Goal: Task Accomplishment & Management: Use online tool/utility

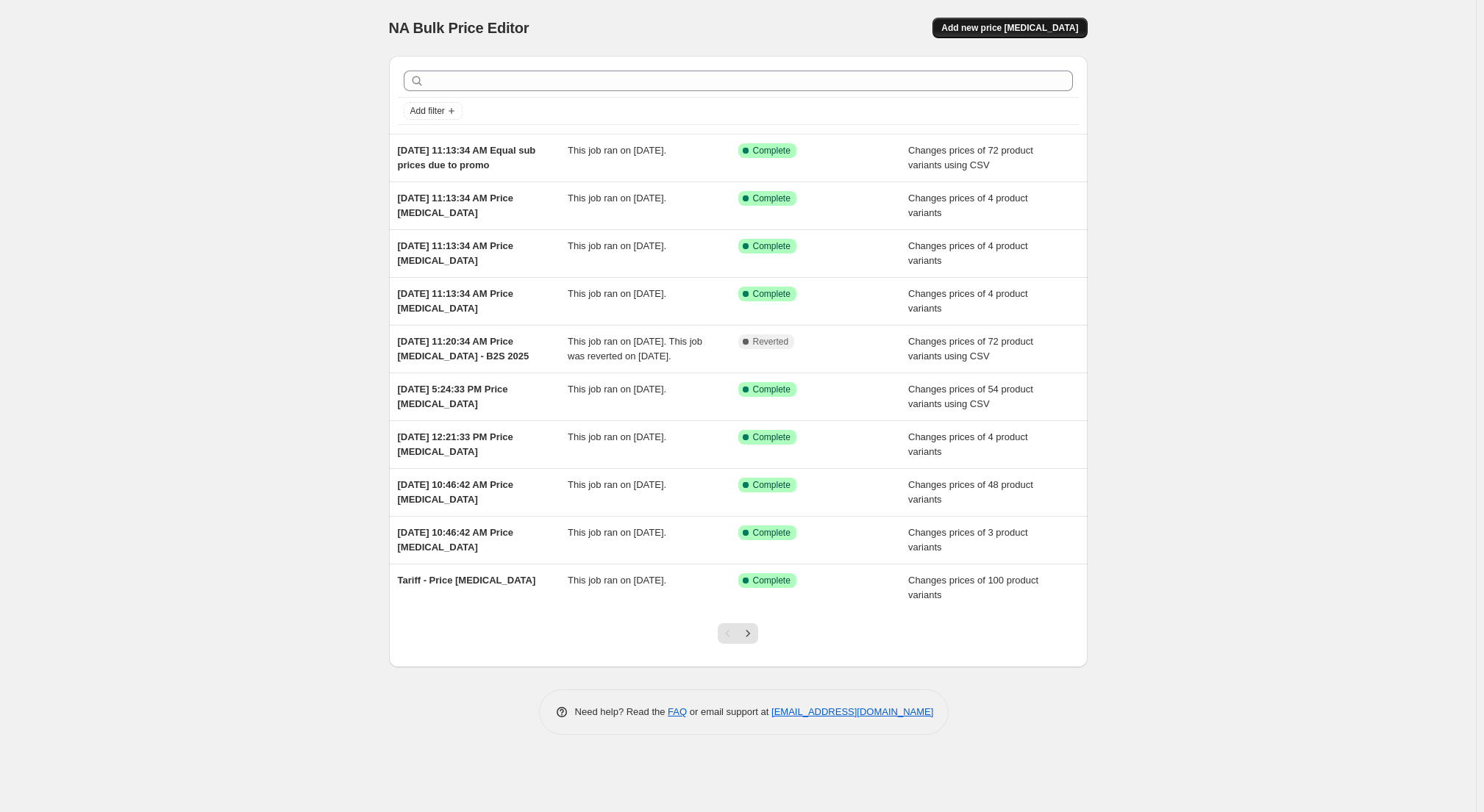
click at [996, 32] on span "Add new price [MEDICAL_DATA]" at bounding box center [1010, 28] width 137 height 12
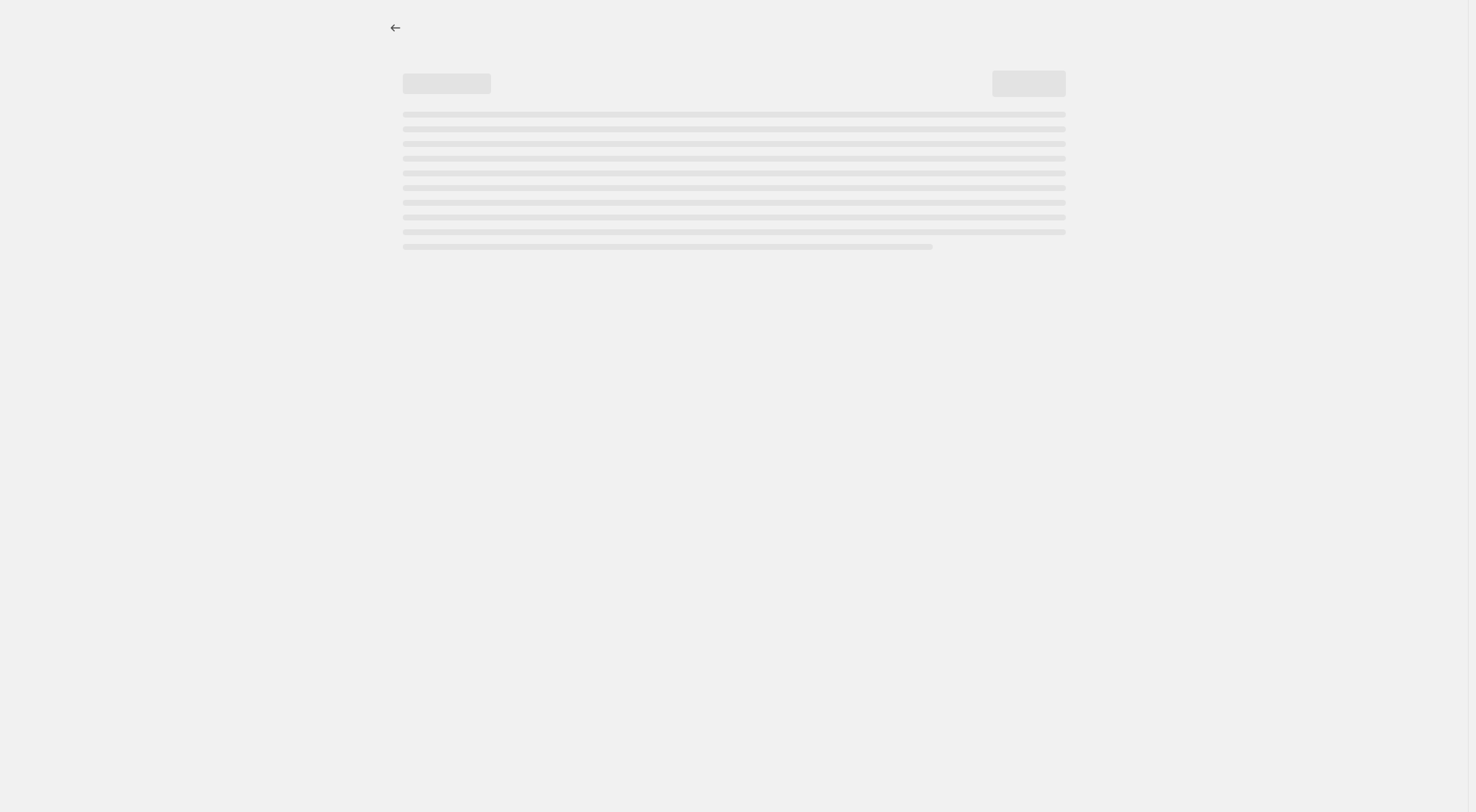
select select "percentage"
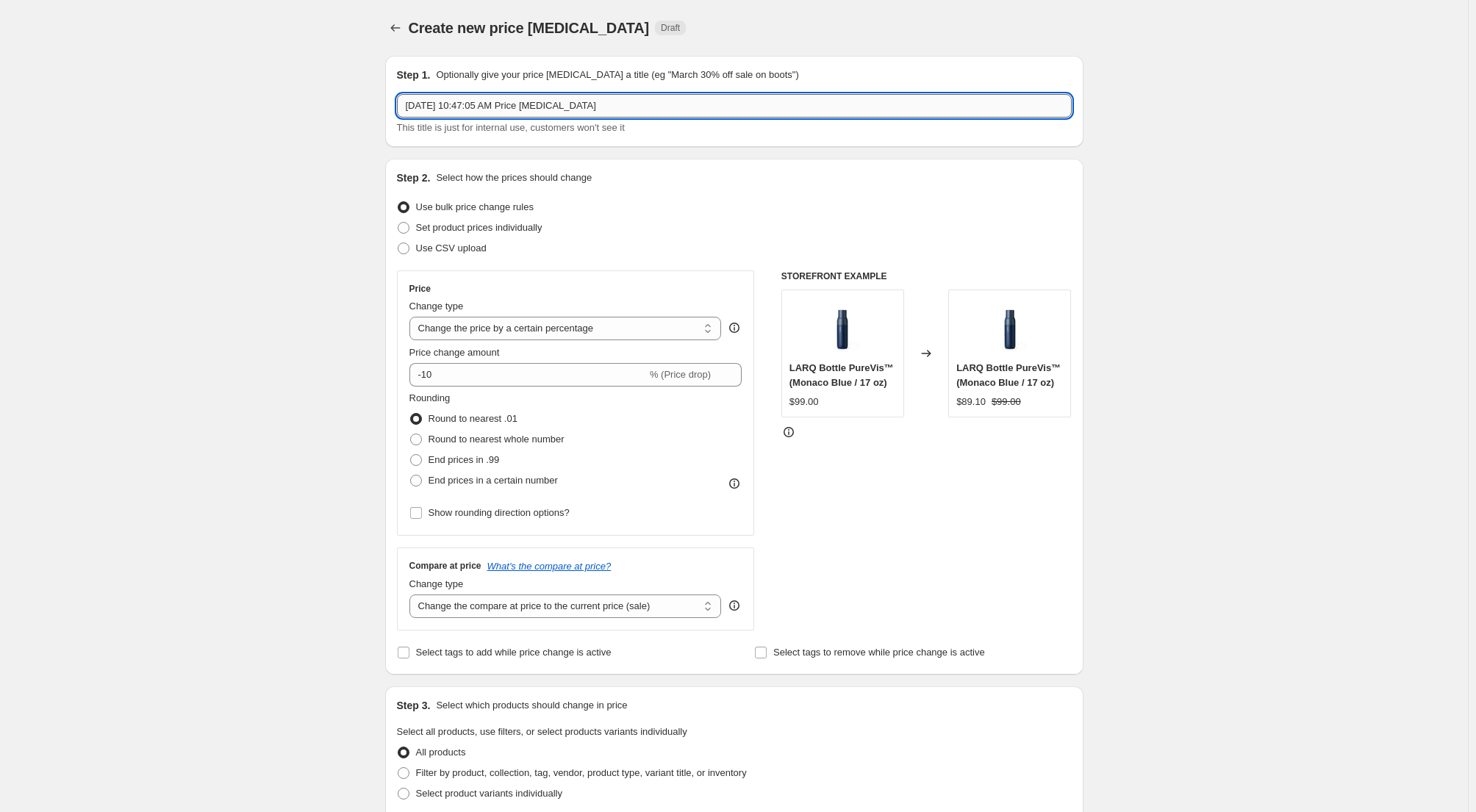
drag, startPoint x: 610, startPoint y: 103, endPoint x: 526, endPoint y: 111, distance: 84.4
click at [526, 111] on input "[DATE] 10:47:05 AM Price [MEDICAL_DATA]" at bounding box center [734, 106] width 675 height 24
click at [526, 105] on input "[DATE] 10:47:05 AM rise the price of filtered" at bounding box center [734, 106] width 675 height 24
type input "[DATE] 10:47:05 AM Rise the price of filtered"
click at [245, 356] on div "Create new price [MEDICAL_DATA]. This page is ready Create new price [MEDICAL_D…" at bounding box center [734, 776] width 1468 height 1552
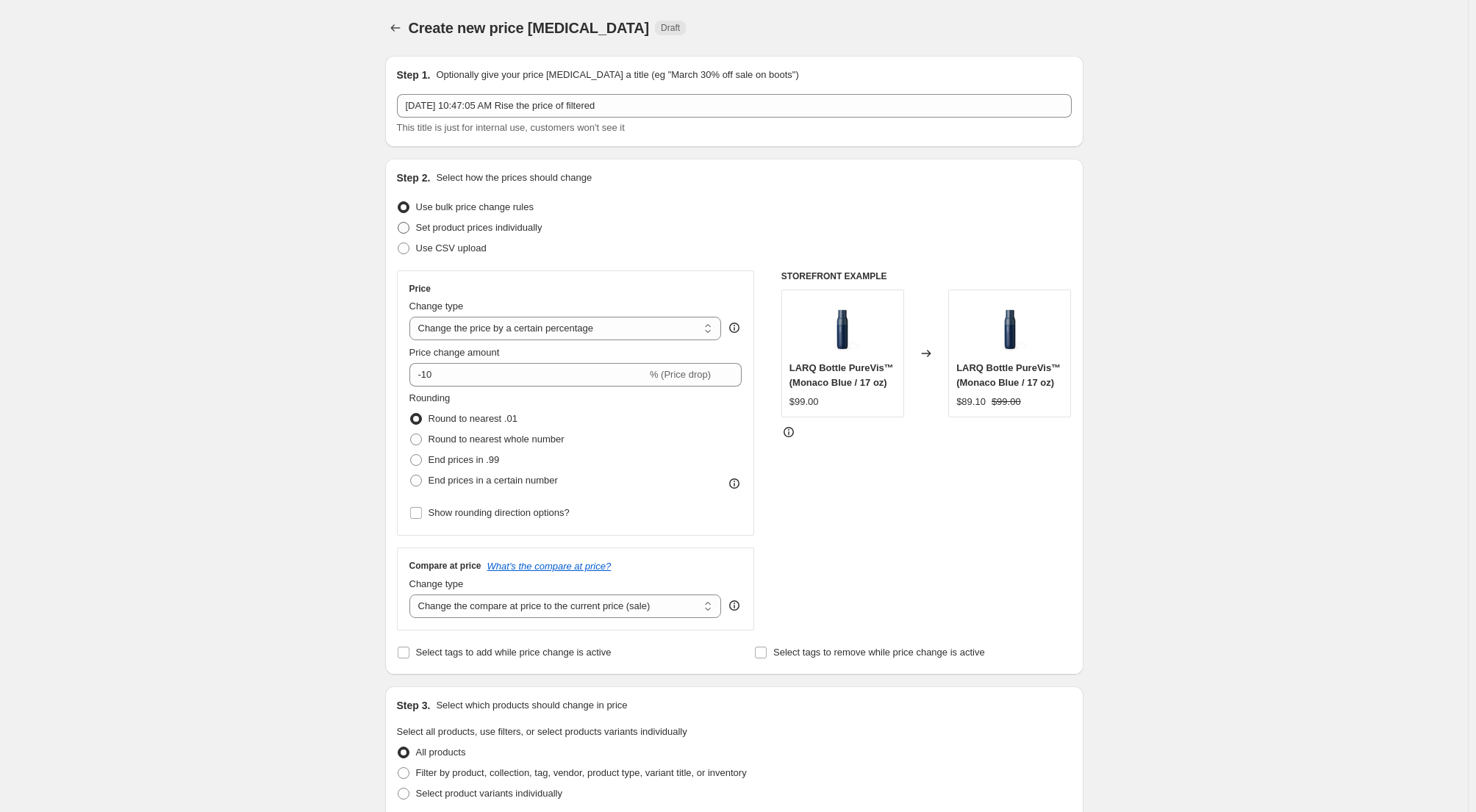
click at [473, 227] on span "Set product prices individually" at bounding box center [479, 227] width 127 height 11
click at [398, 223] on input "Set product prices individually" at bounding box center [398, 222] width 1 height 1
radio input "true"
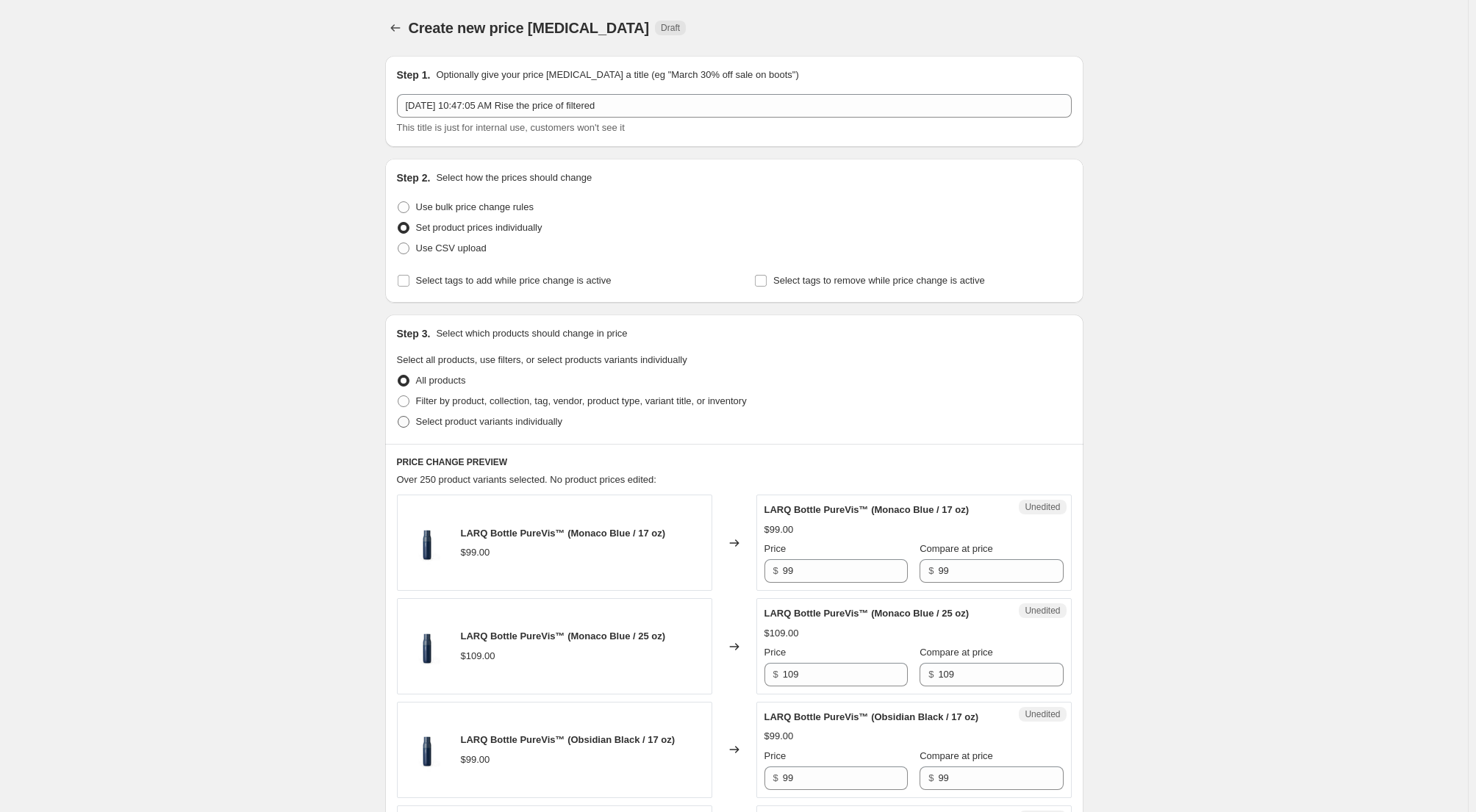
click at [458, 423] on span "Select product variants individually" at bounding box center [489, 421] width 146 height 11
click at [398, 417] on input "Select product variants individually" at bounding box center [398, 416] width 1 height 1
radio input "true"
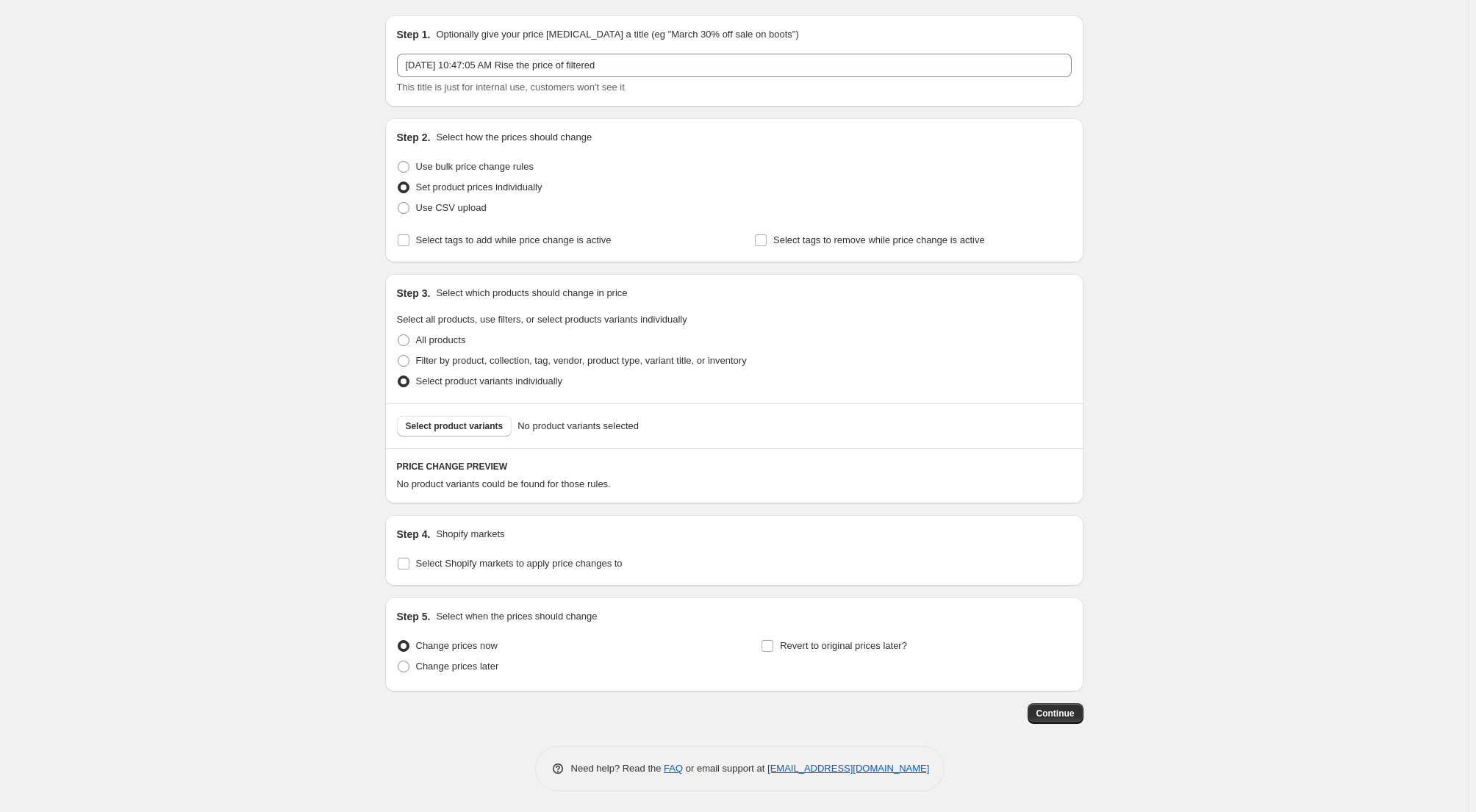
scroll to position [42, 0]
click at [484, 426] on span "Select product variants" at bounding box center [454, 425] width 98 height 12
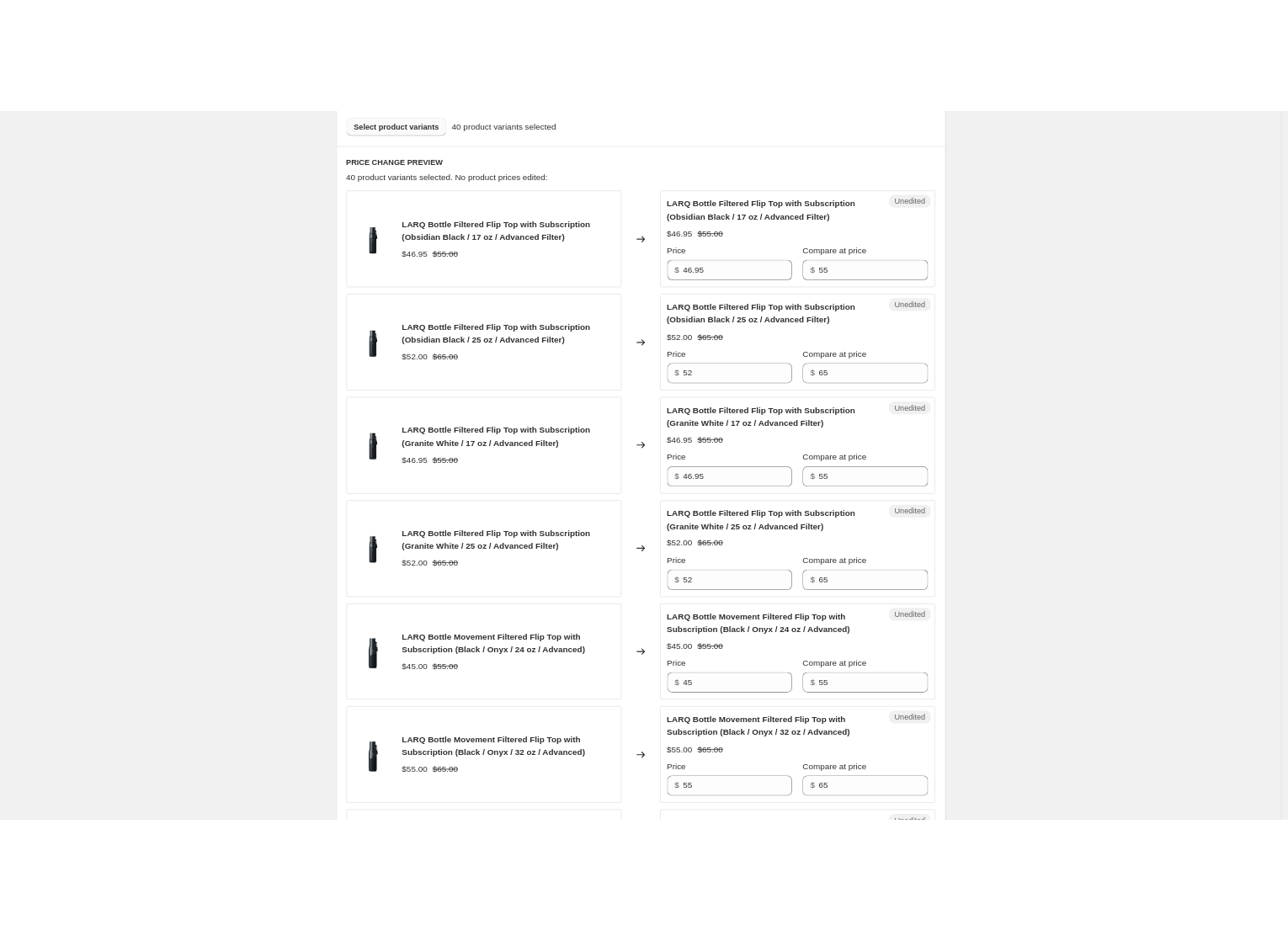
scroll to position [384, 0]
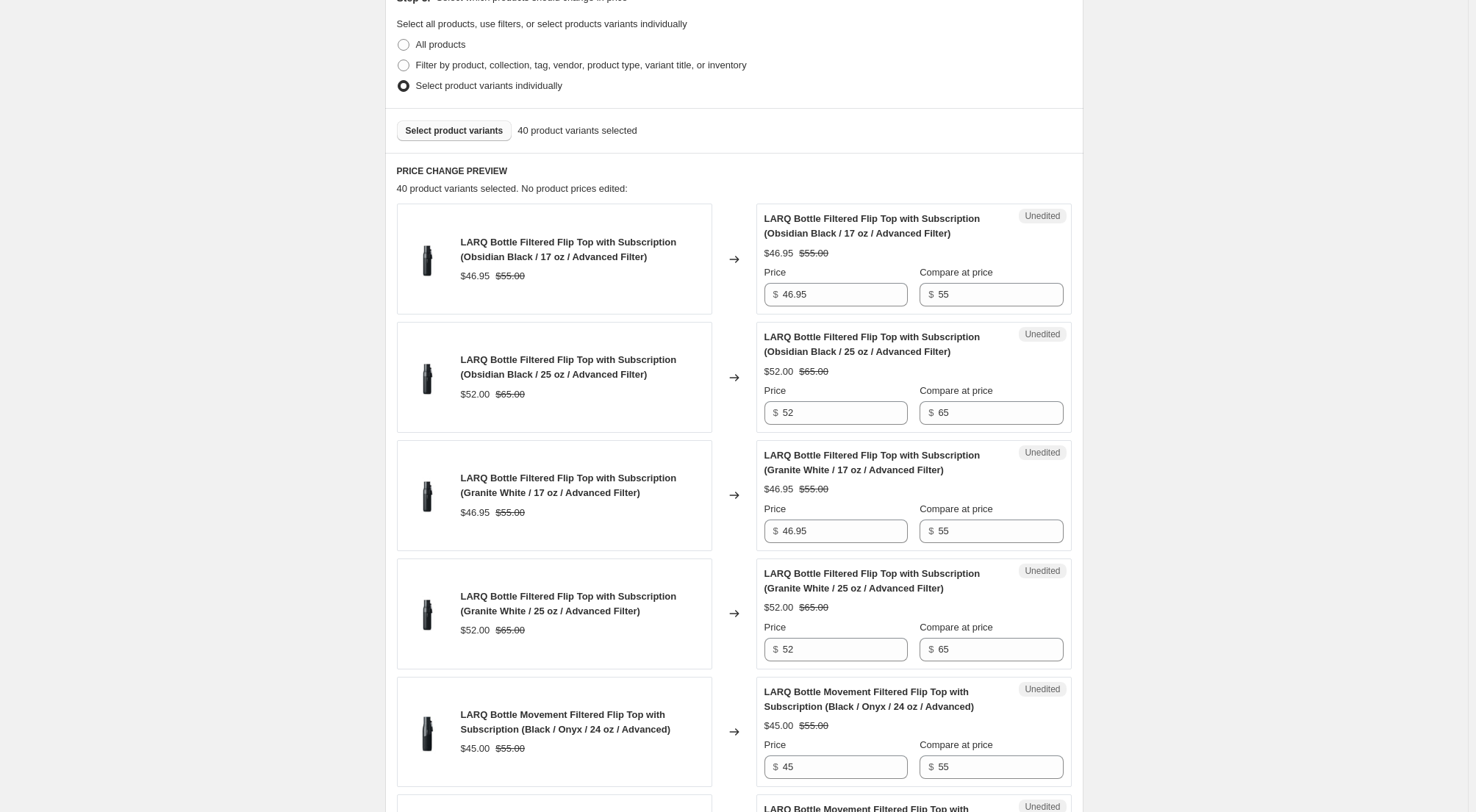
click at [983, 52] on div "All products" at bounding box center [734, 45] width 675 height 21
click at [1076, 11] on div "Step 3. Select which products should change in price Select all products, use f…" at bounding box center [734, 43] width 699 height 130
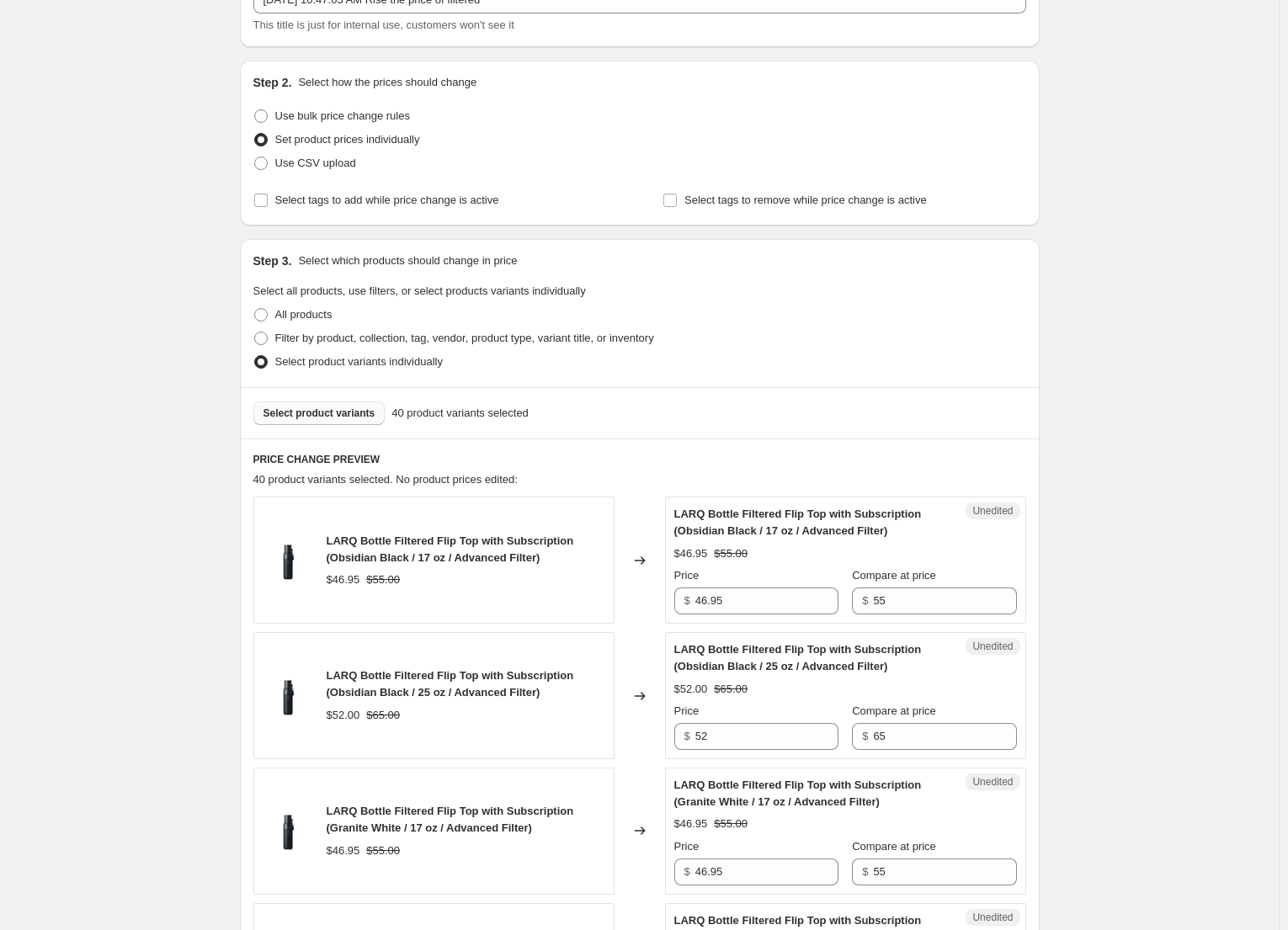
scroll to position [0, 0]
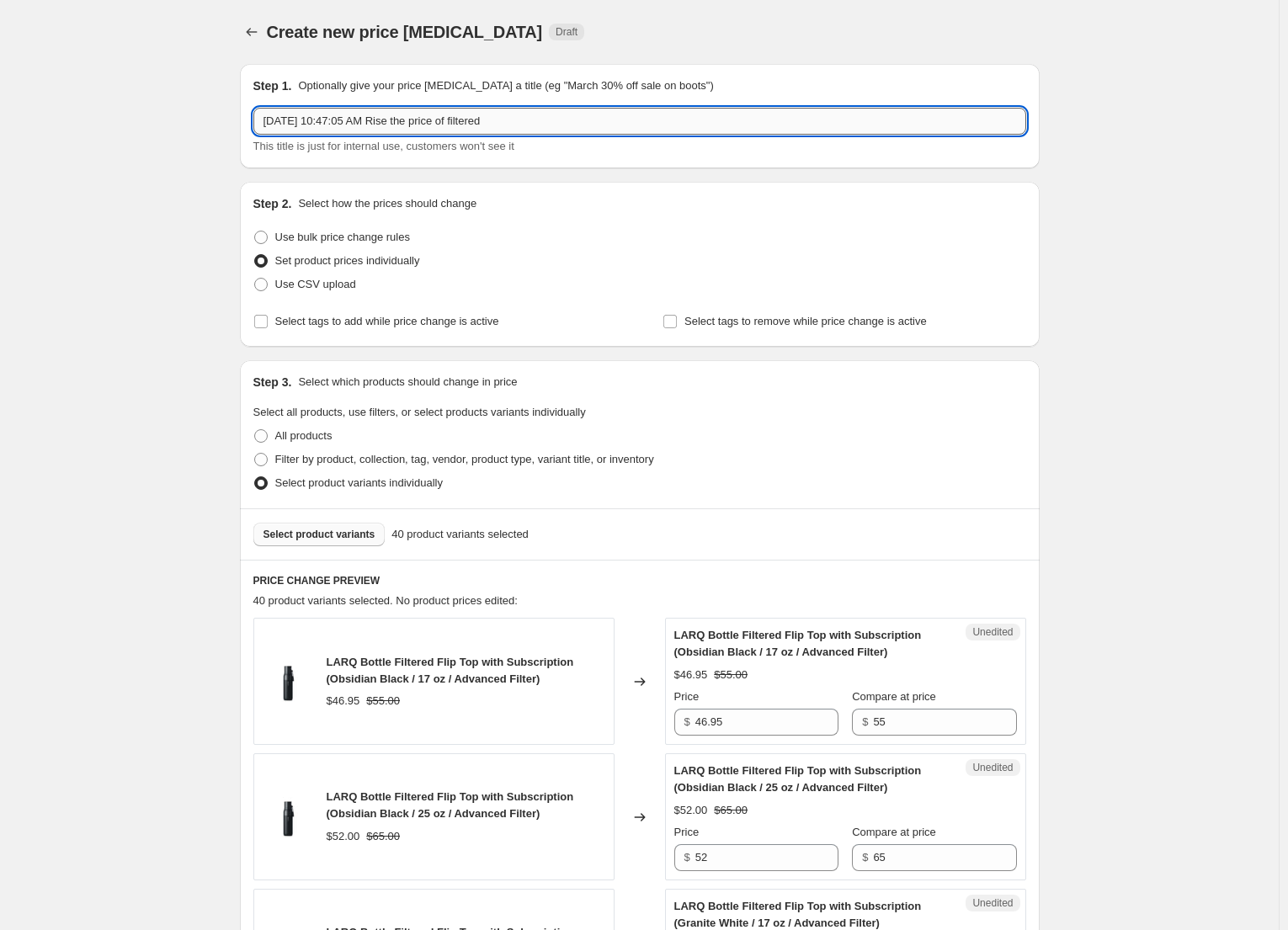
click at [556, 126] on input "[DATE] 10:47:05 AM Rise the price of filtered" at bounding box center [640, 121] width 773 height 27
click at [512, 117] on input "[DATE] 10:47:05 AM Rise the price of filtered due to filter" at bounding box center [640, 121] width 773 height 27
click at [663, 115] on input "[DATE] 10:47:05 AM Rise the price of filtered bottles due to filter" at bounding box center [640, 121] width 773 height 27
click at [608, 119] on input "[DATE] 10:47:05 AM Rise the price of filtered bottles due to filter price" at bounding box center [640, 121] width 773 height 27
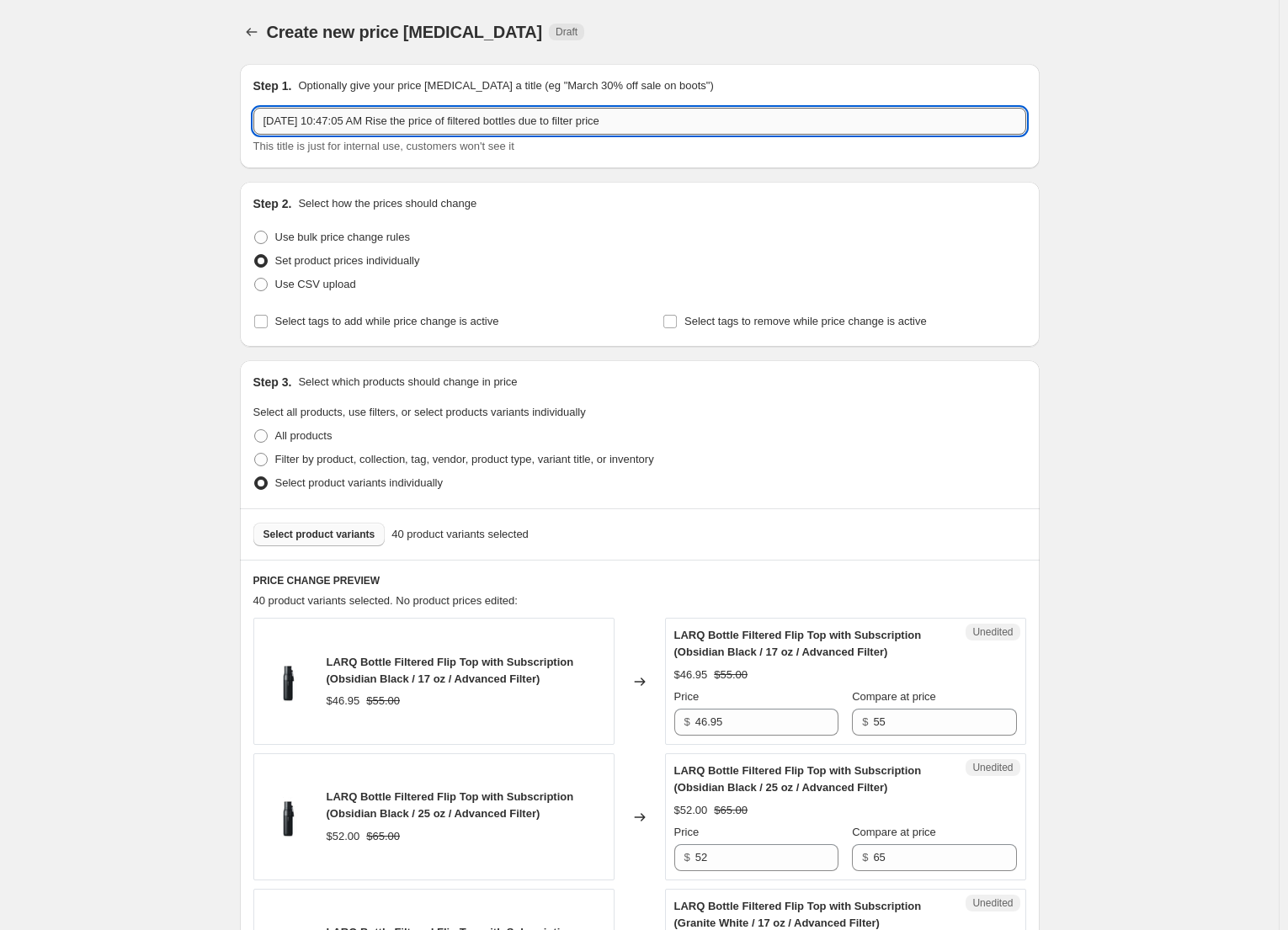
click at [657, 116] on input "[DATE] 10:47:05 AM Rise the price of filtered bottles due to filter price" at bounding box center [640, 121] width 773 height 27
click at [610, 116] on input "[DATE] 10:47:05 AM Rise the price of filtered bottles due to filter price" at bounding box center [640, 121] width 773 height 27
click at [647, 118] on input "[DATE] 10:47:05 AM Rise the price of filtered bottles due to filter price" at bounding box center [640, 121] width 773 height 27
click at [611, 121] on input "[DATE] 10:47:05 AM Rise the price of filtered bottles due to filter price" at bounding box center [640, 121] width 773 height 27
click at [701, 116] on input "[DATE] 10:47:05 AM Rise the price of filtered bottles due to filter straw price" at bounding box center [640, 121] width 773 height 27
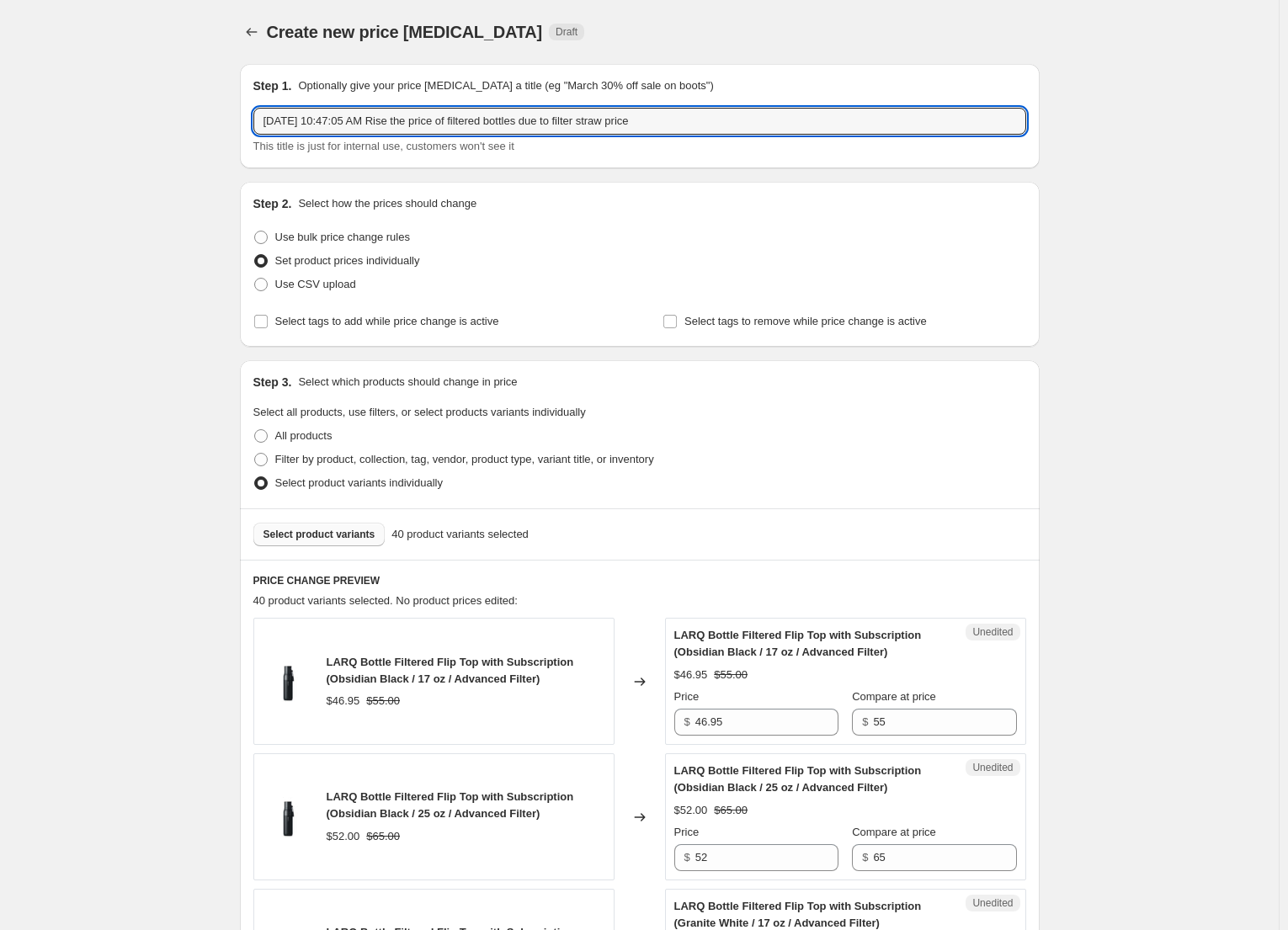
type input "[DATE] 10:47:05 AM Rise the price of filtered bottles due to filter straw price"
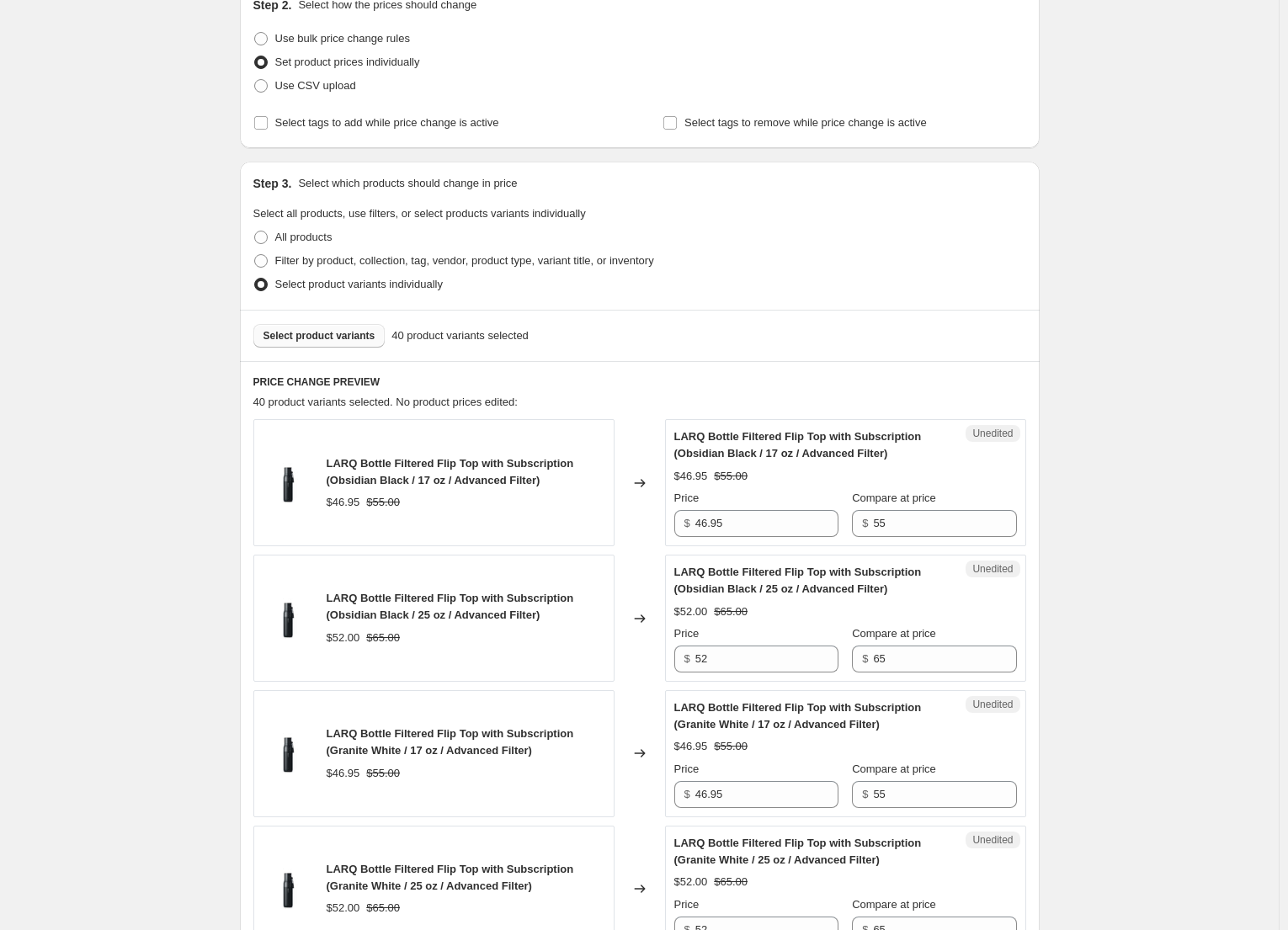
scroll to position [253, 0]
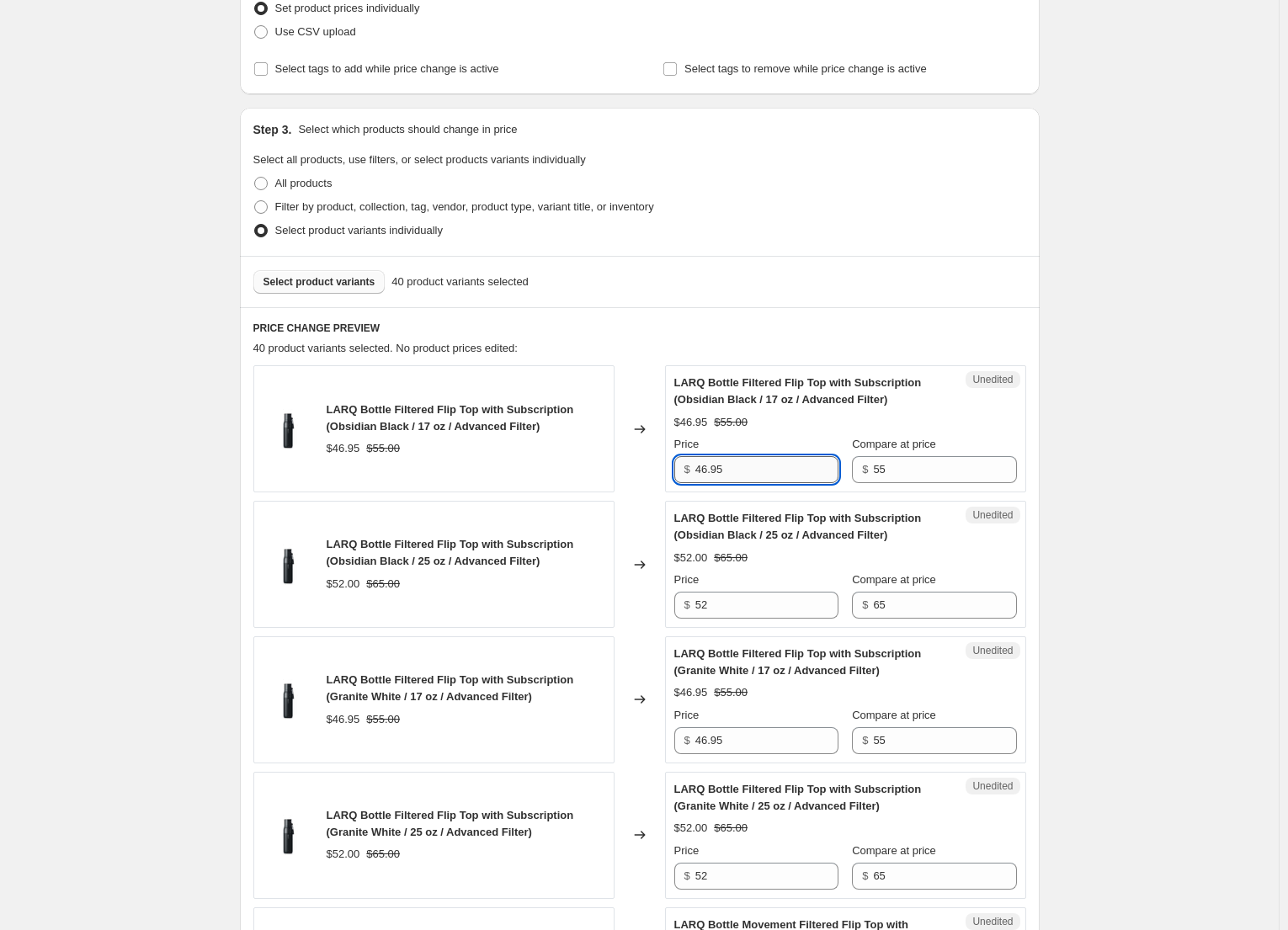
click at [745, 465] on input "46.95" at bounding box center [767, 470] width 143 height 27
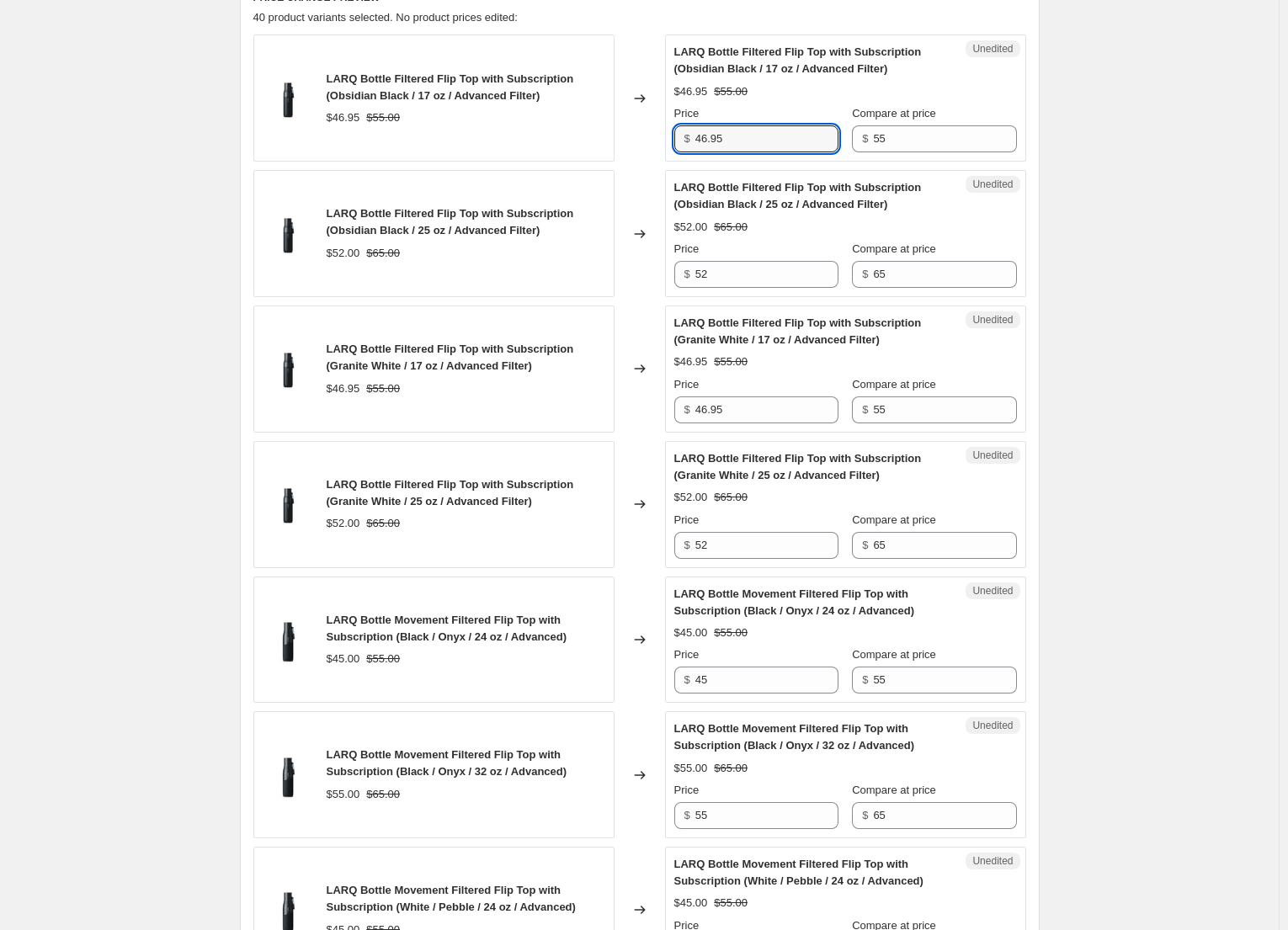
scroll to position [589, 0]
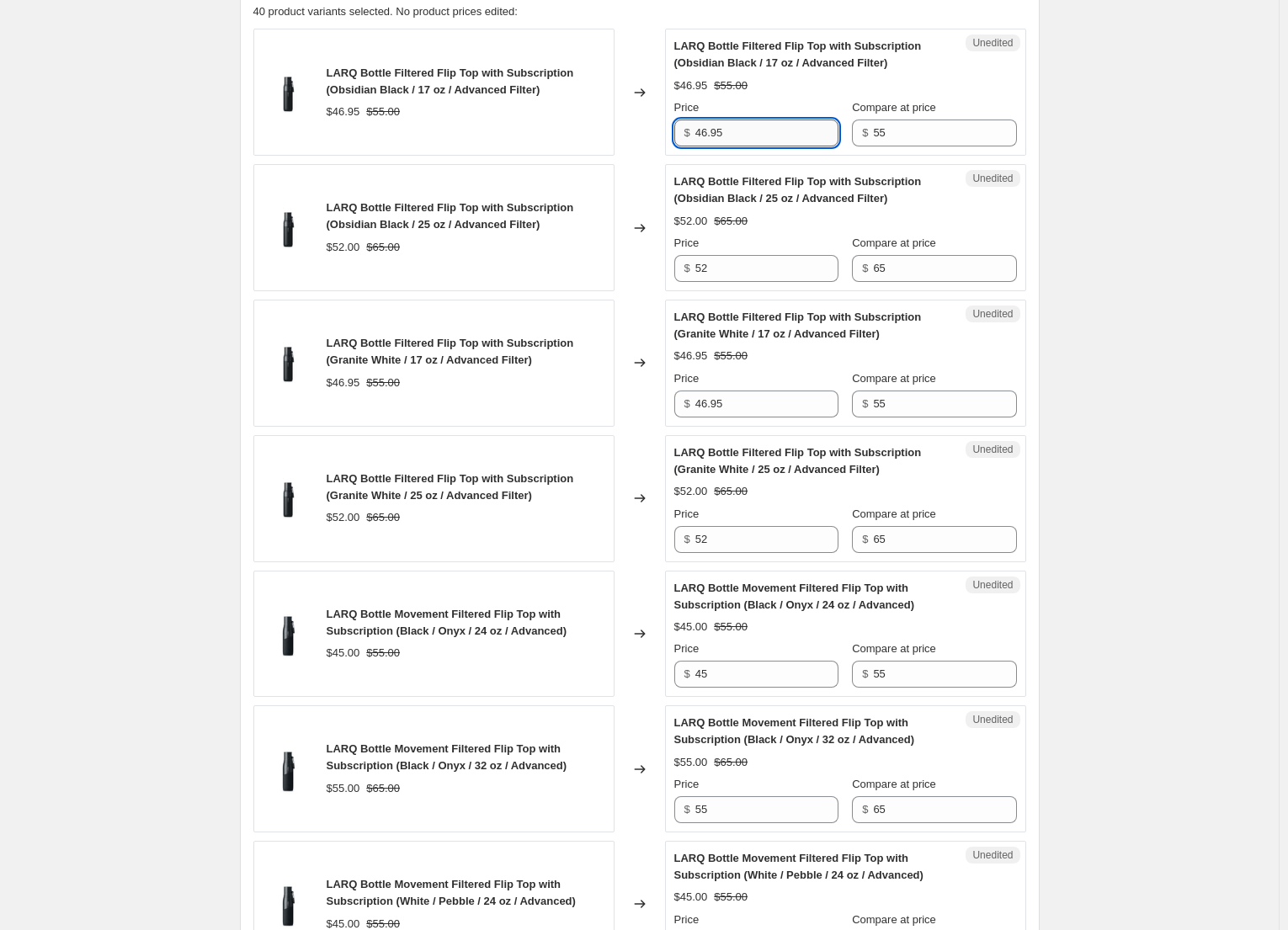
click at [709, 131] on input "46.95" at bounding box center [767, 133] width 143 height 27
type input "49.95"
click at [705, 398] on input "46.95" at bounding box center [767, 404] width 143 height 27
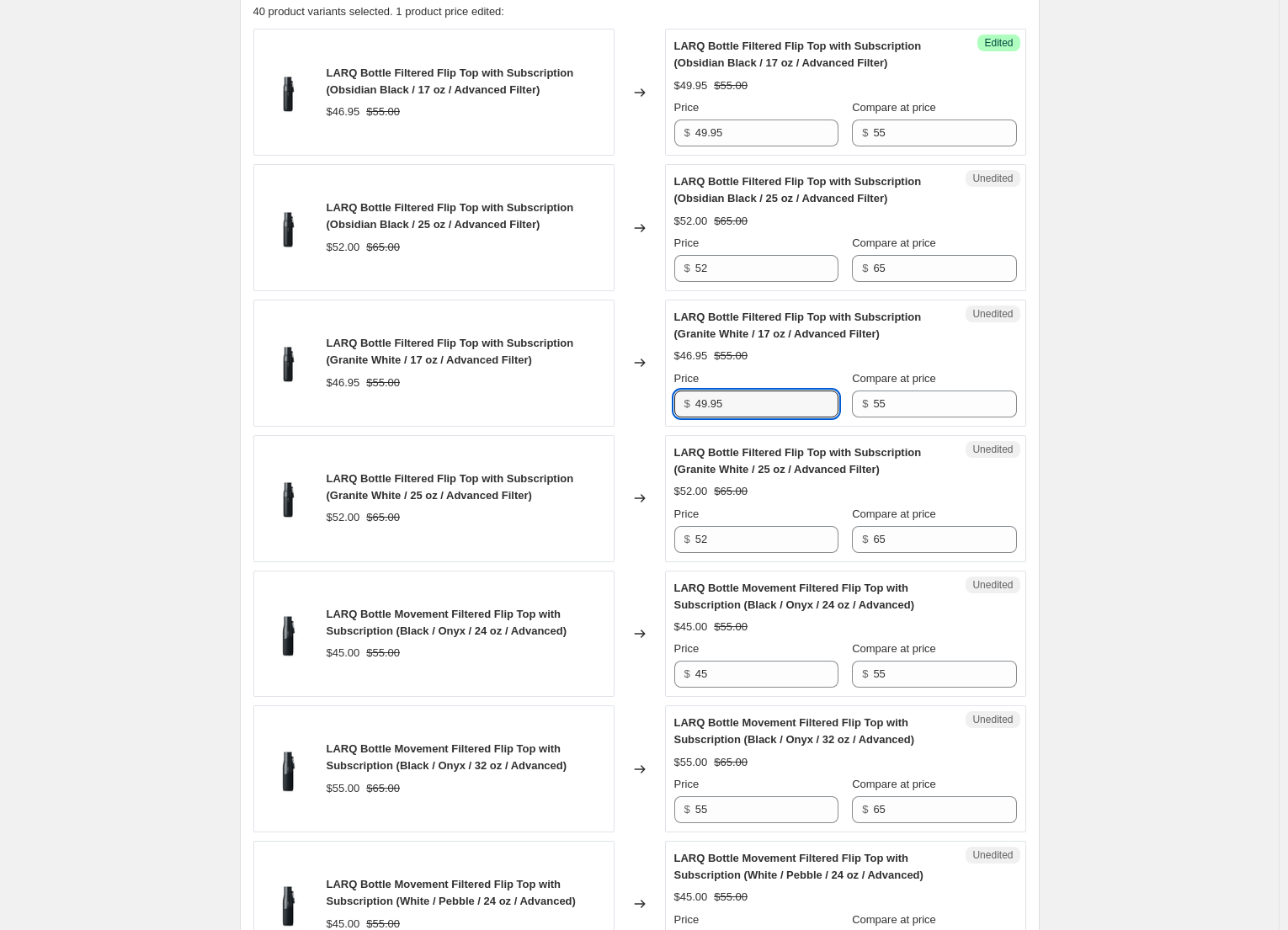
type input "49.95"
drag, startPoint x: 689, startPoint y: 264, endPoint x: 645, endPoint y: 264, distance: 44.0
click at [658, 264] on div "LARQ Bottle Filtered Flip Top with Subscription (Obsidian Black / 25 oz / Advan…" at bounding box center [640, 228] width 773 height 127
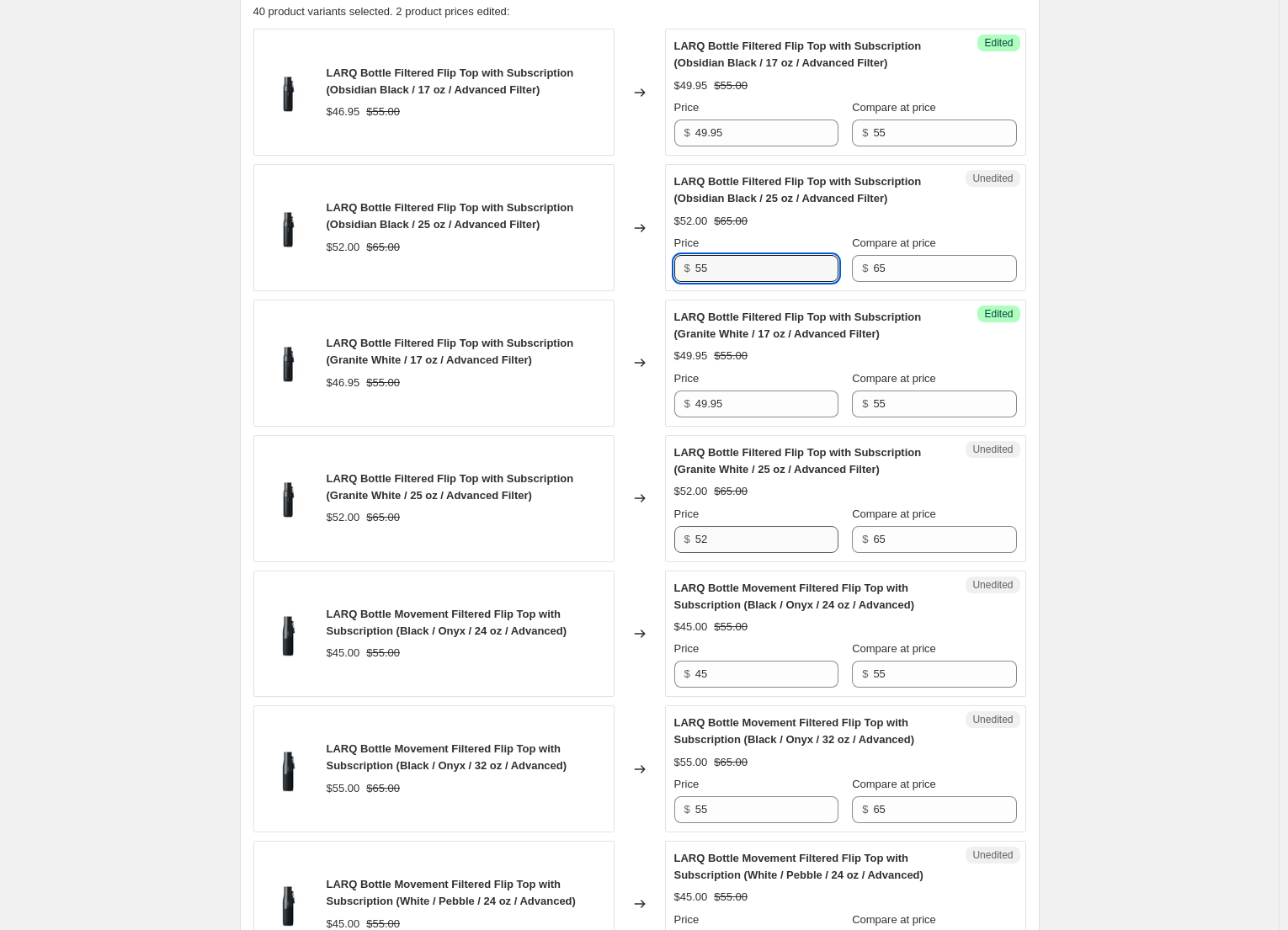
type input "55"
click at [731, 540] on input "52" at bounding box center [767, 540] width 143 height 27
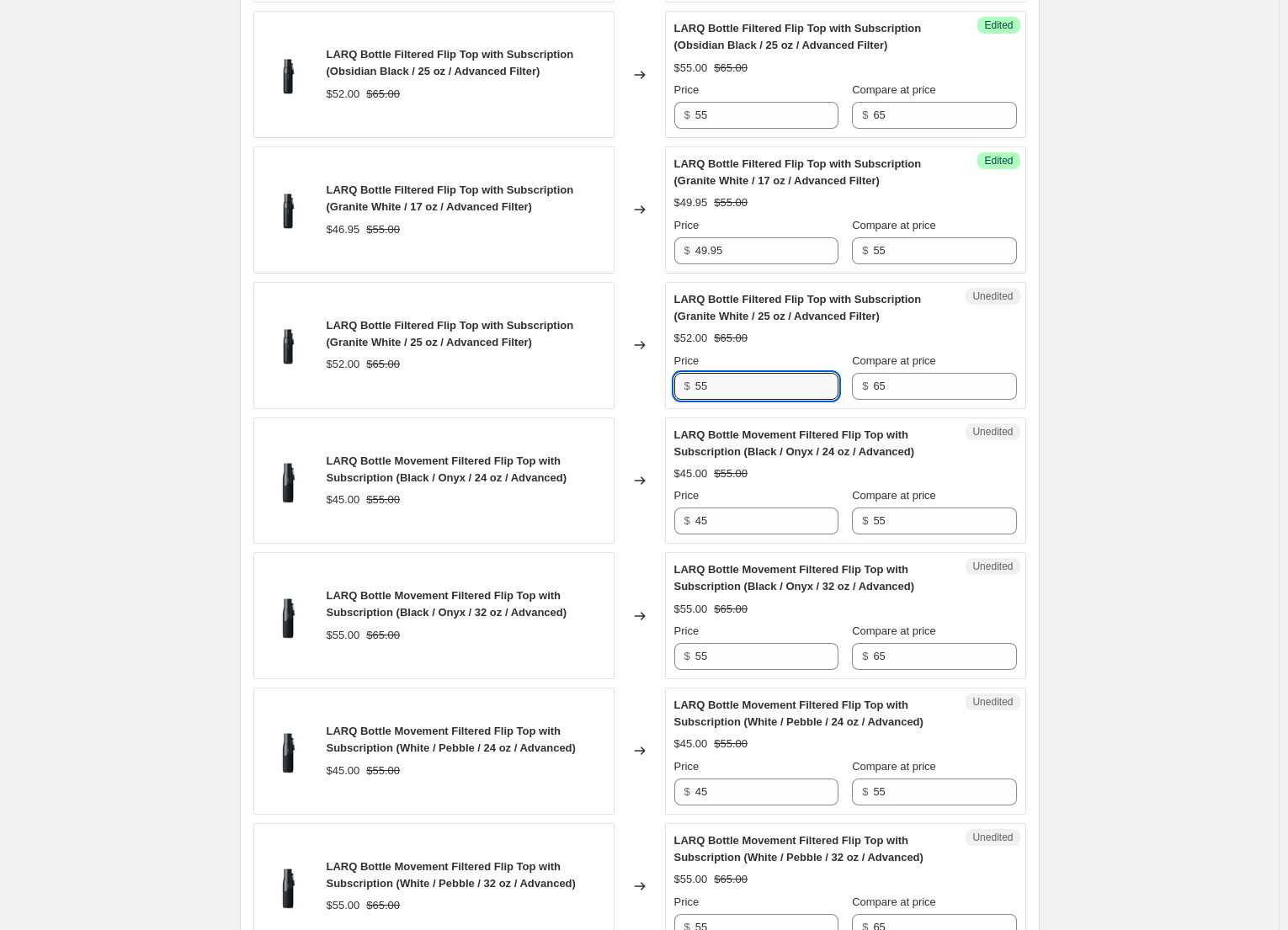
scroll to position [758, 0]
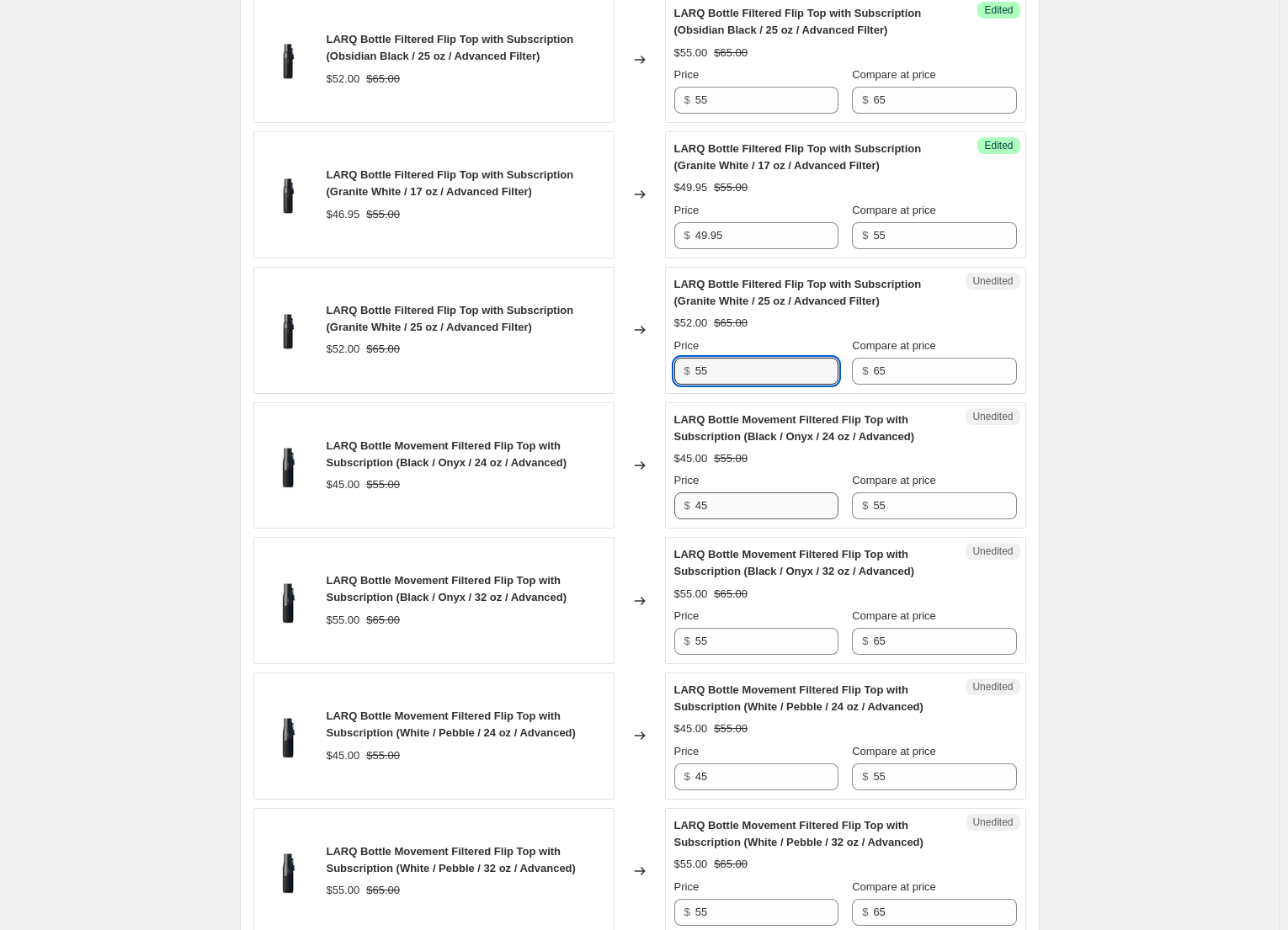
type input "55"
click at [721, 497] on input "45" at bounding box center [767, 506] width 143 height 27
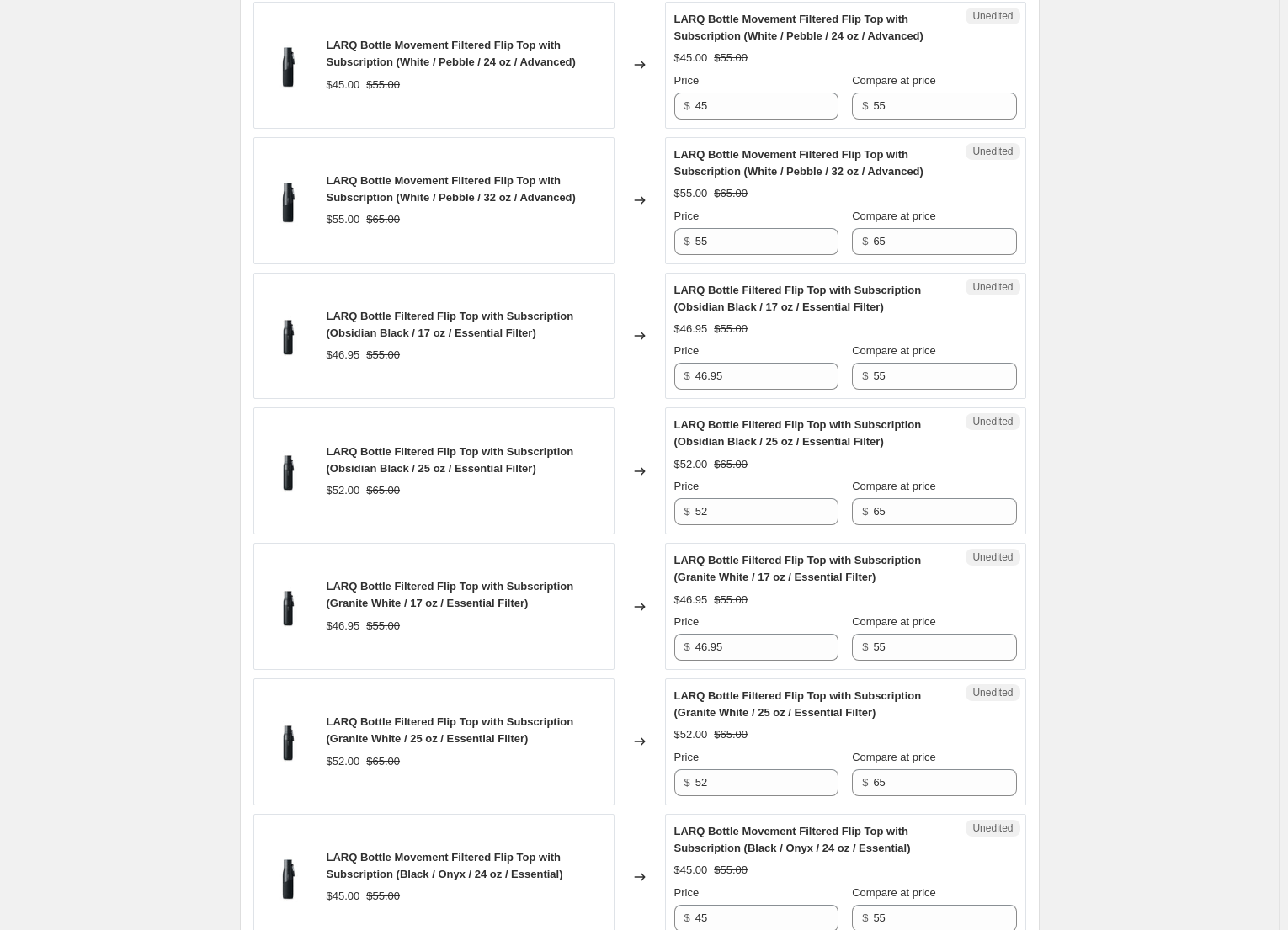
scroll to position [1432, 0]
click at [707, 374] on input "46.95" at bounding box center [767, 374] width 143 height 27
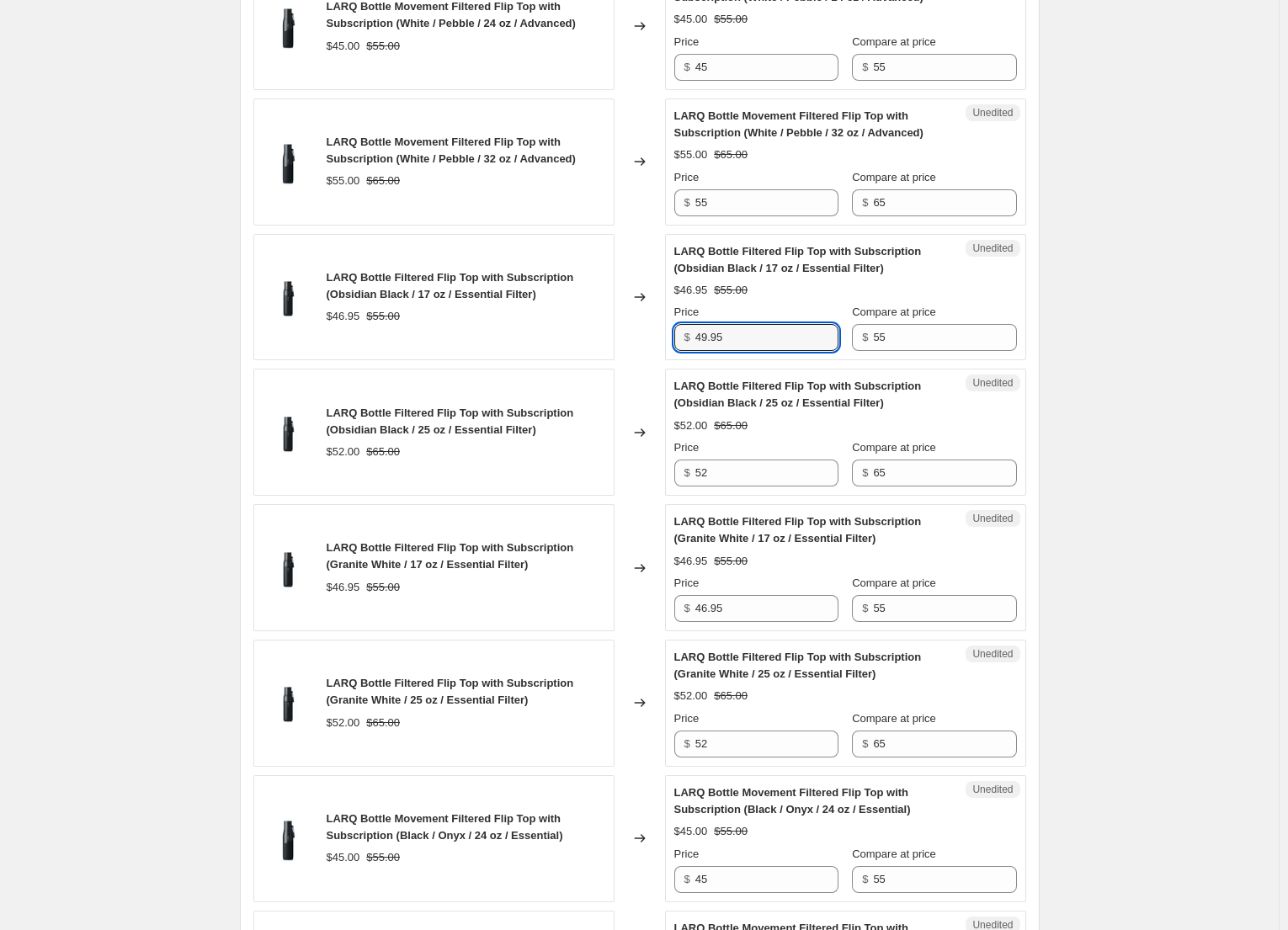
scroll to position [1684, 0]
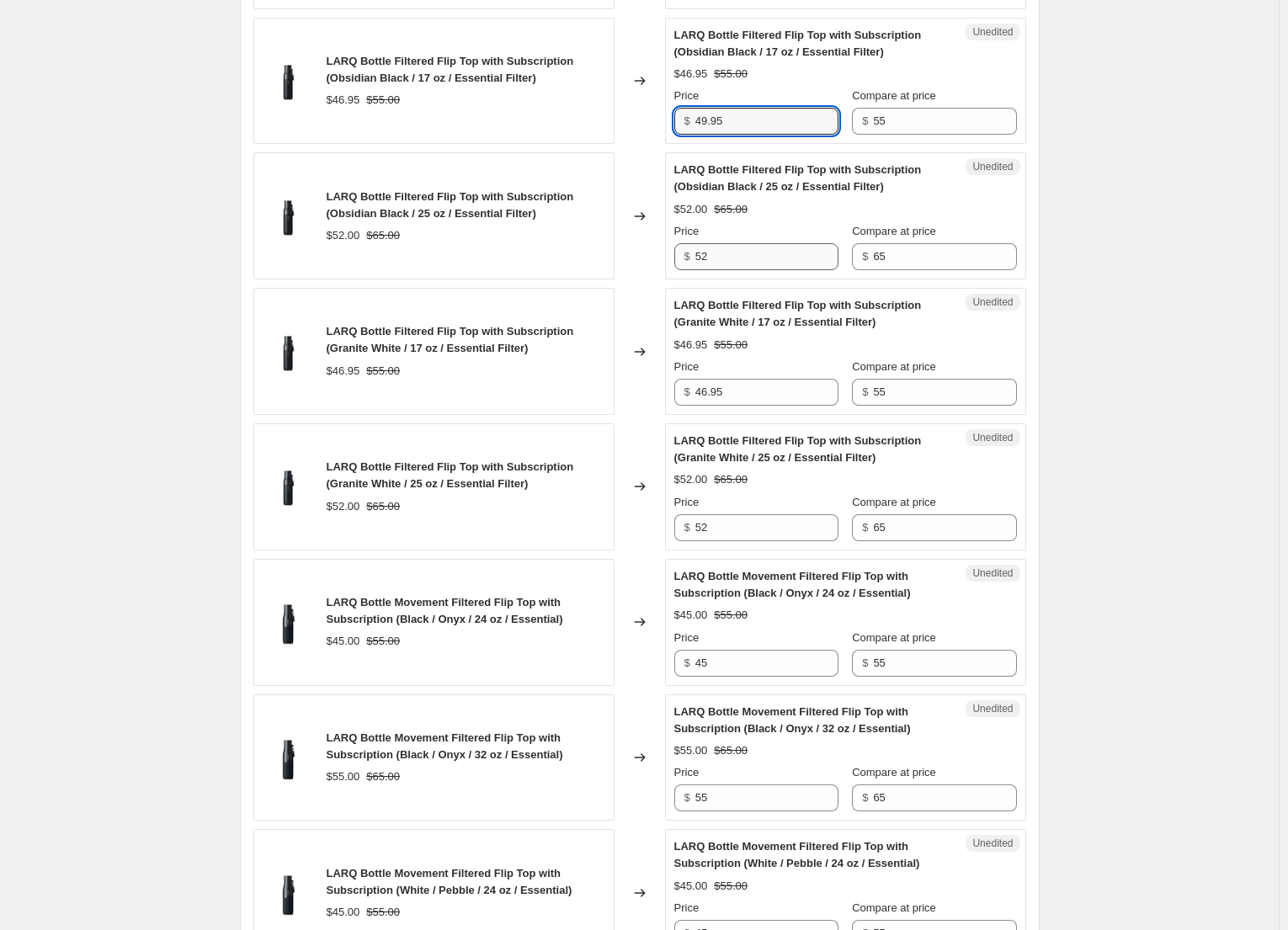
type input "49.95"
click at [718, 250] on input "52" at bounding box center [767, 257] width 143 height 27
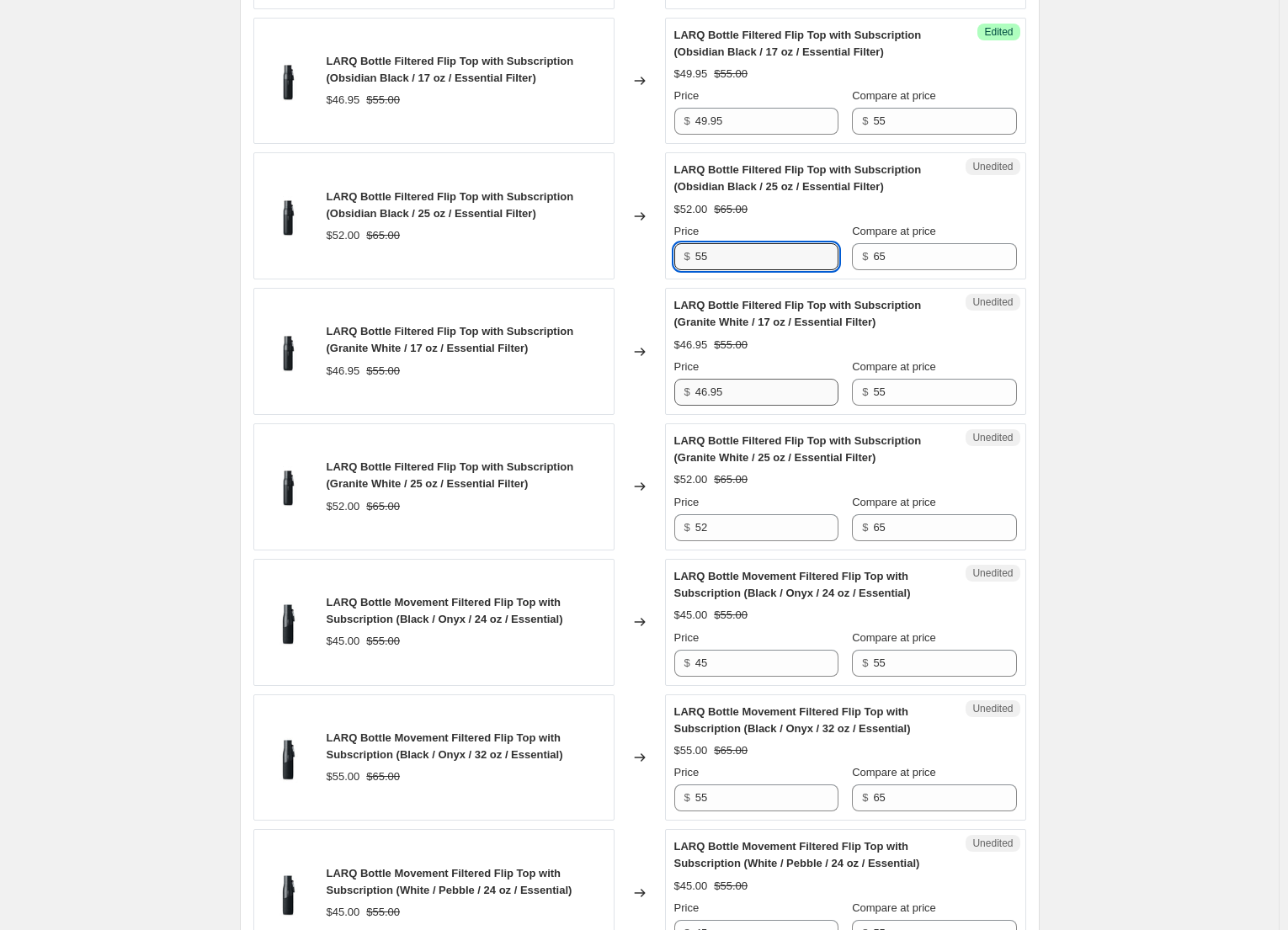
type input "55"
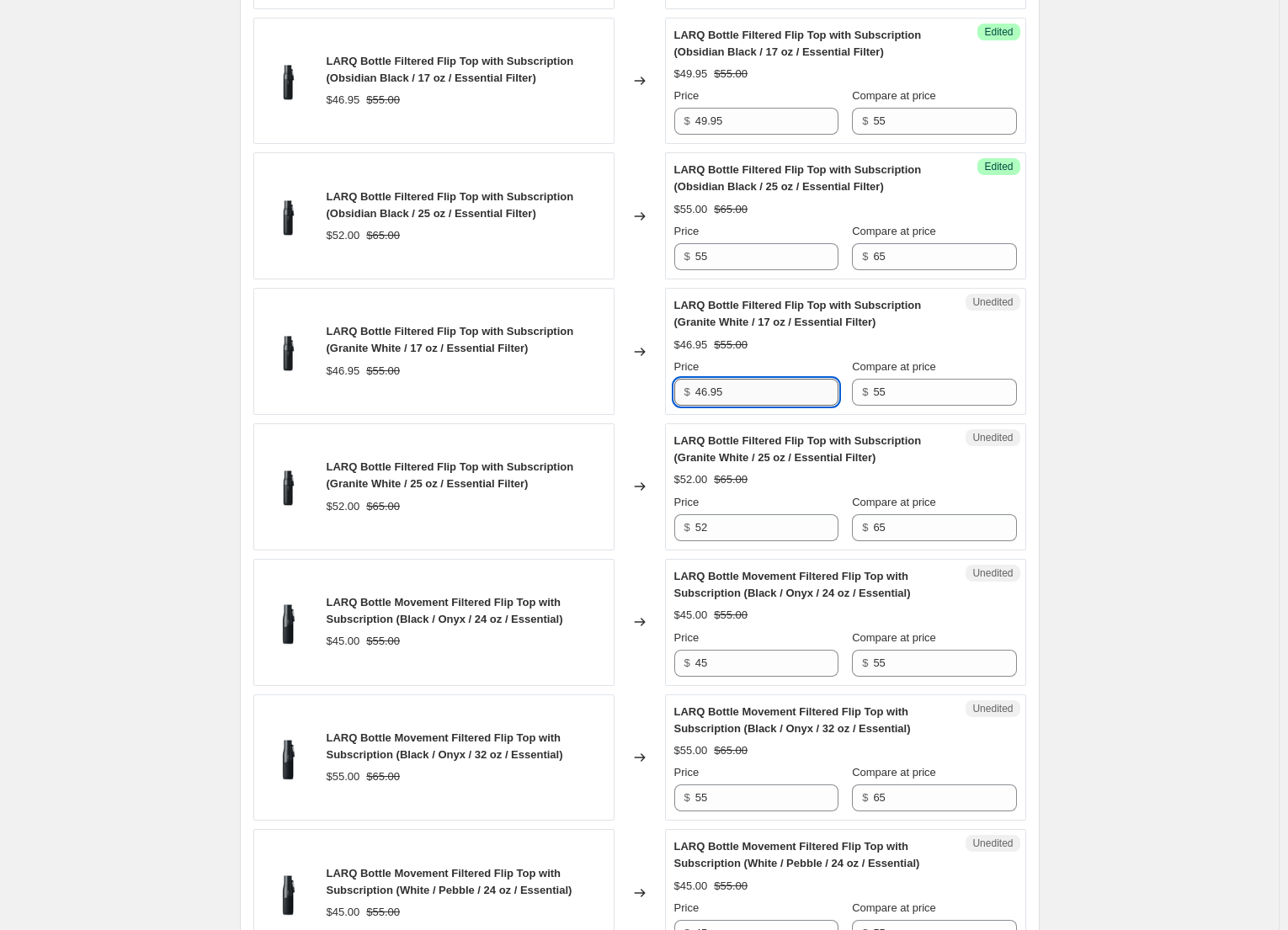
click at [709, 393] on input "46.95" at bounding box center [767, 392] width 143 height 27
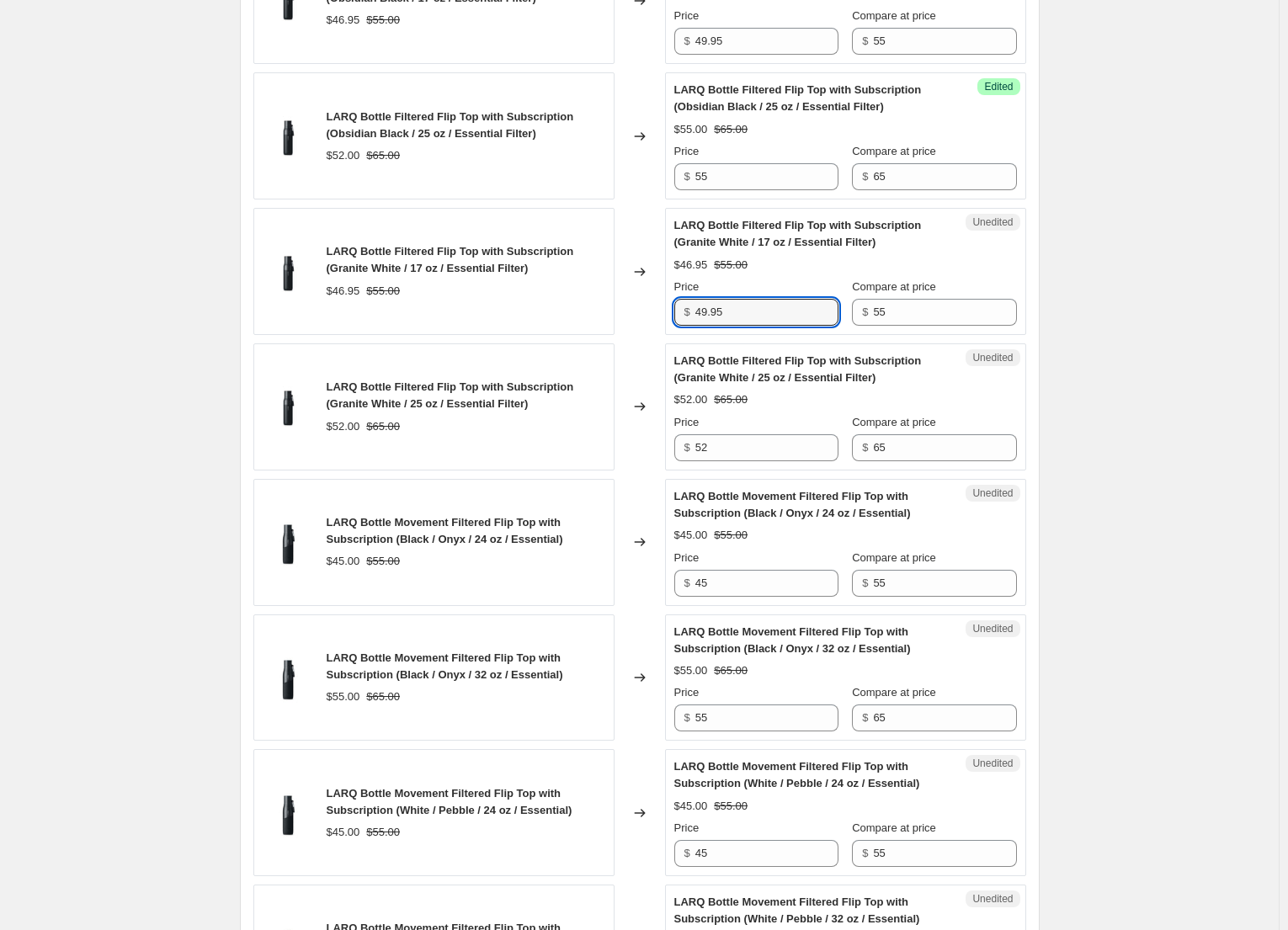
scroll to position [1937, 0]
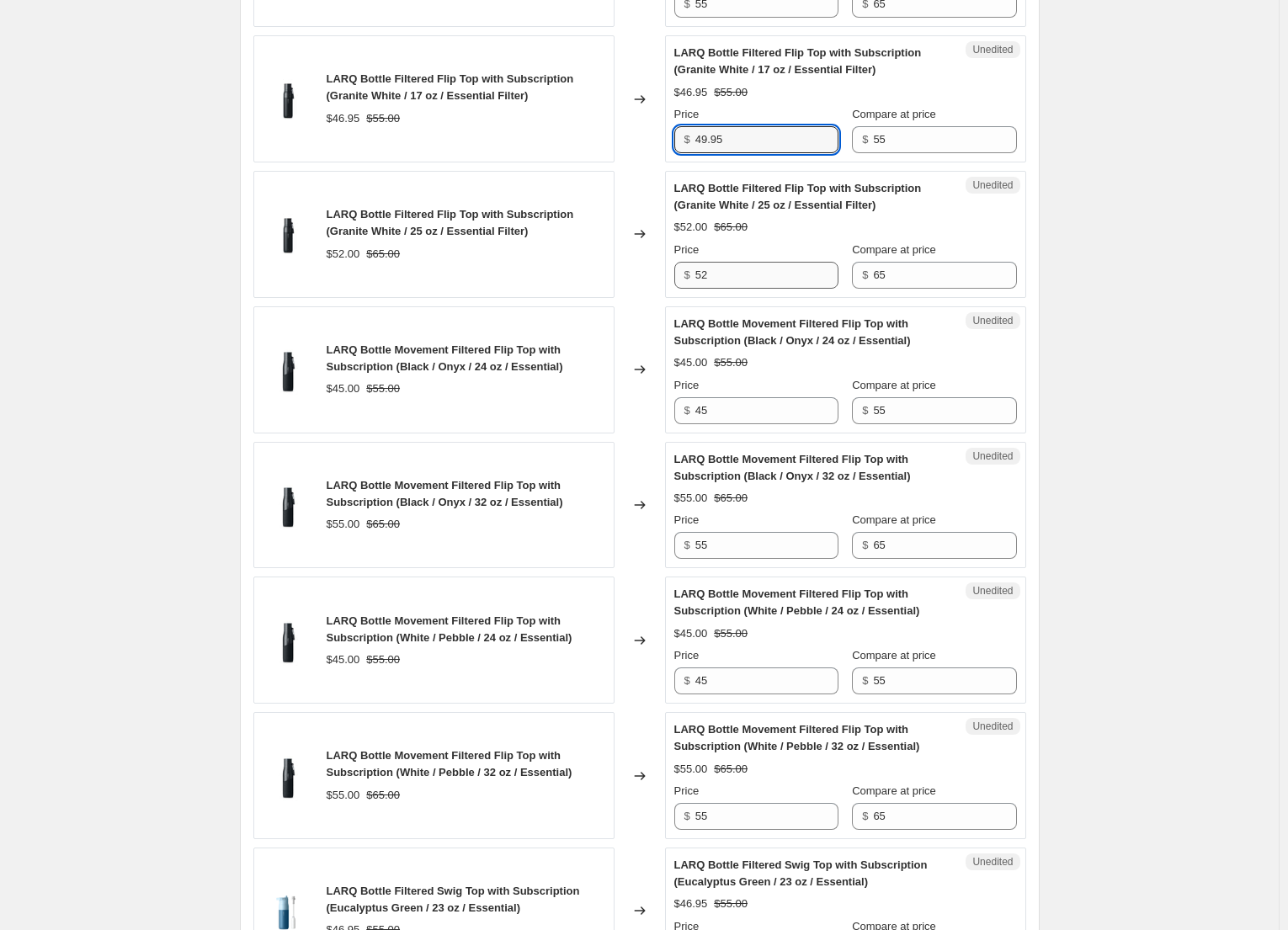
type input "49.95"
click at [743, 271] on input "52" at bounding box center [767, 276] width 143 height 27
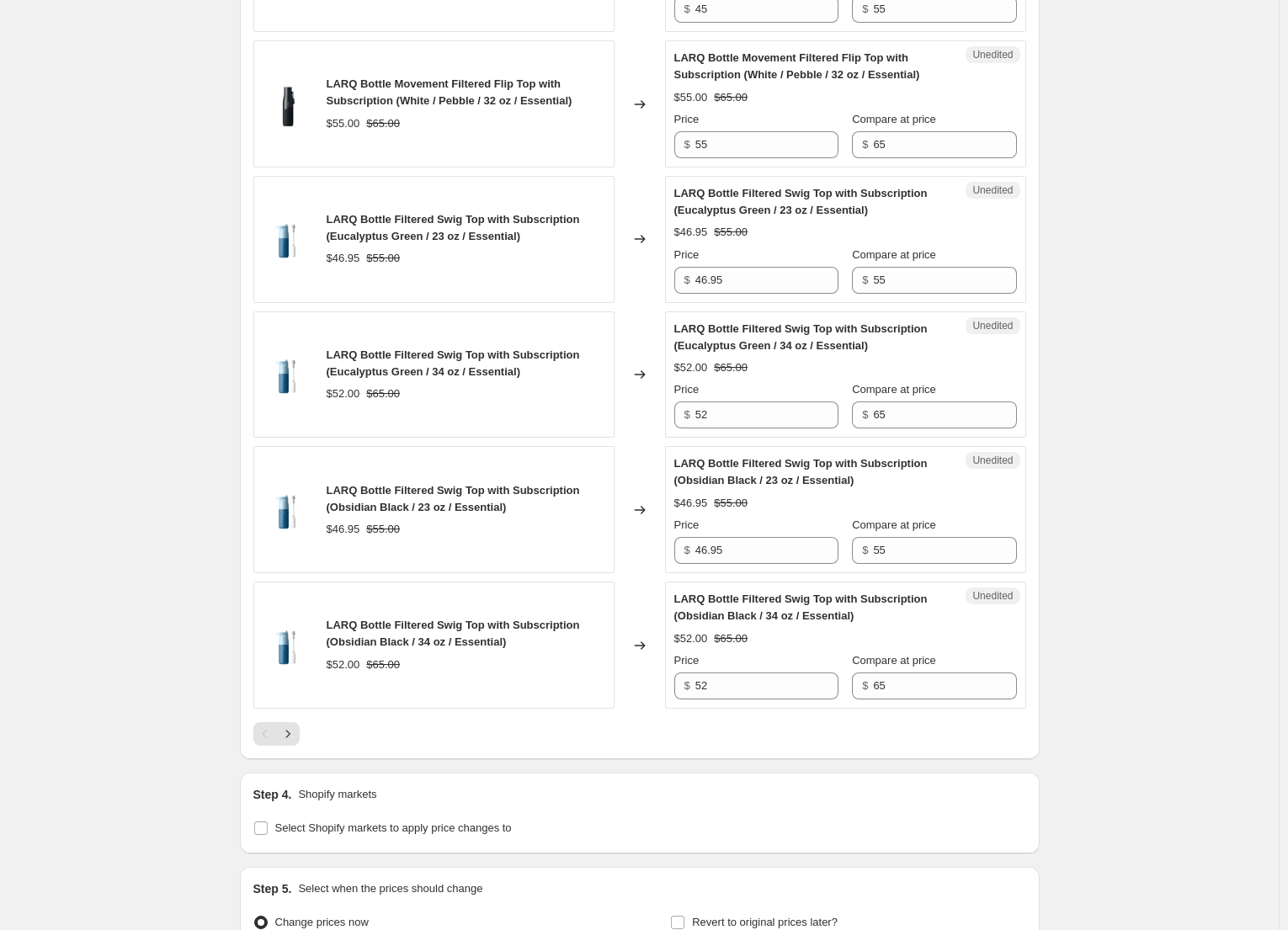
scroll to position [2610, 0]
type input "55"
click at [711, 279] on input "46.95" at bounding box center [767, 279] width 143 height 27
click at [711, 282] on input "46.95" at bounding box center [767, 279] width 143 height 27
type input "49.95"
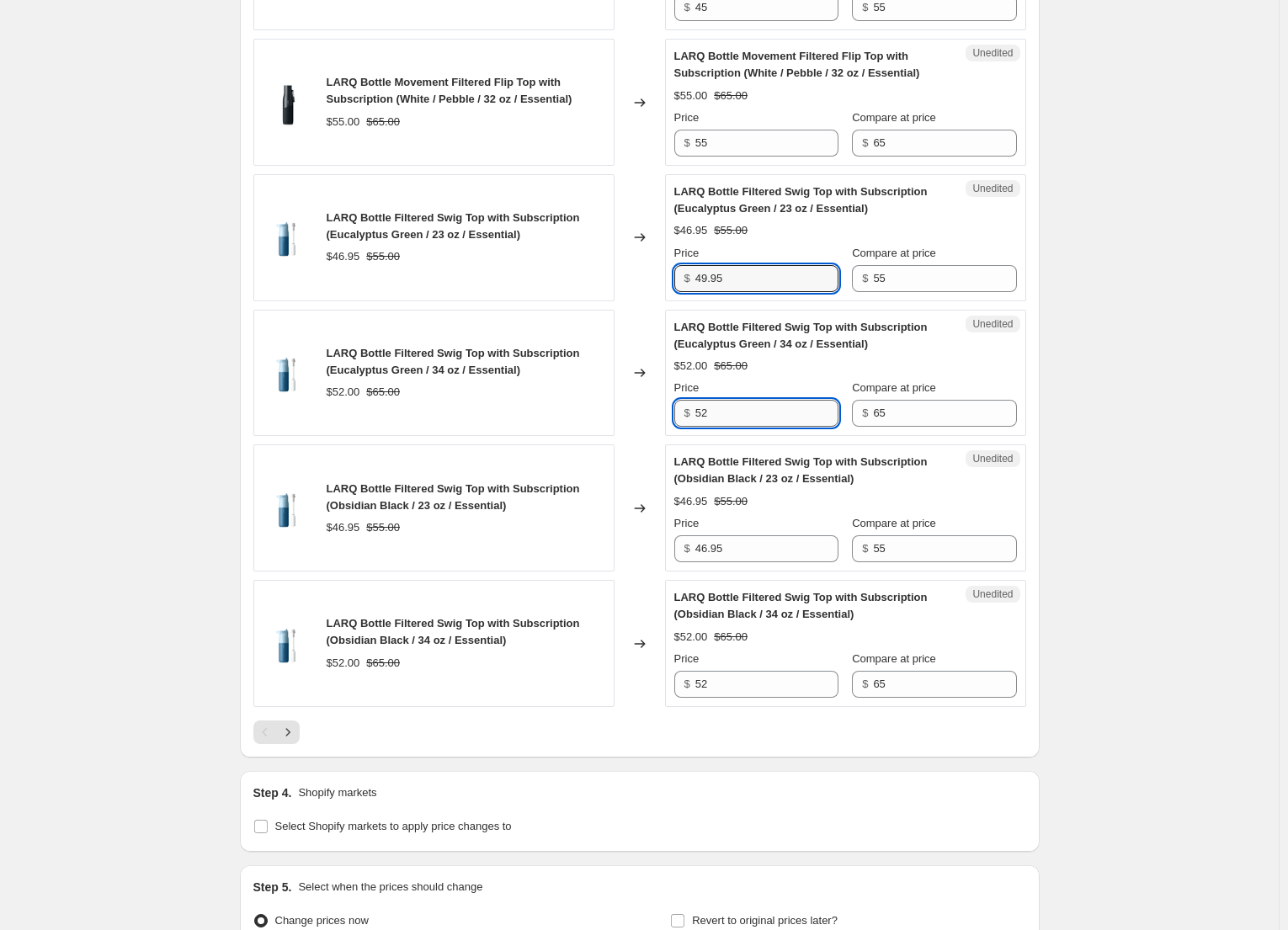
click at [733, 405] on input "52" at bounding box center [767, 413] width 143 height 27
type input "55"
click at [706, 549] on input "46.95" at bounding box center [767, 549] width 143 height 27
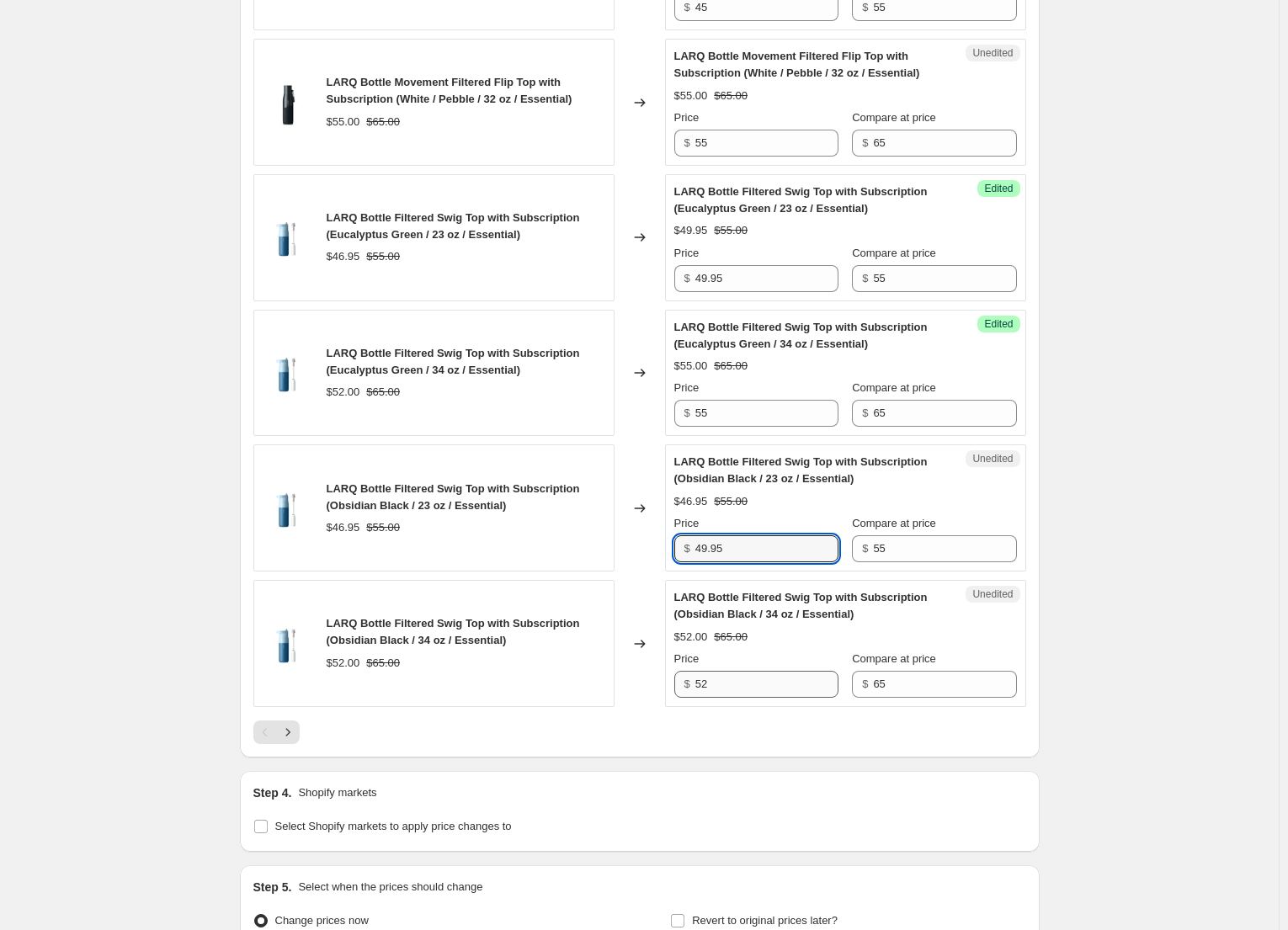
type input "49.95"
click at [728, 687] on input "52" at bounding box center [767, 685] width 143 height 27
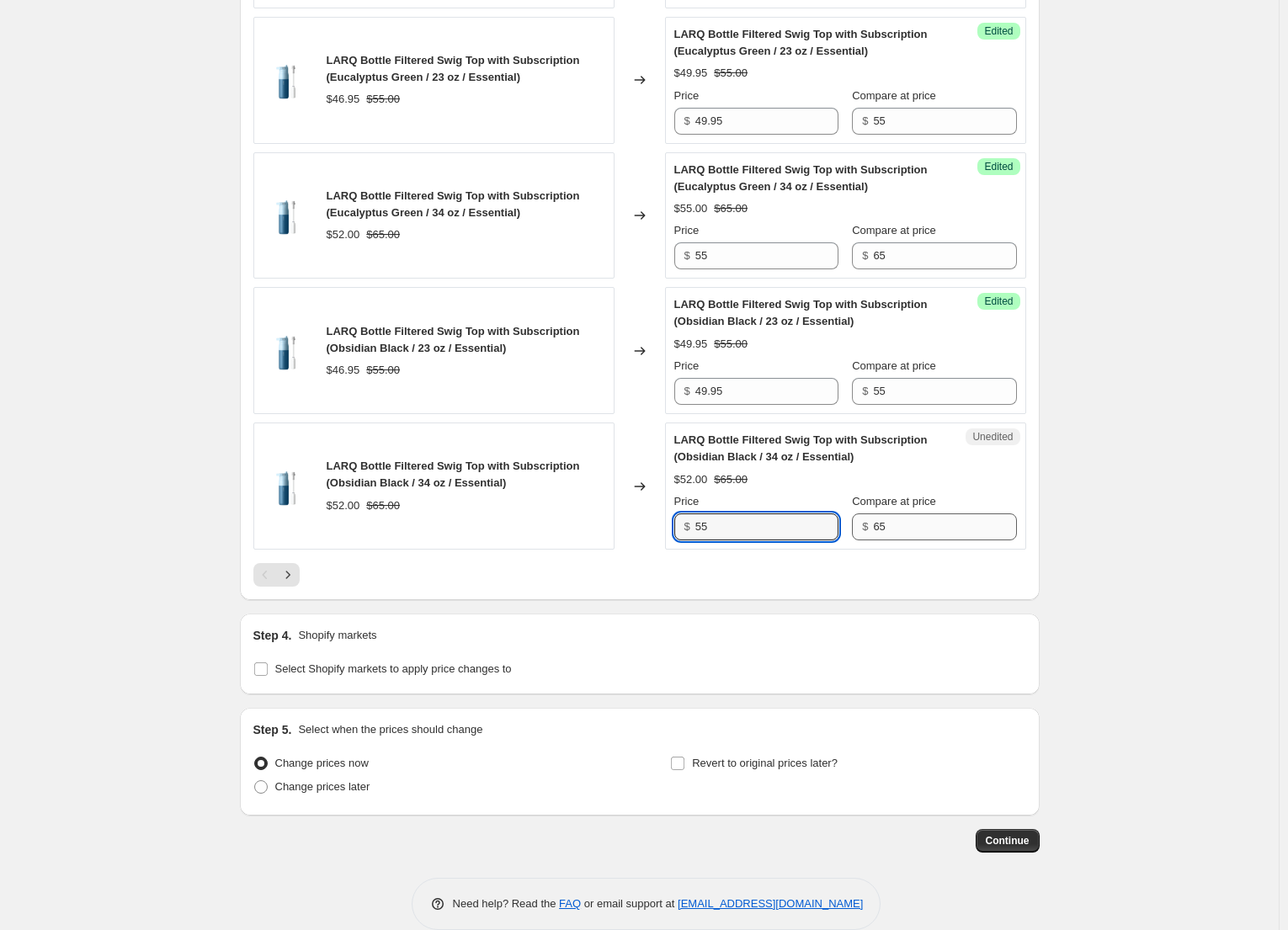
scroll to position [2778, 0]
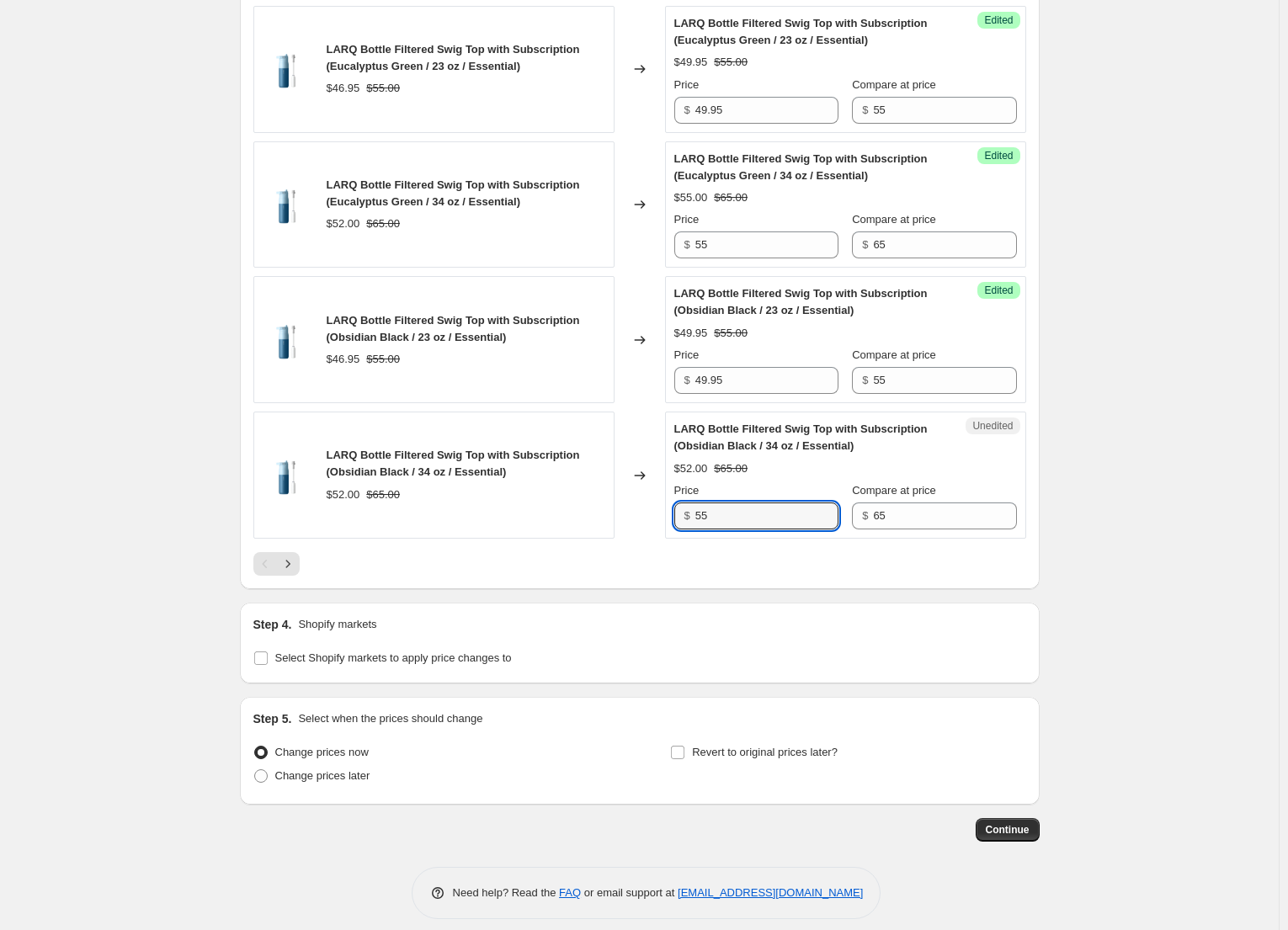
type input "55"
click at [290, 561] on icon "Next" at bounding box center [288, 564] width 17 height 17
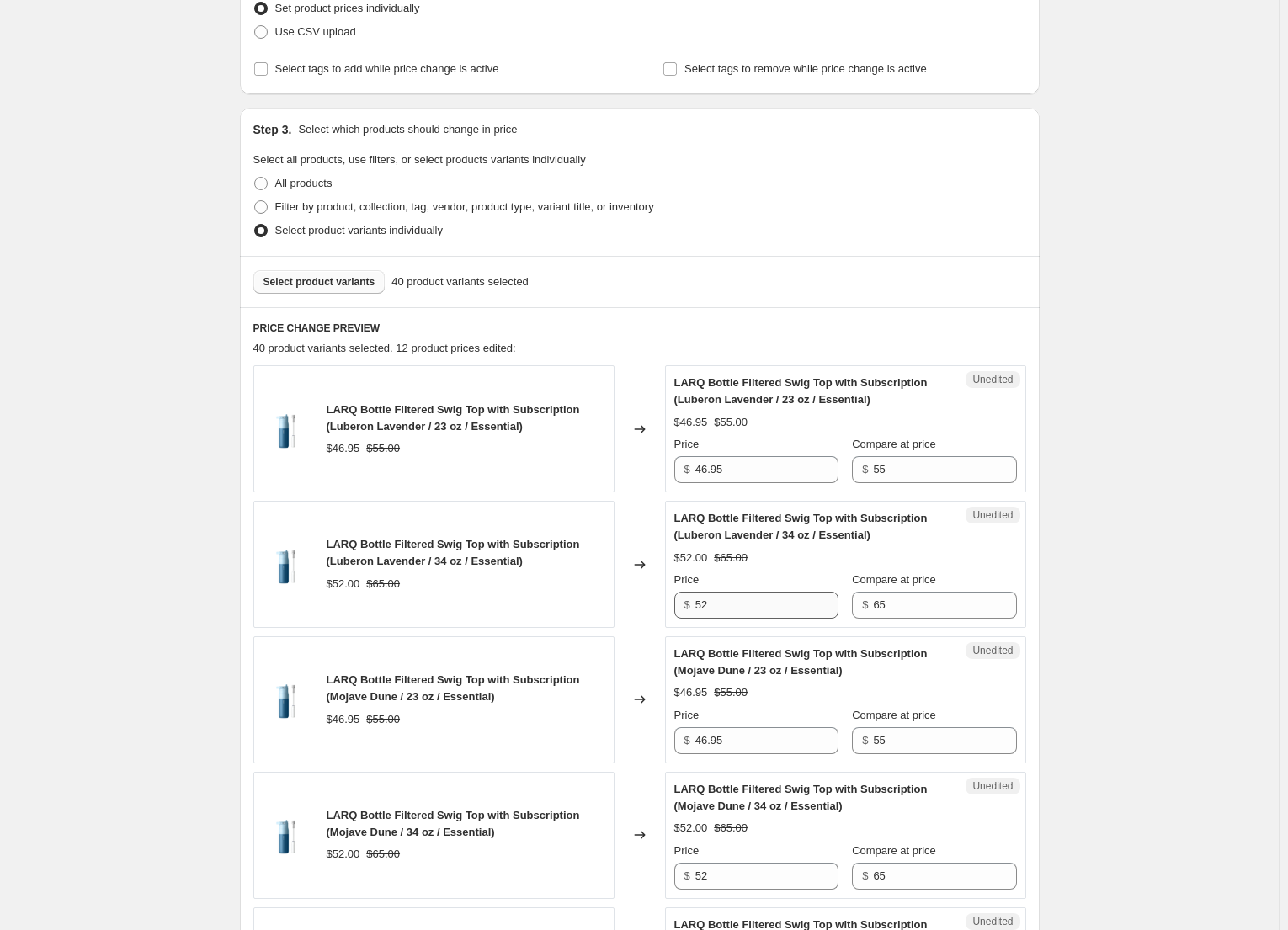
scroll to position [589, 0]
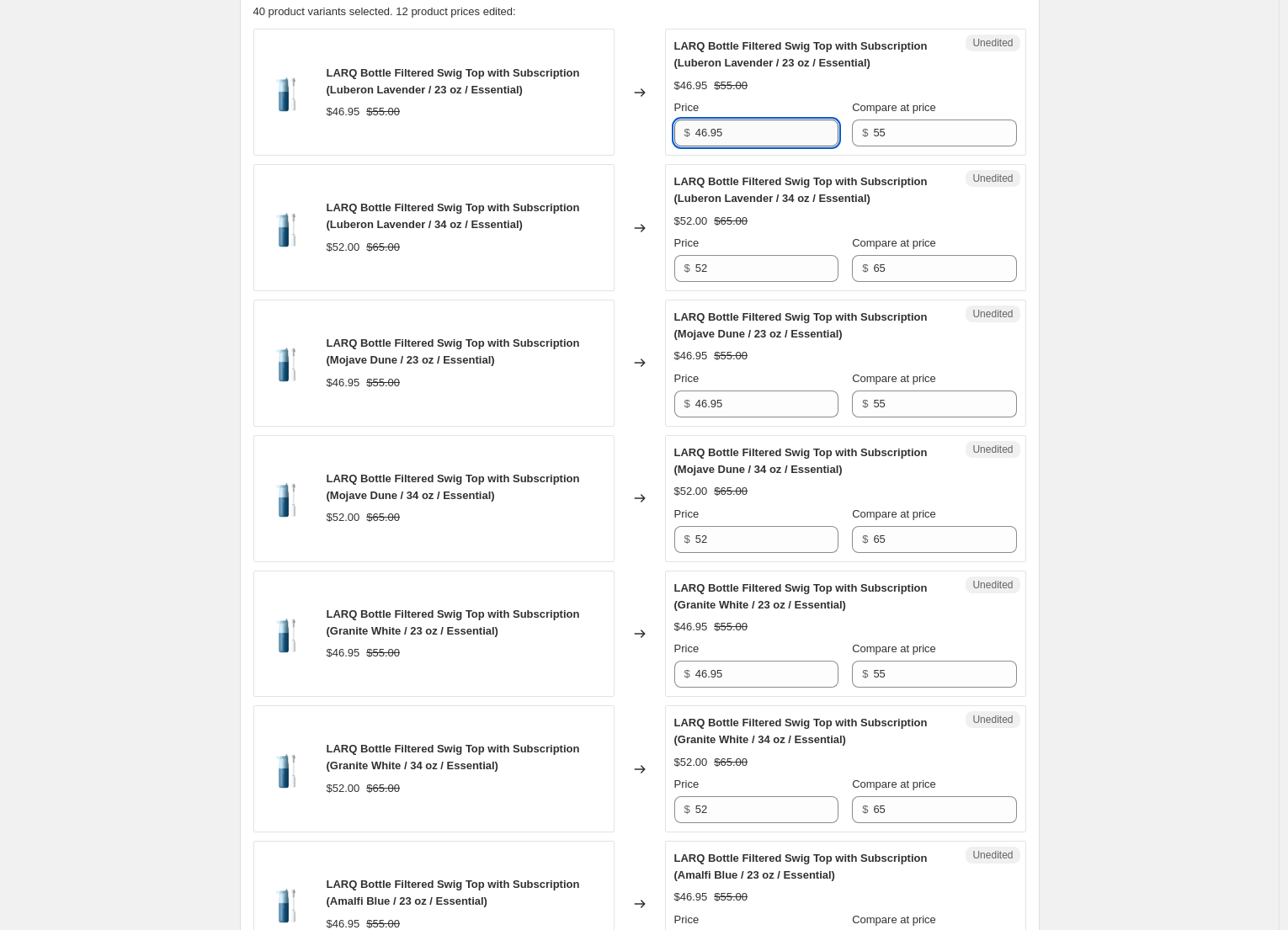
click at [711, 137] on input "46.95" at bounding box center [767, 133] width 143 height 27
type input "49.95"
click at [711, 277] on input "52" at bounding box center [767, 269] width 143 height 27
drag, startPoint x: 711, startPoint y: 277, endPoint x: 749, endPoint y: 288, distance: 39.6
click at [712, 277] on input "52" at bounding box center [767, 269] width 143 height 27
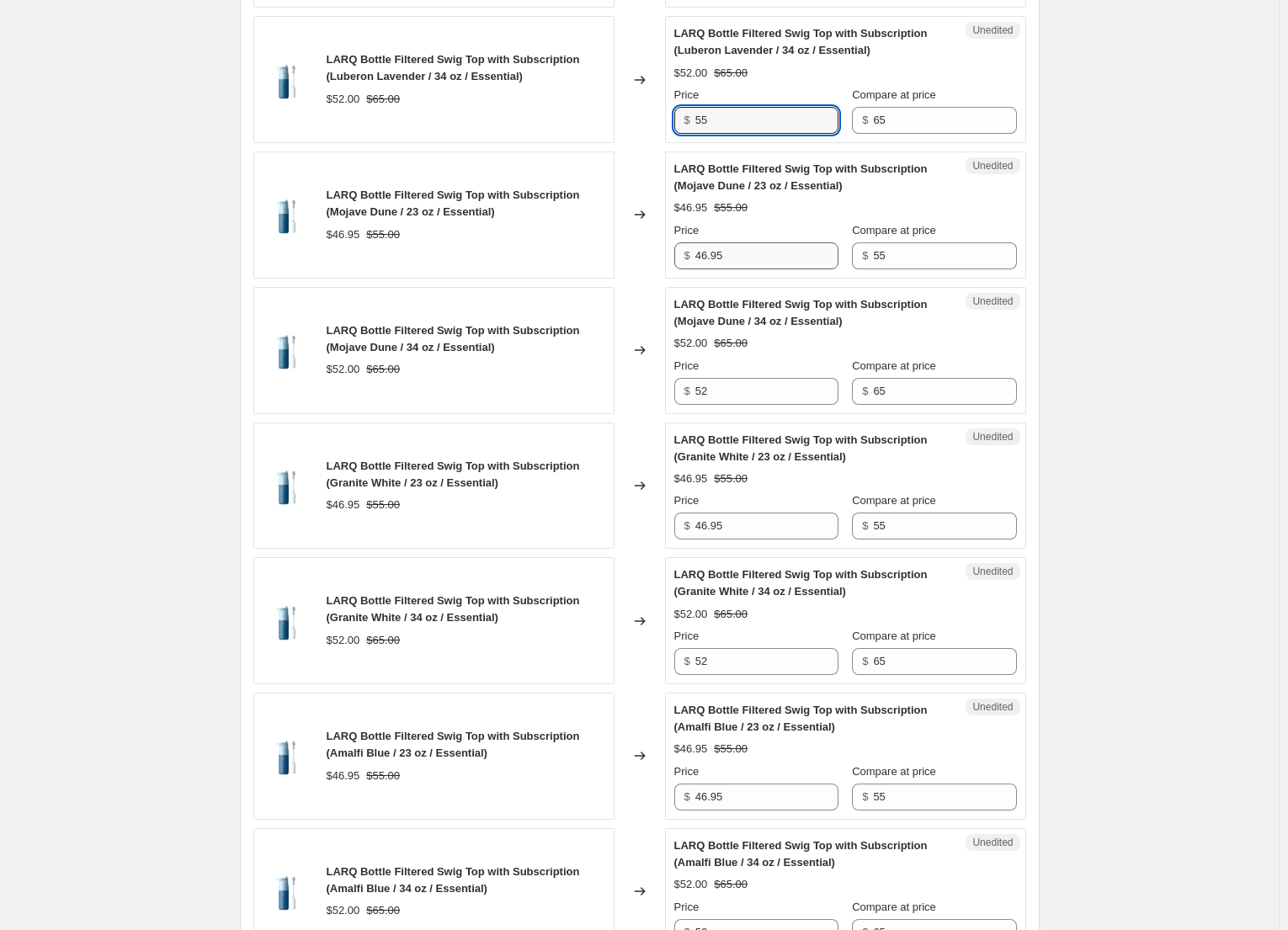
scroll to position [758, 0]
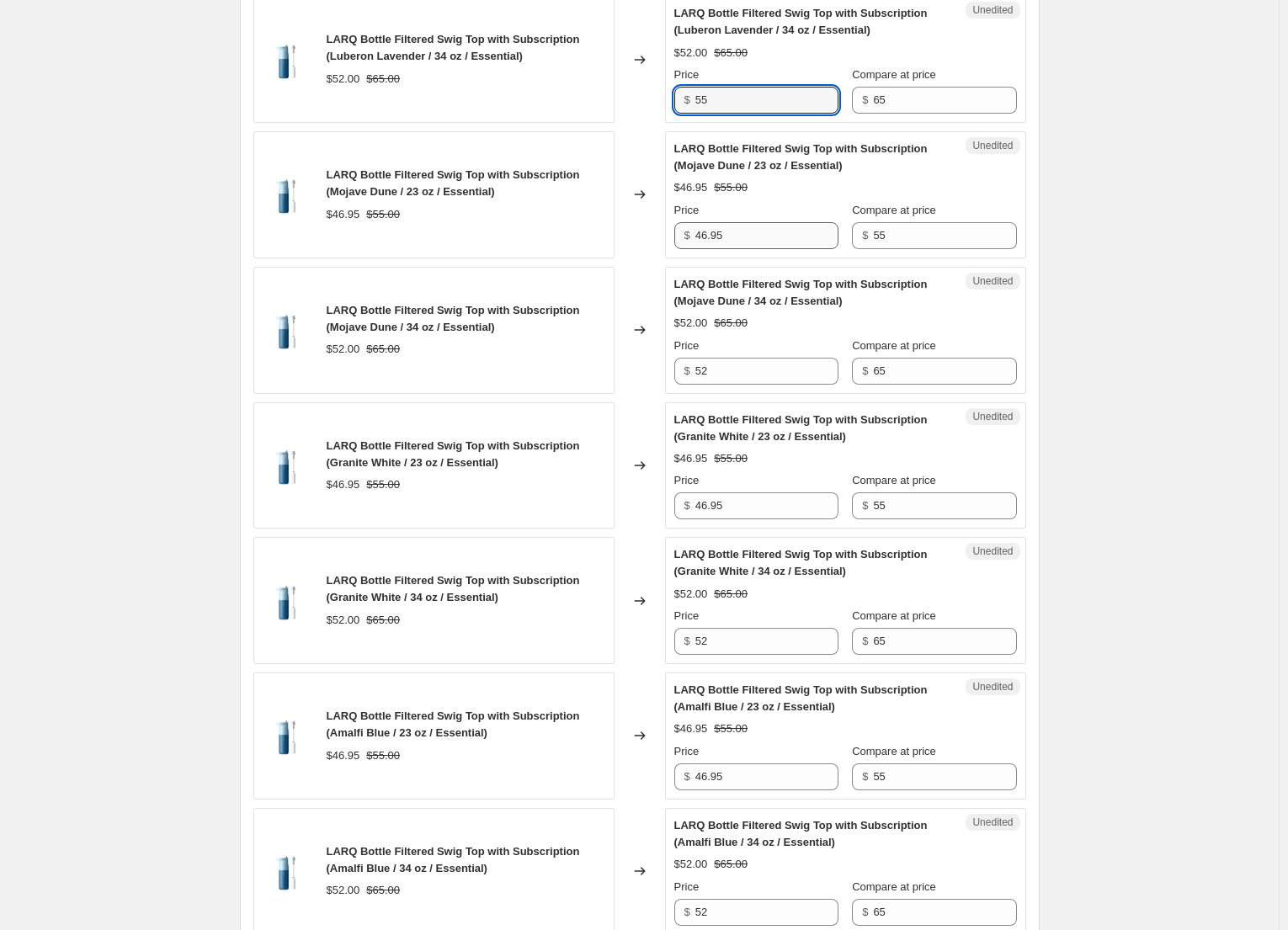
type input "55"
click at [710, 233] on input "46.95" at bounding box center [767, 236] width 143 height 27
type input "49.95"
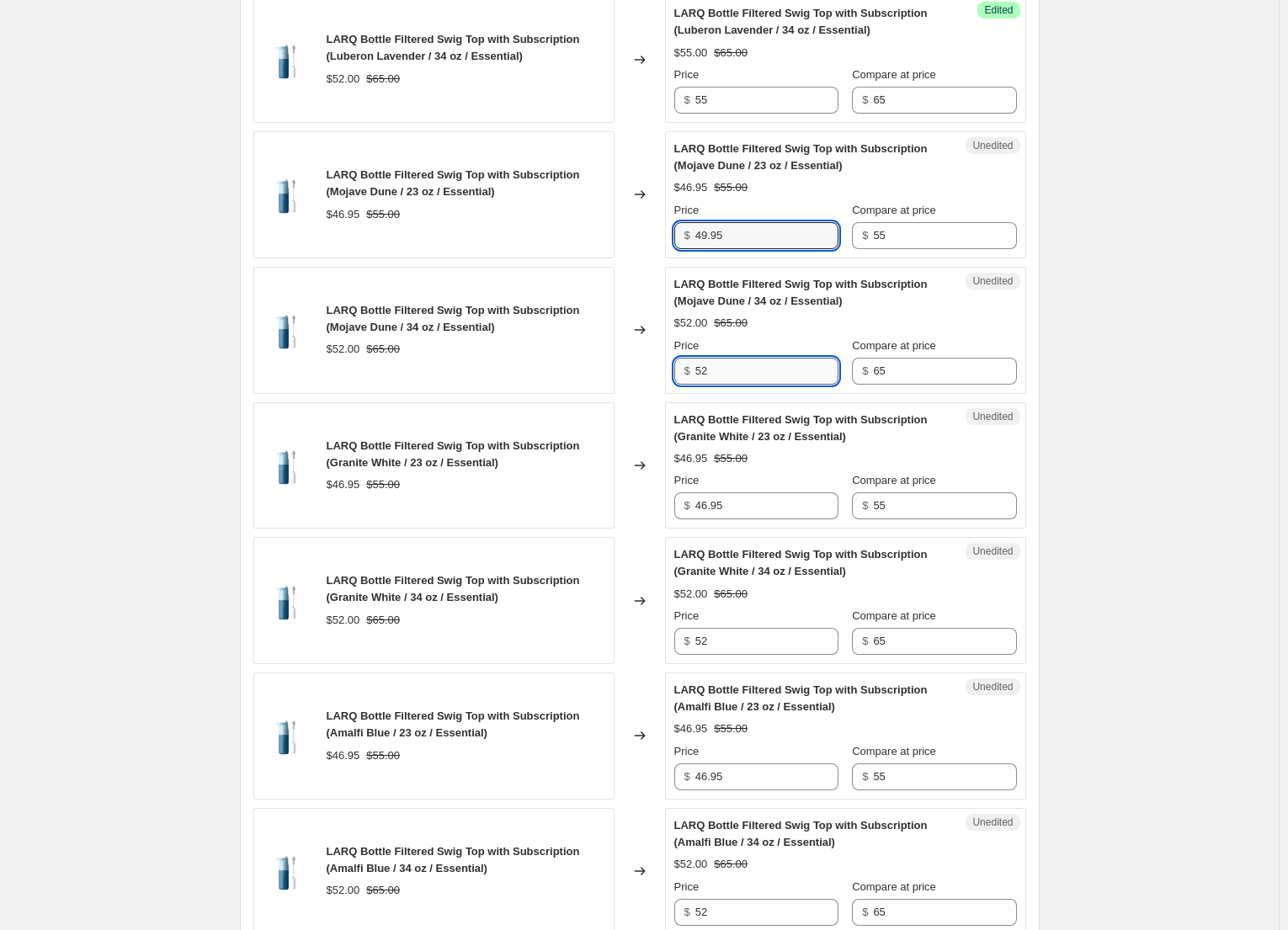
click at [715, 372] on input "52" at bounding box center [767, 371] width 143 height 27
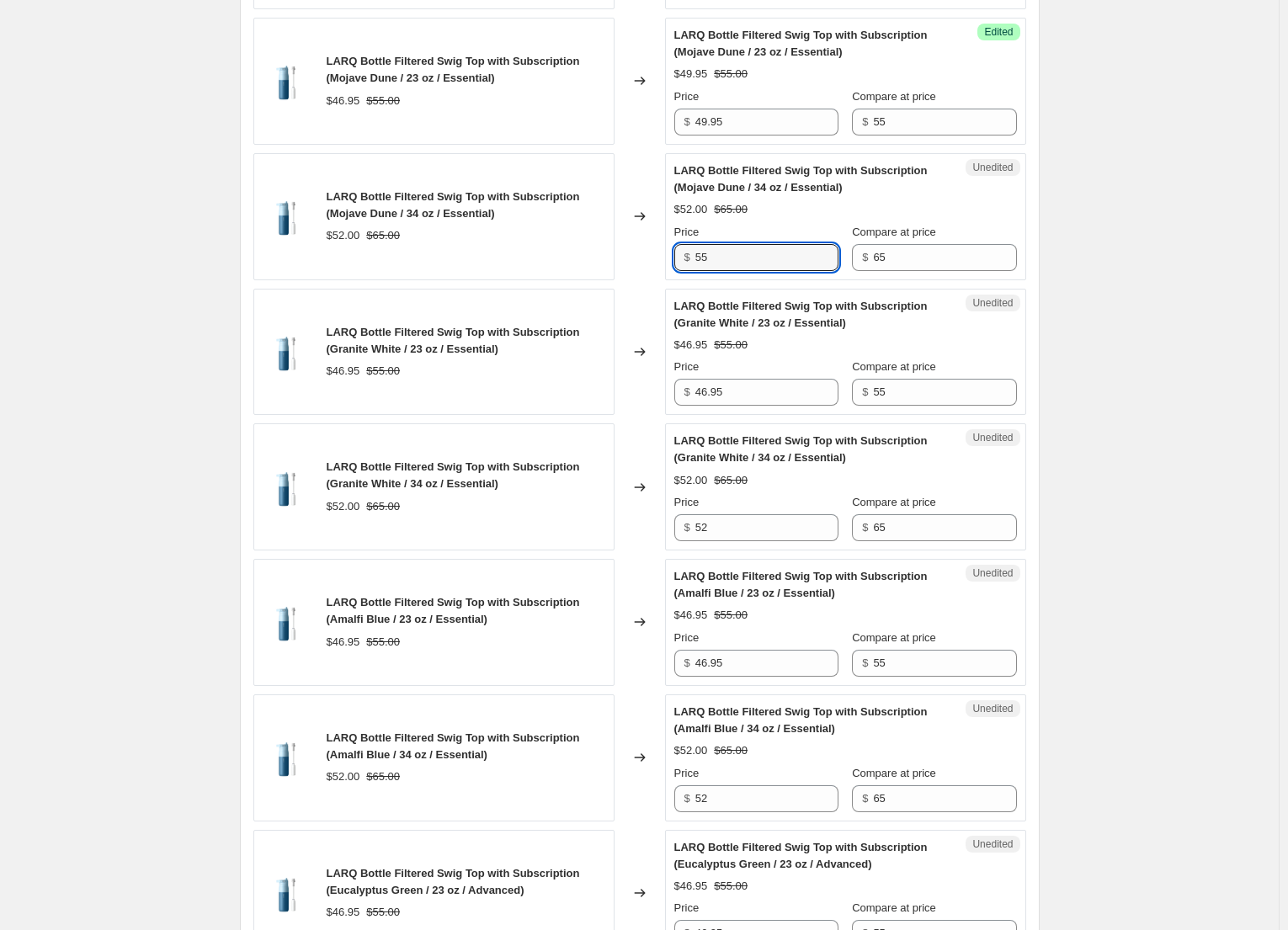
scroll to position [926, 0]
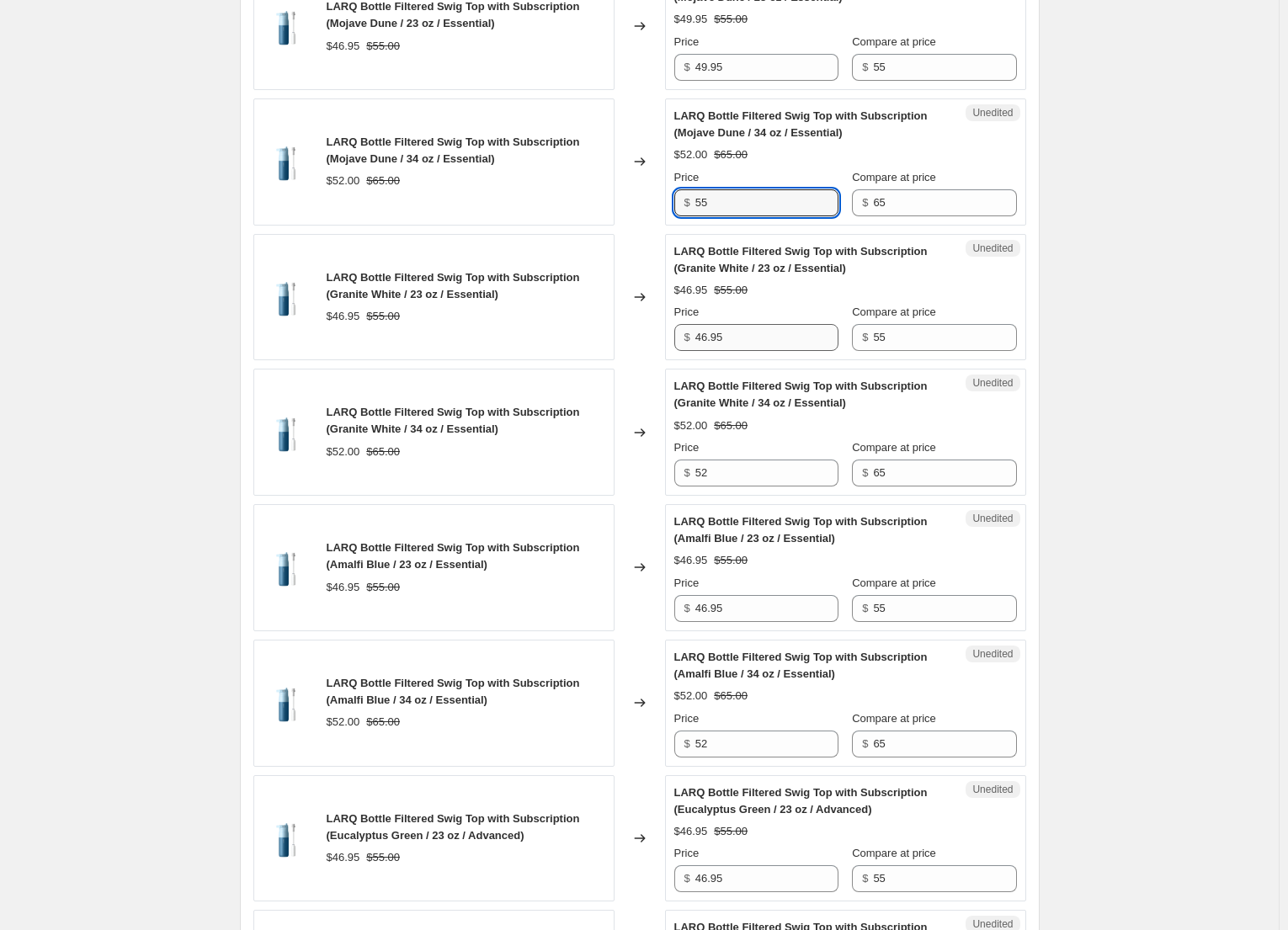
type input "55"
click at [707, 340] on input "46.95" at bounding box center [767, 337] width 143 height 27
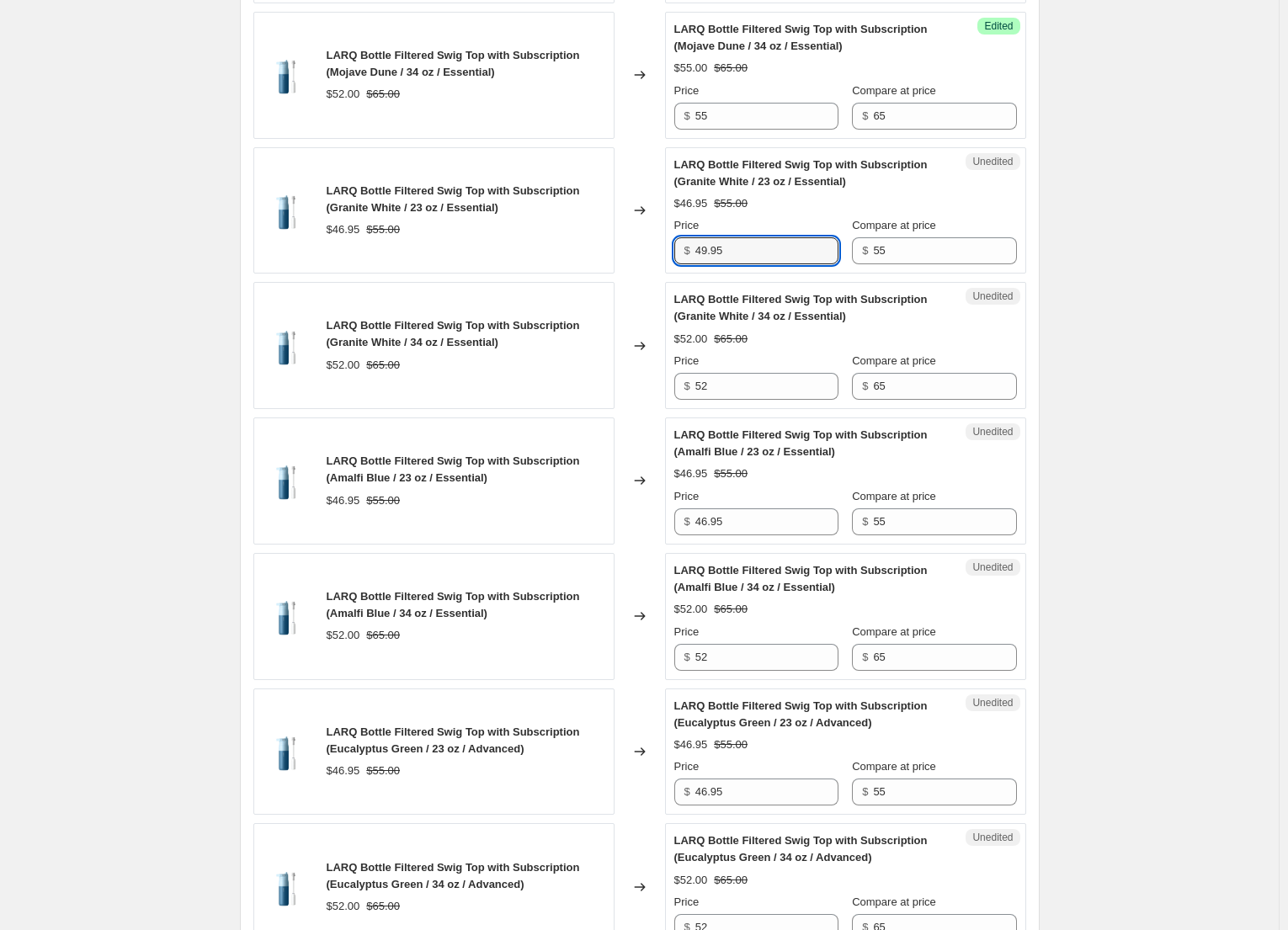
scroll to position [1179, 0]
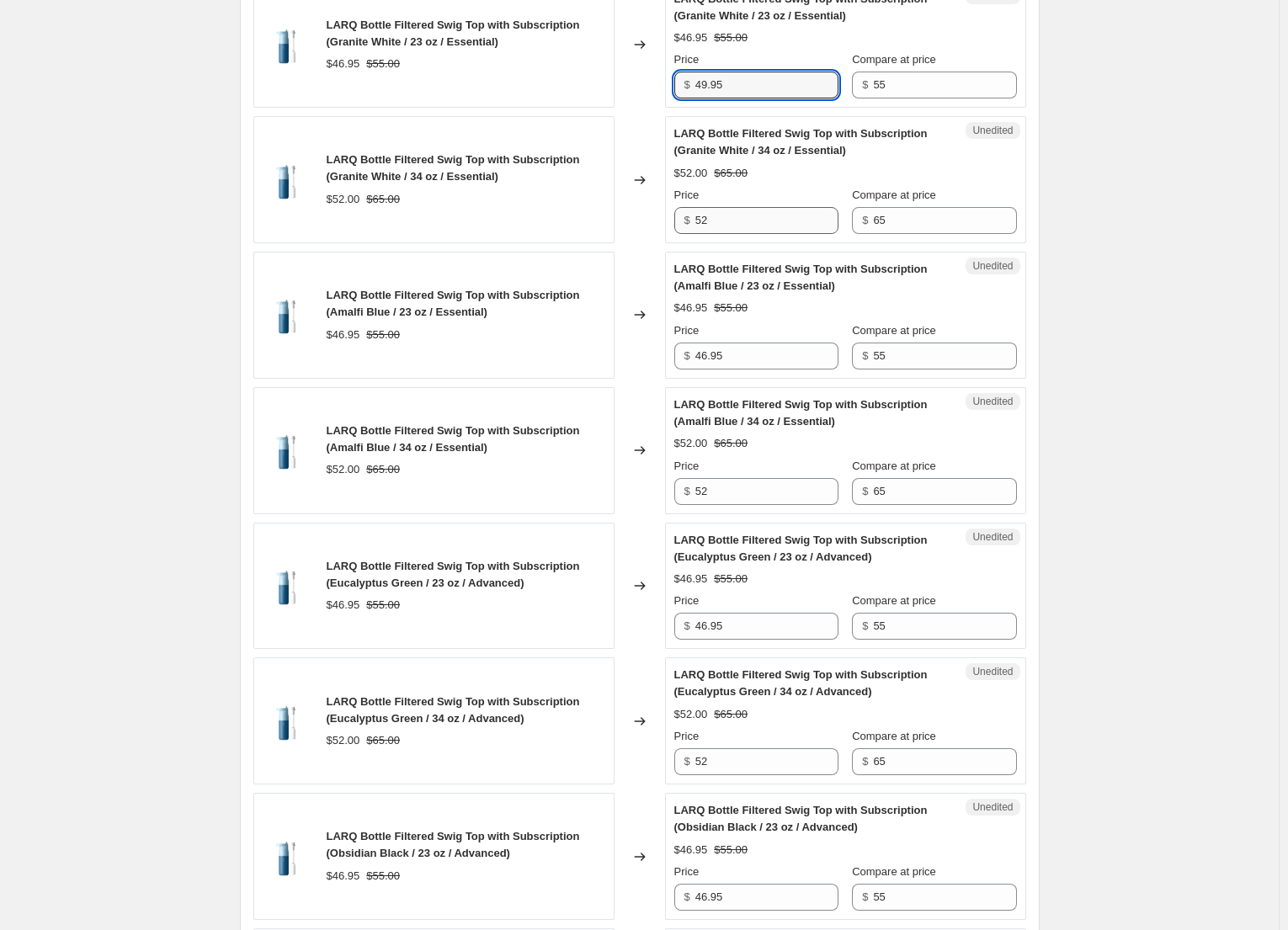
type input "49.95"
click at [749, 223] on input "52" at bounding box center [767, 221] width 143 height 27
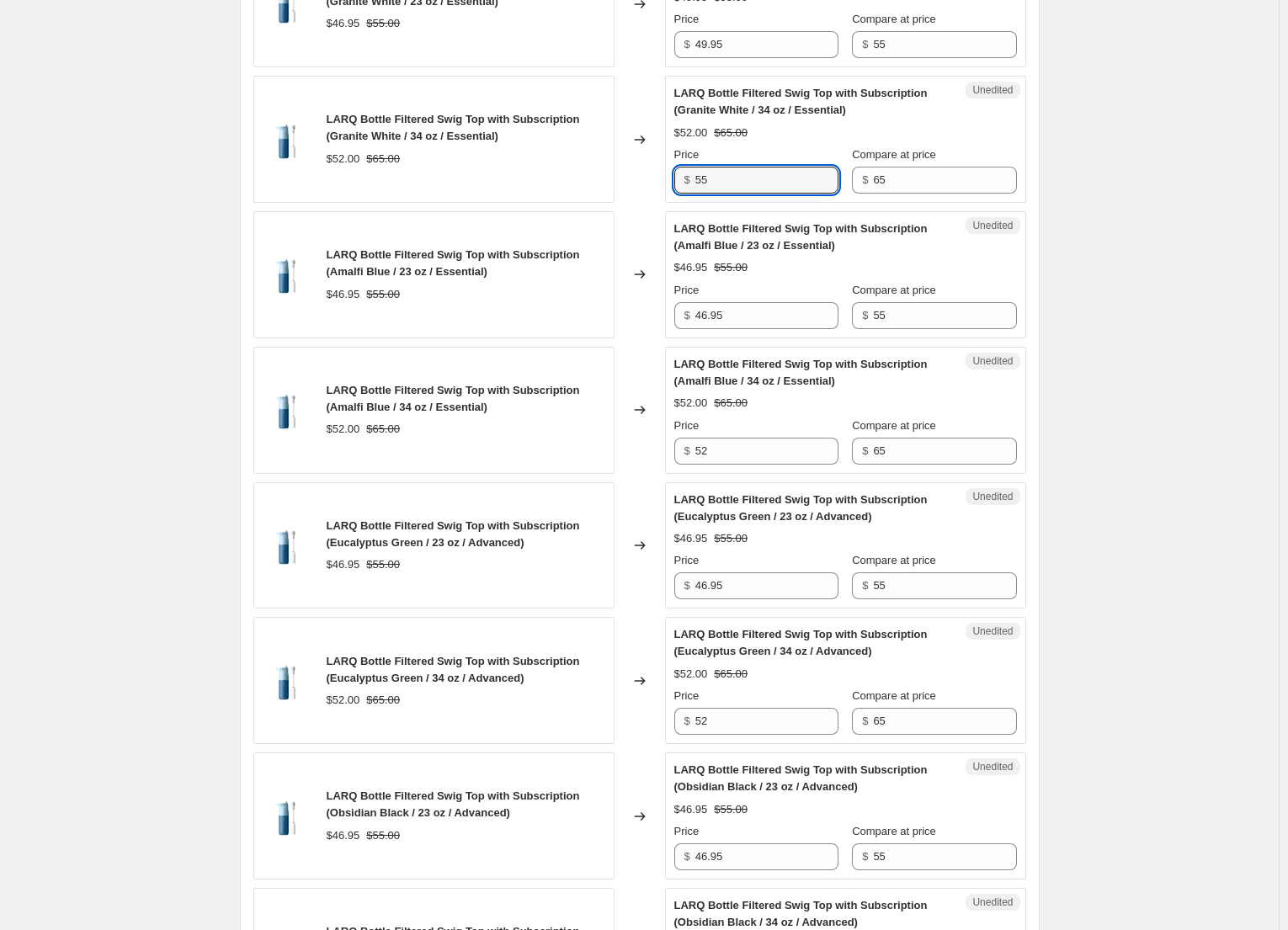
scroll to position [1347, 0]
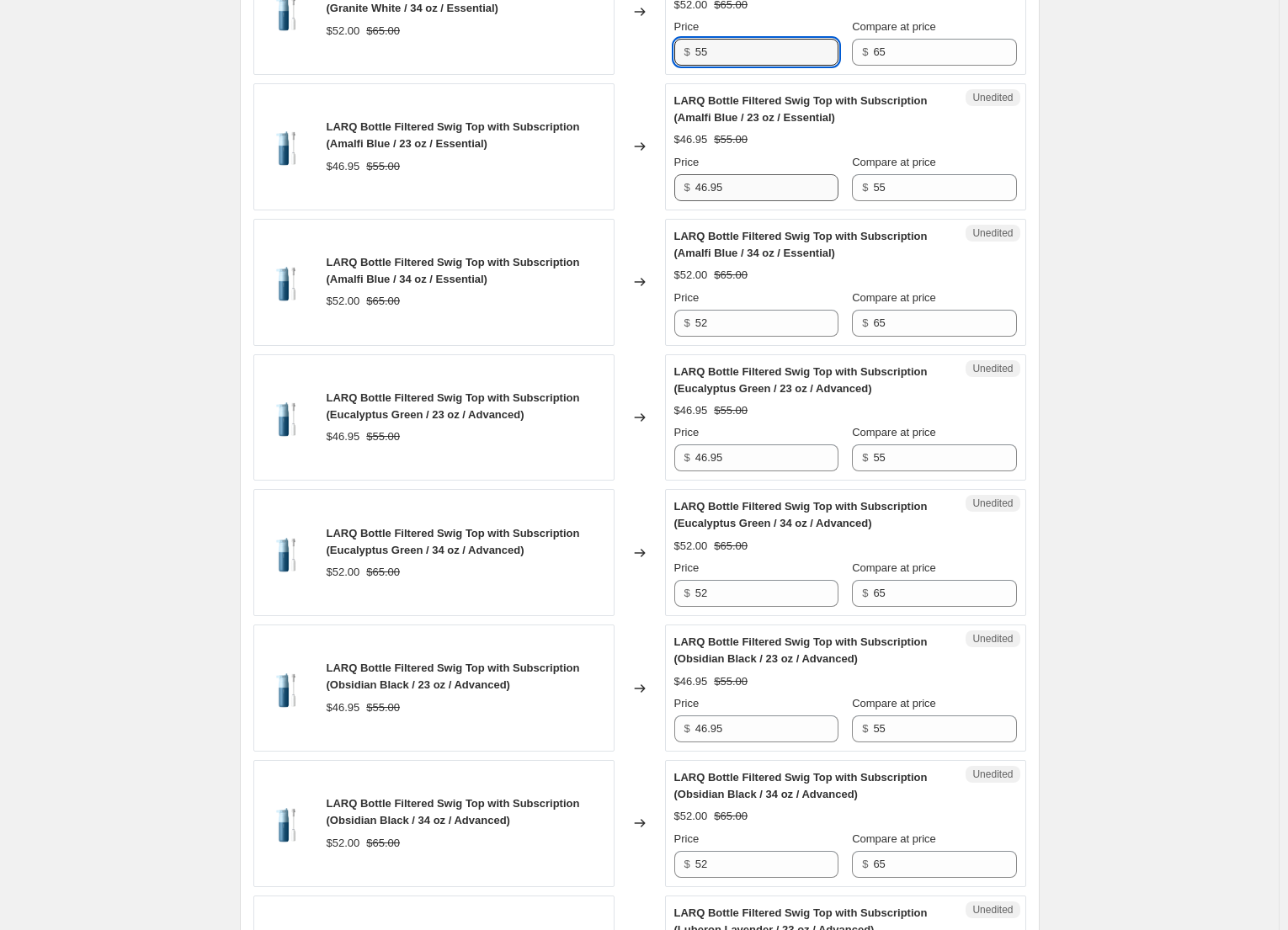
type input "55"
click at [708, 185] on input "46.95" at bounding box center [767, 188] width 143 height 27
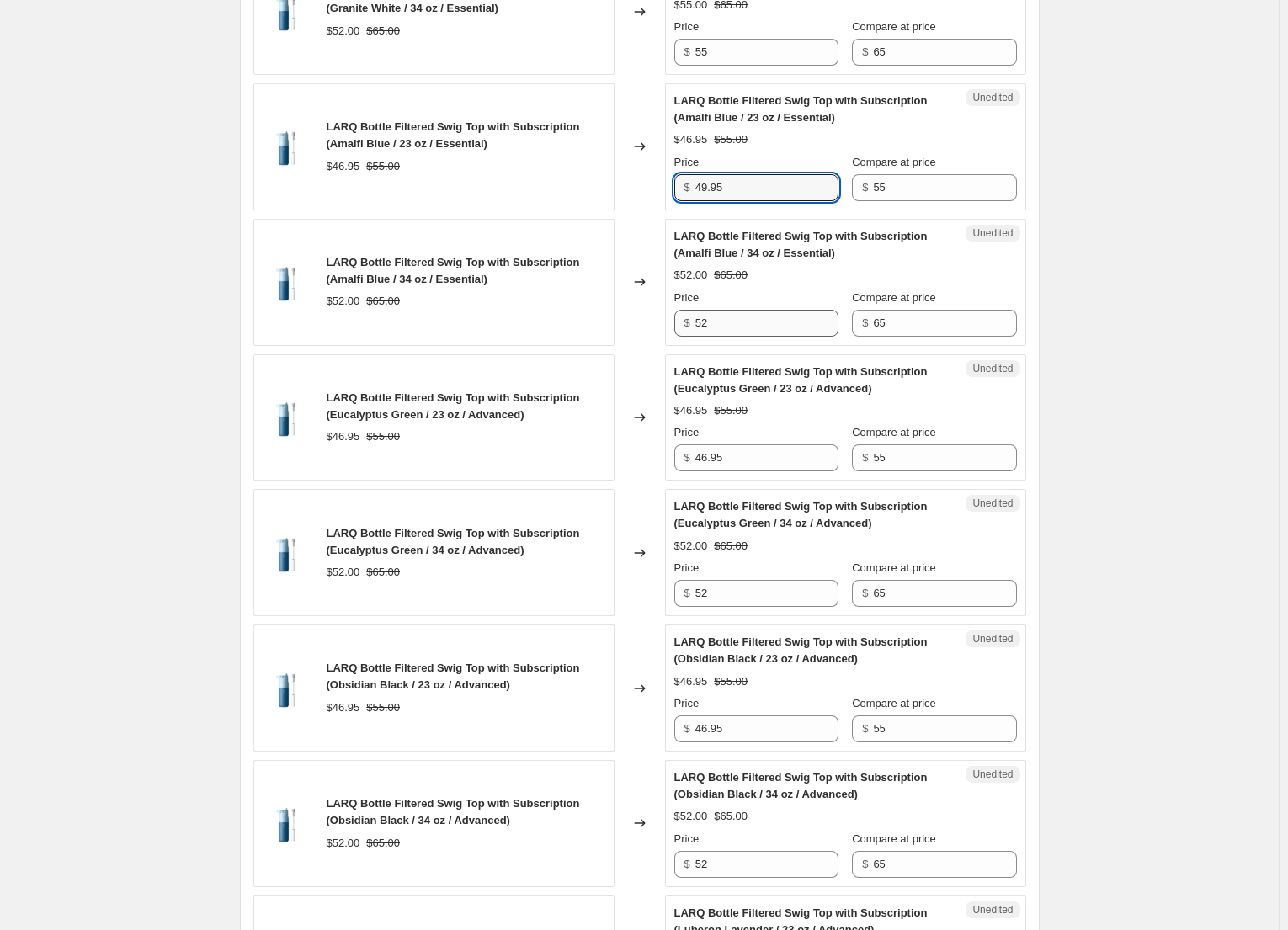
type input "49.95"
click at [718, 321] on input "52" at bounding box center [767, 323] width 143 height 27
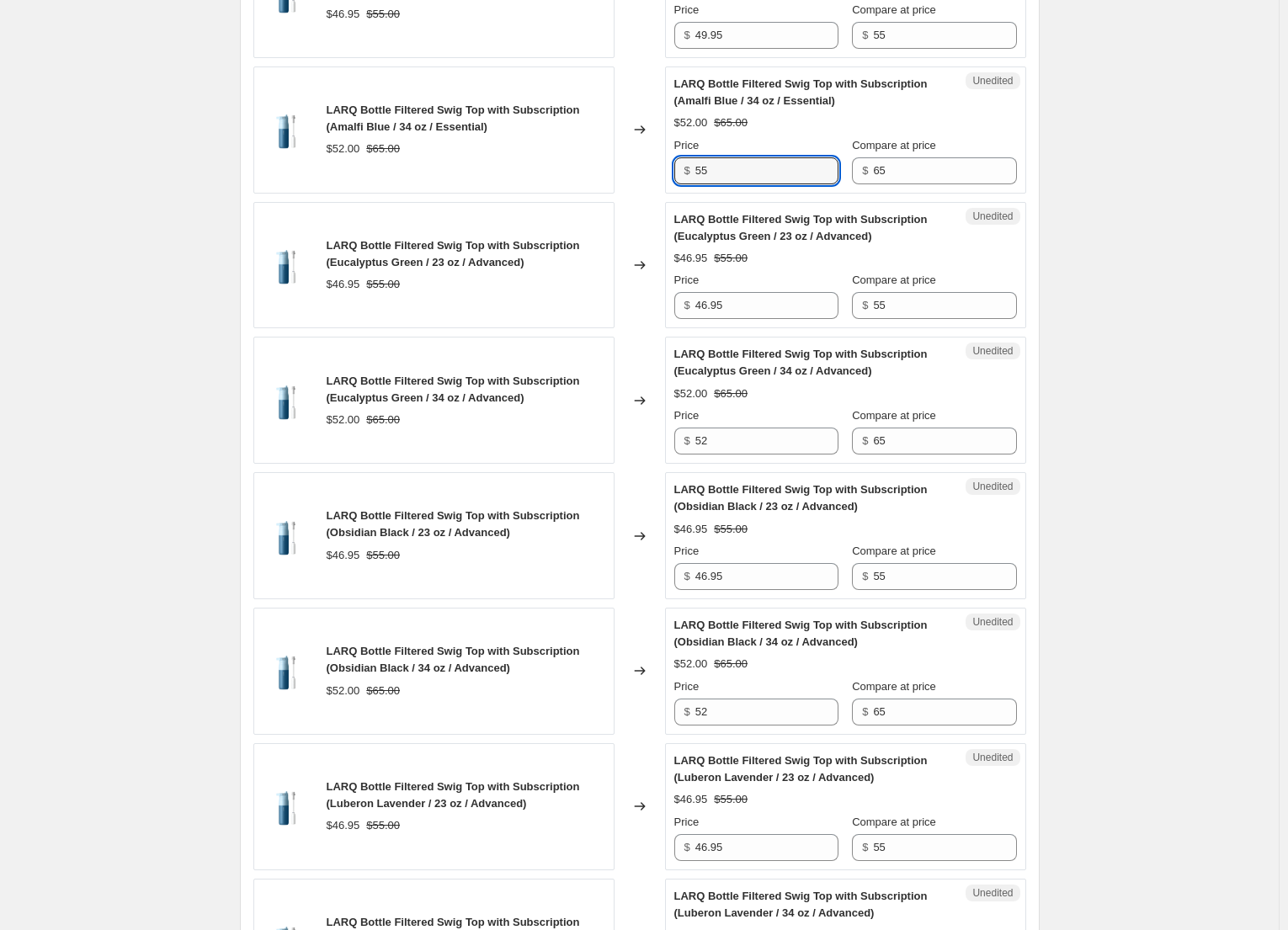
scroll to position [1516, 0]
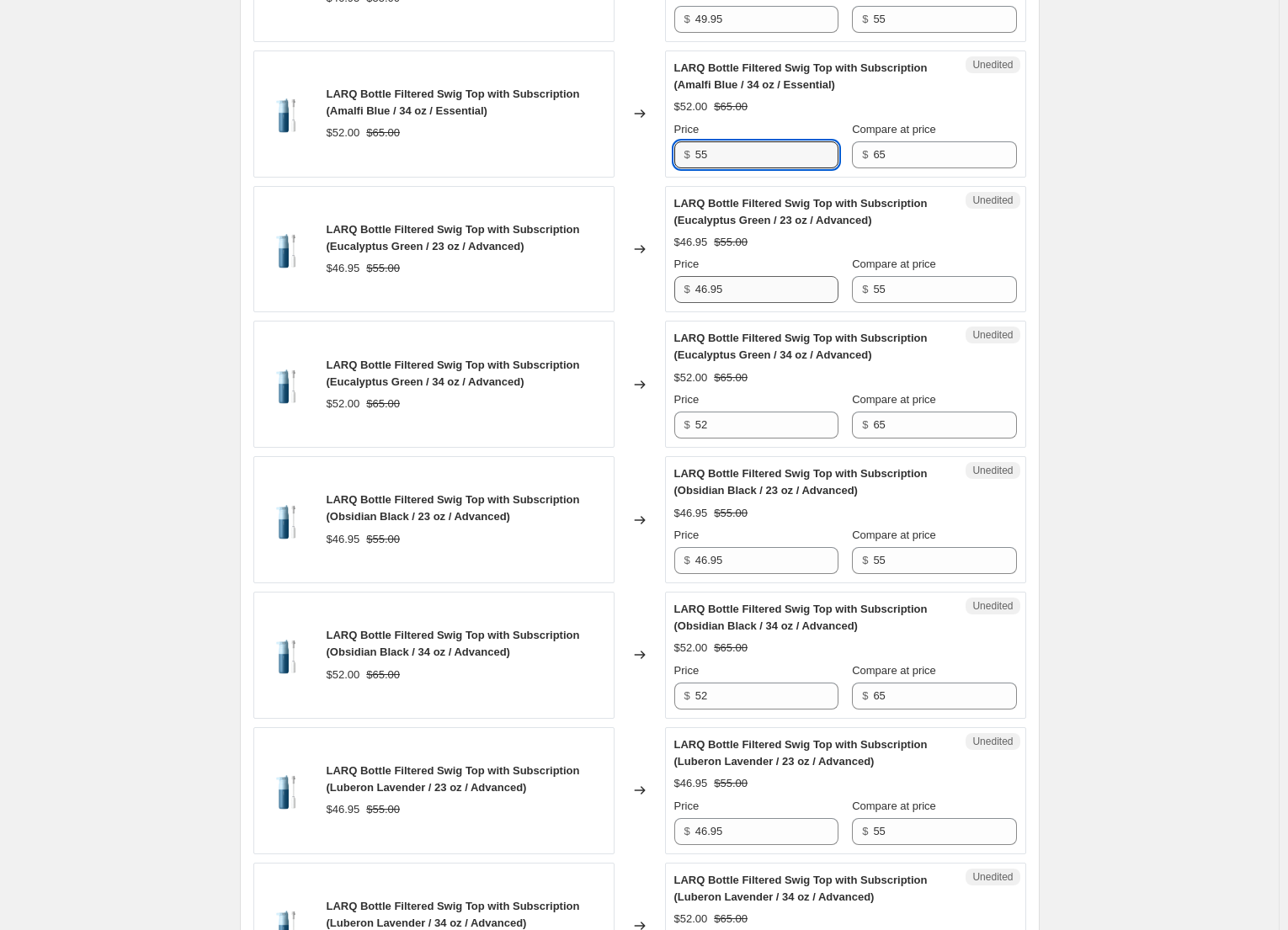
type input "55"
click at [706, 292] on input "46.95" at bounding box center [767, 290] width 143 height 27
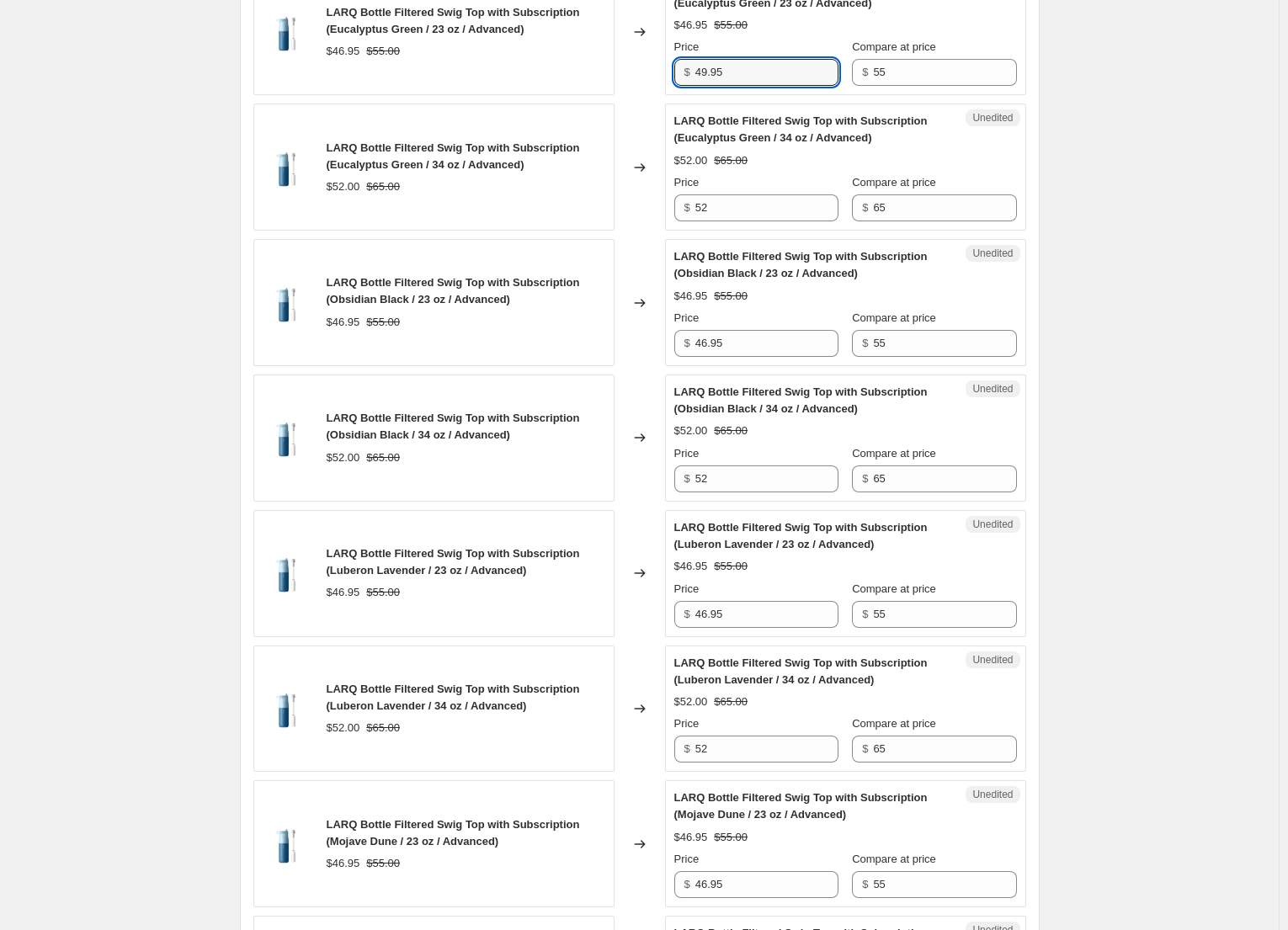
scroll to position [1768, 0]
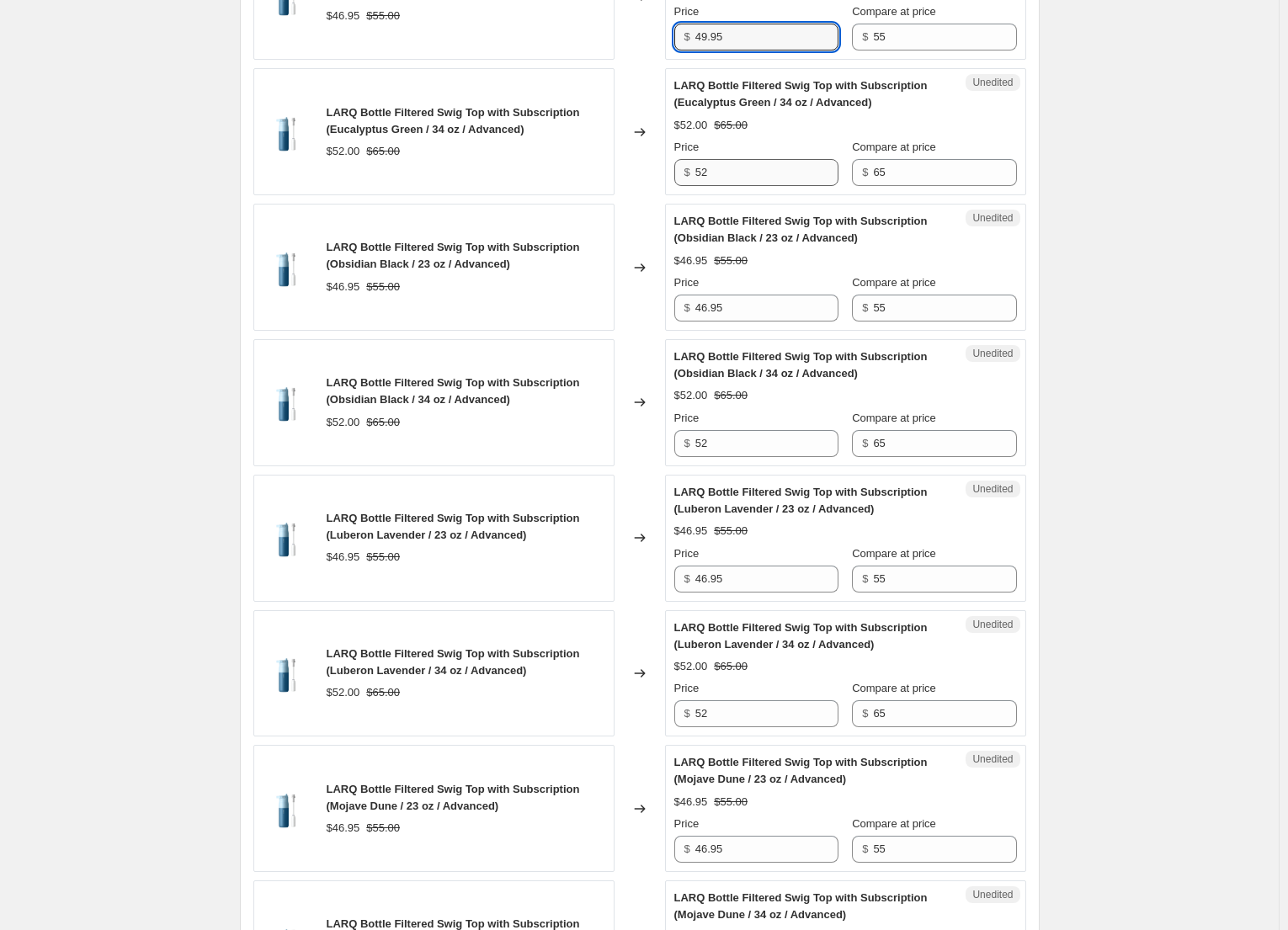
type input "49.95"
click at [721, 182] on input "52" at bounding box center [767, 173] width 143 height 27
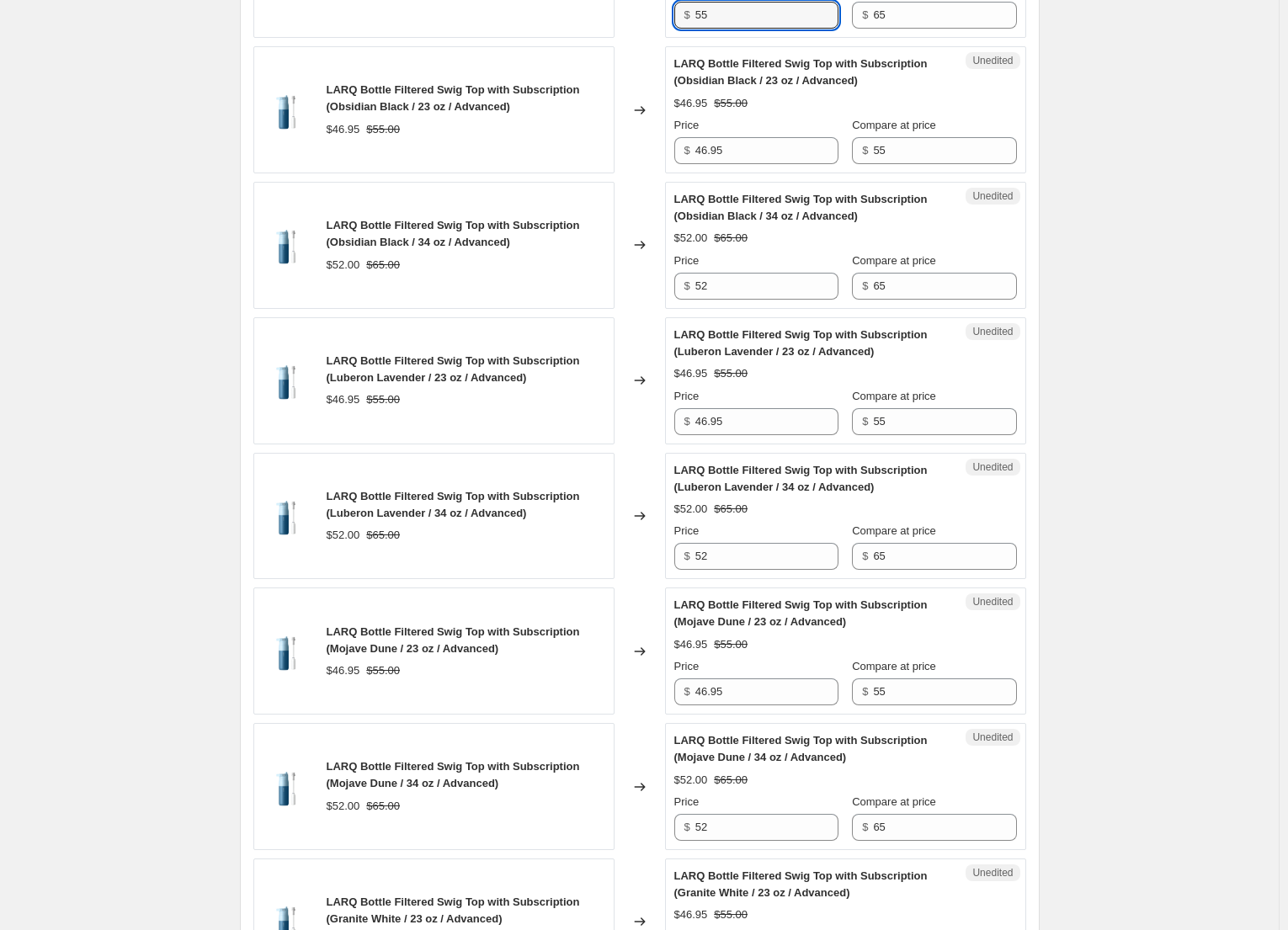
scroll to position [1937, 0]
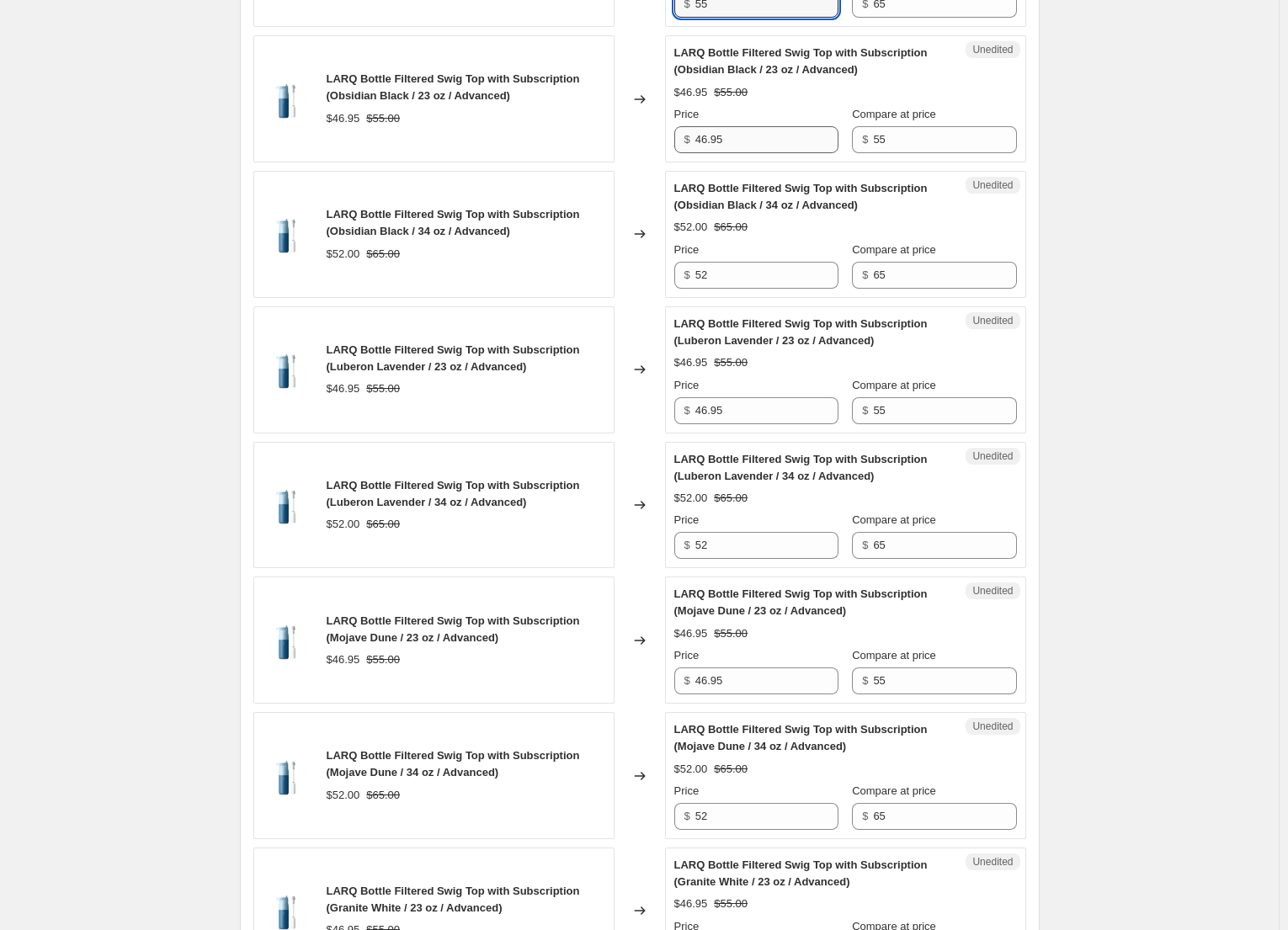
type input "55"
click at [710, 145] on input "46.95" at bounding box center [767, 140] width 143 height 27
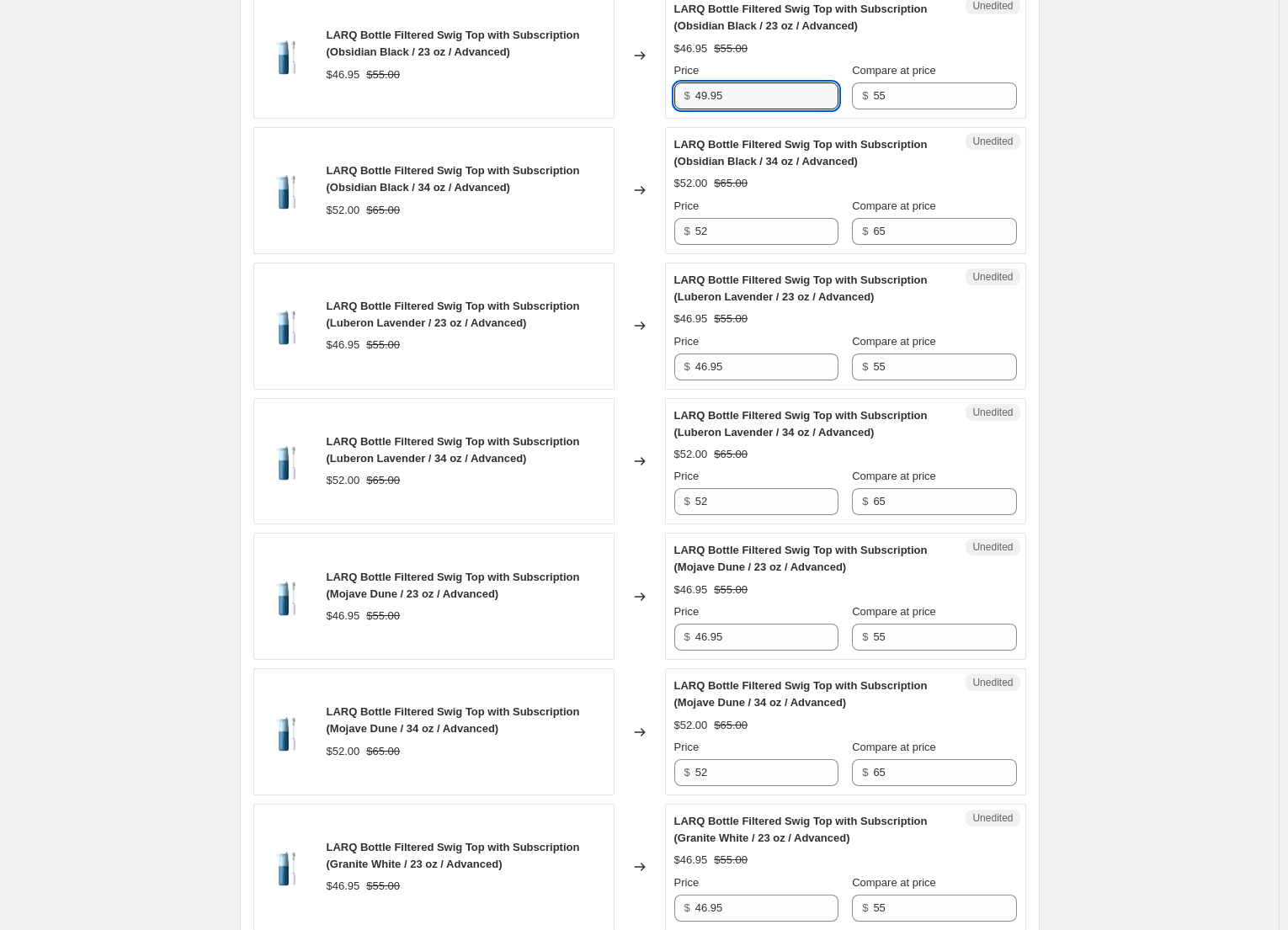
scroll to position [2105, 0]
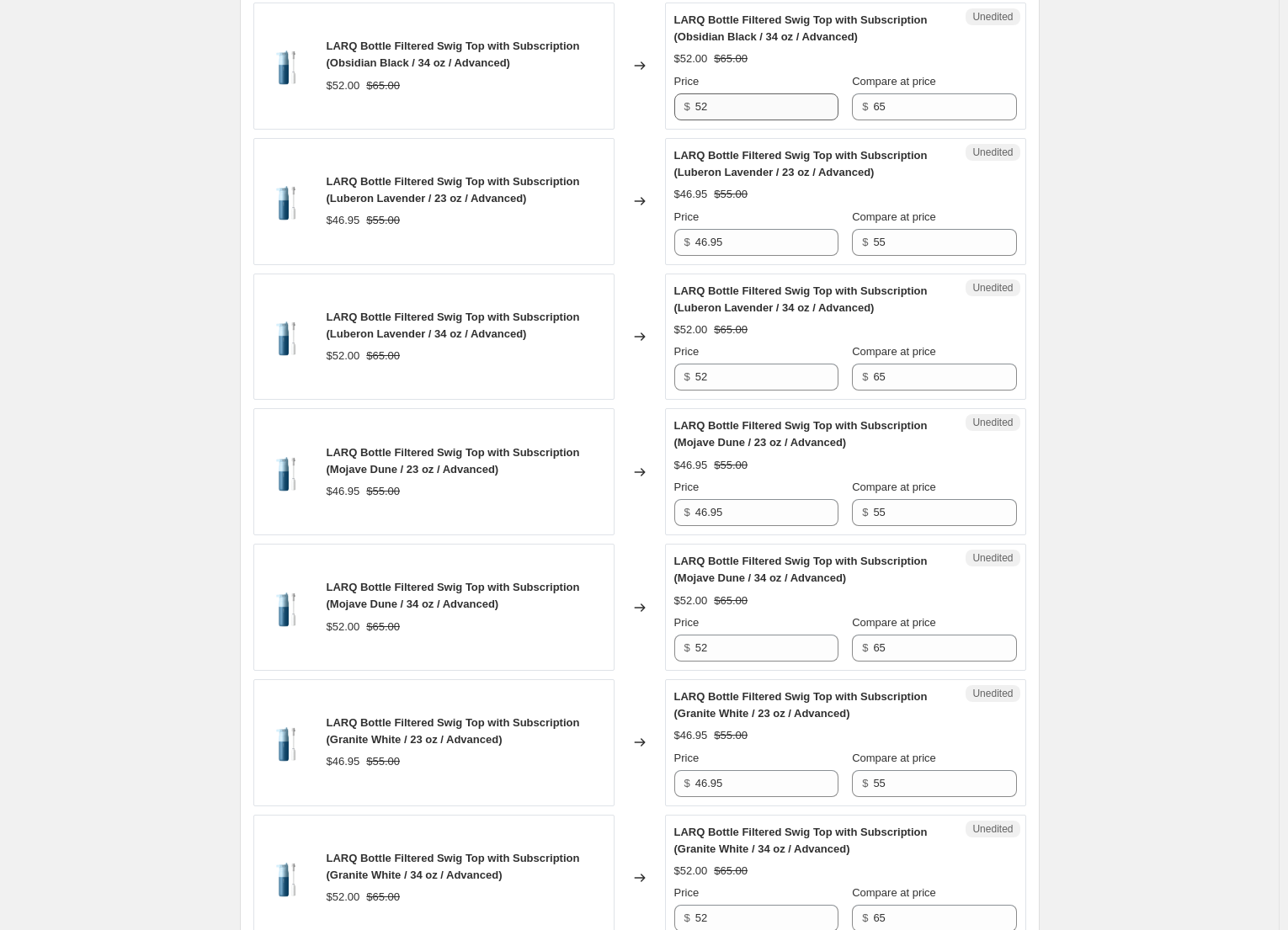
type input "49.95"
click at [744, 111] on input "52" at bounding box center [767, 107] width 143 height 27
type input "55"
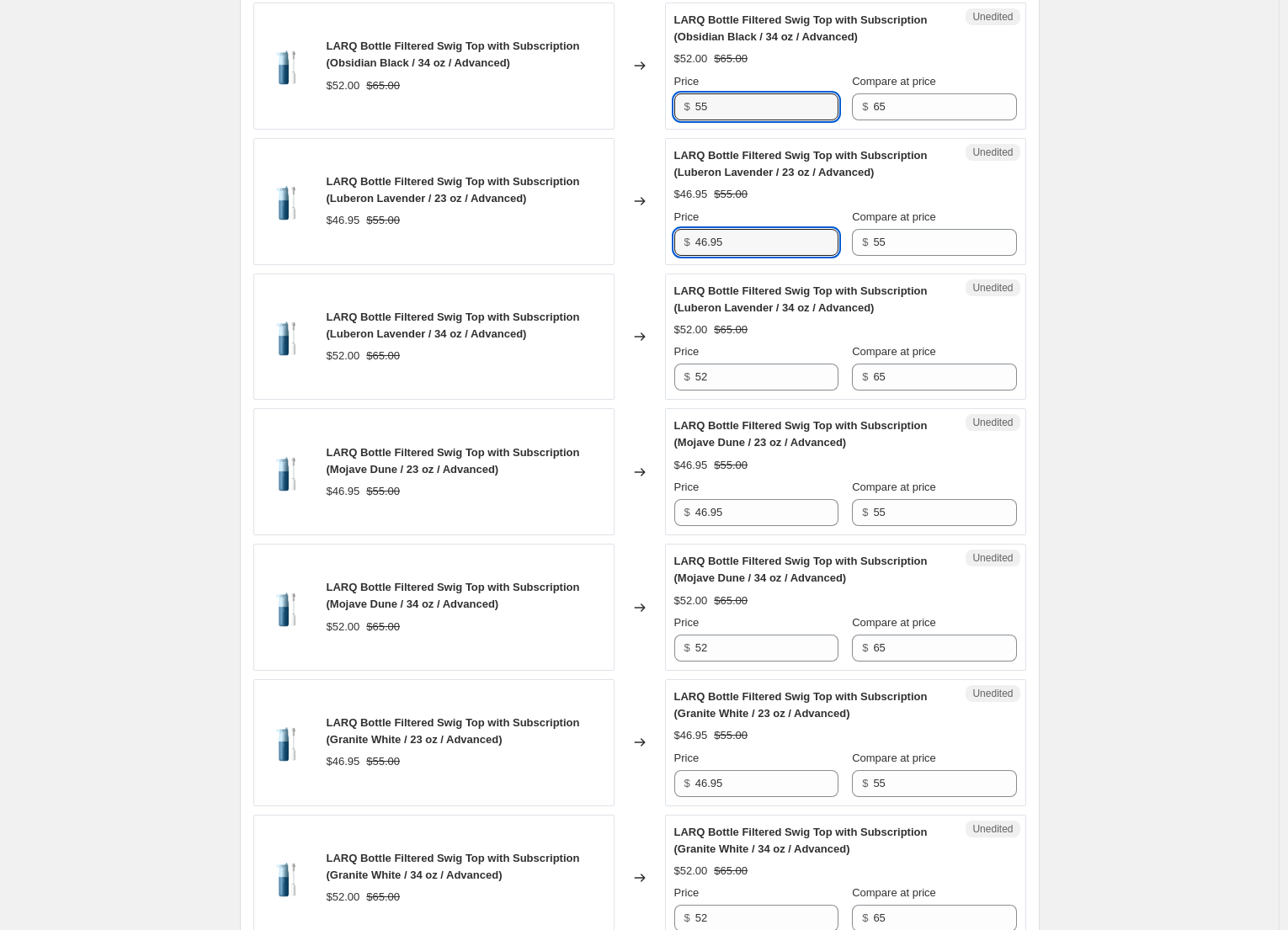
drag, startPoint x: 702, startPoint y: 243, endPoint x: 722, endPoint y: 294, distance: 54.8
click at [703, 243] on input "46.95" at bounding box center [767, 243] width 143 height 27
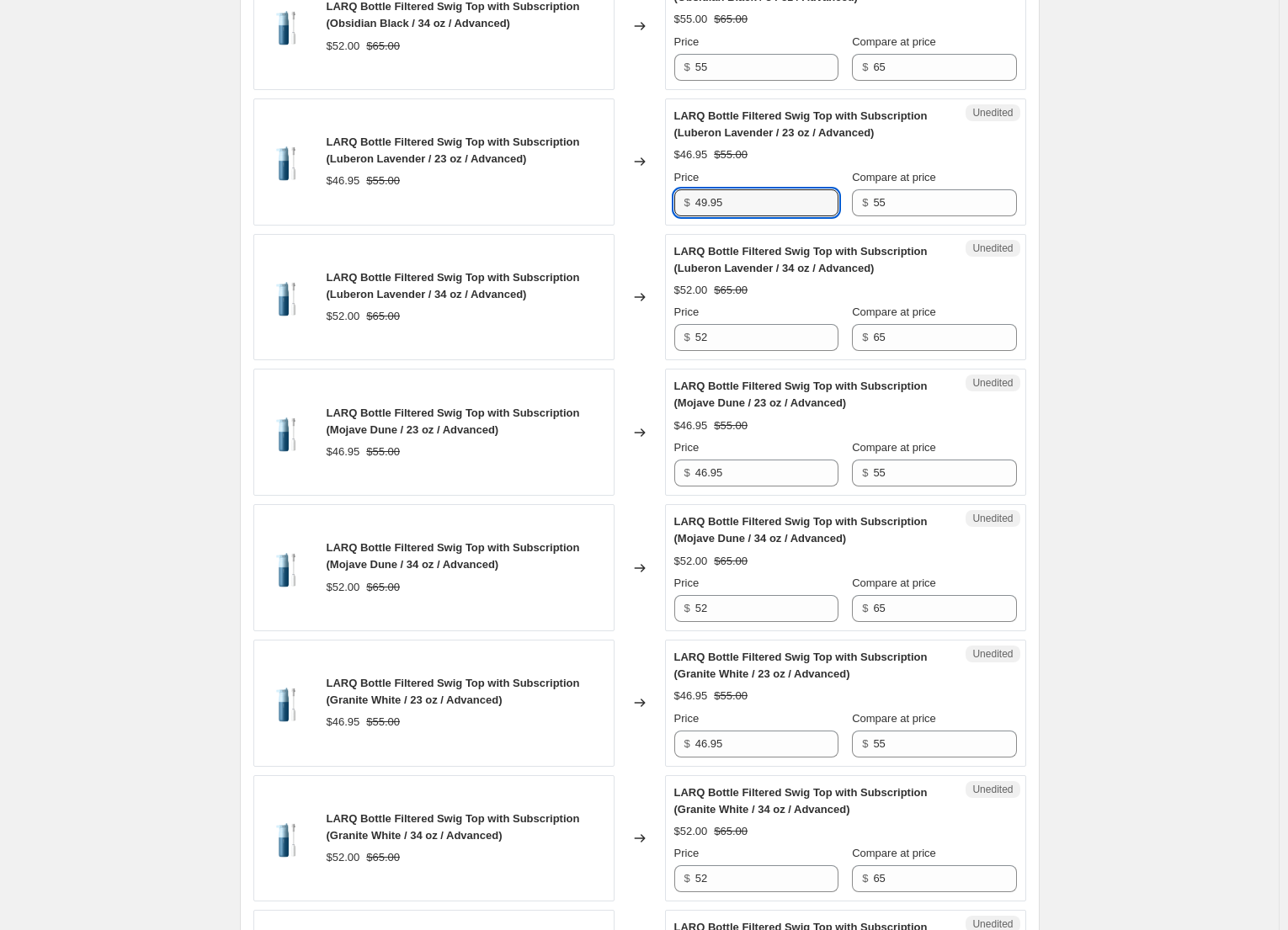
scroll to position [2273, 0]
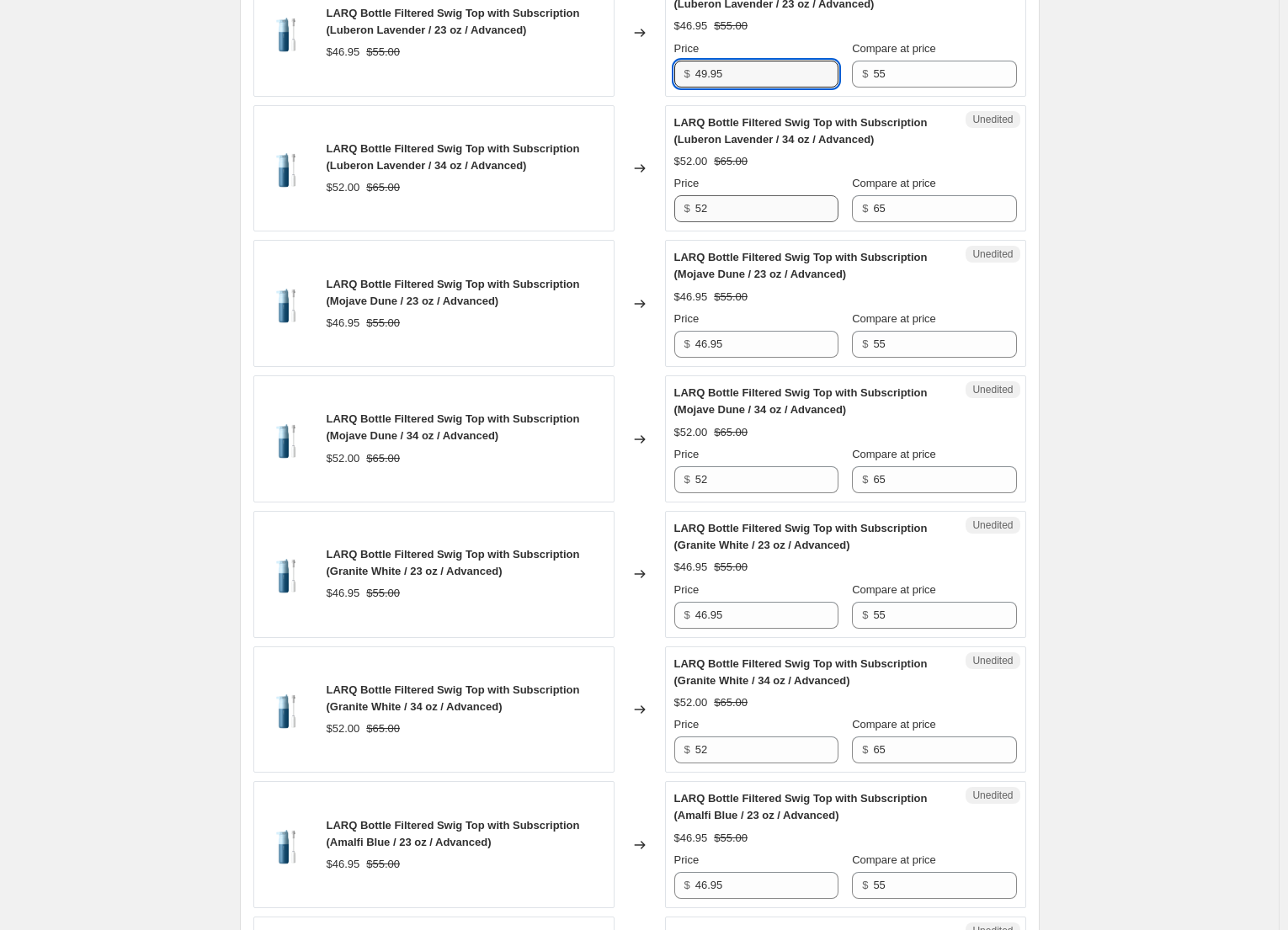
type input "49.95"
click at [746, 214] on input "52" at bounding box center [767, 209] width 143 height 27
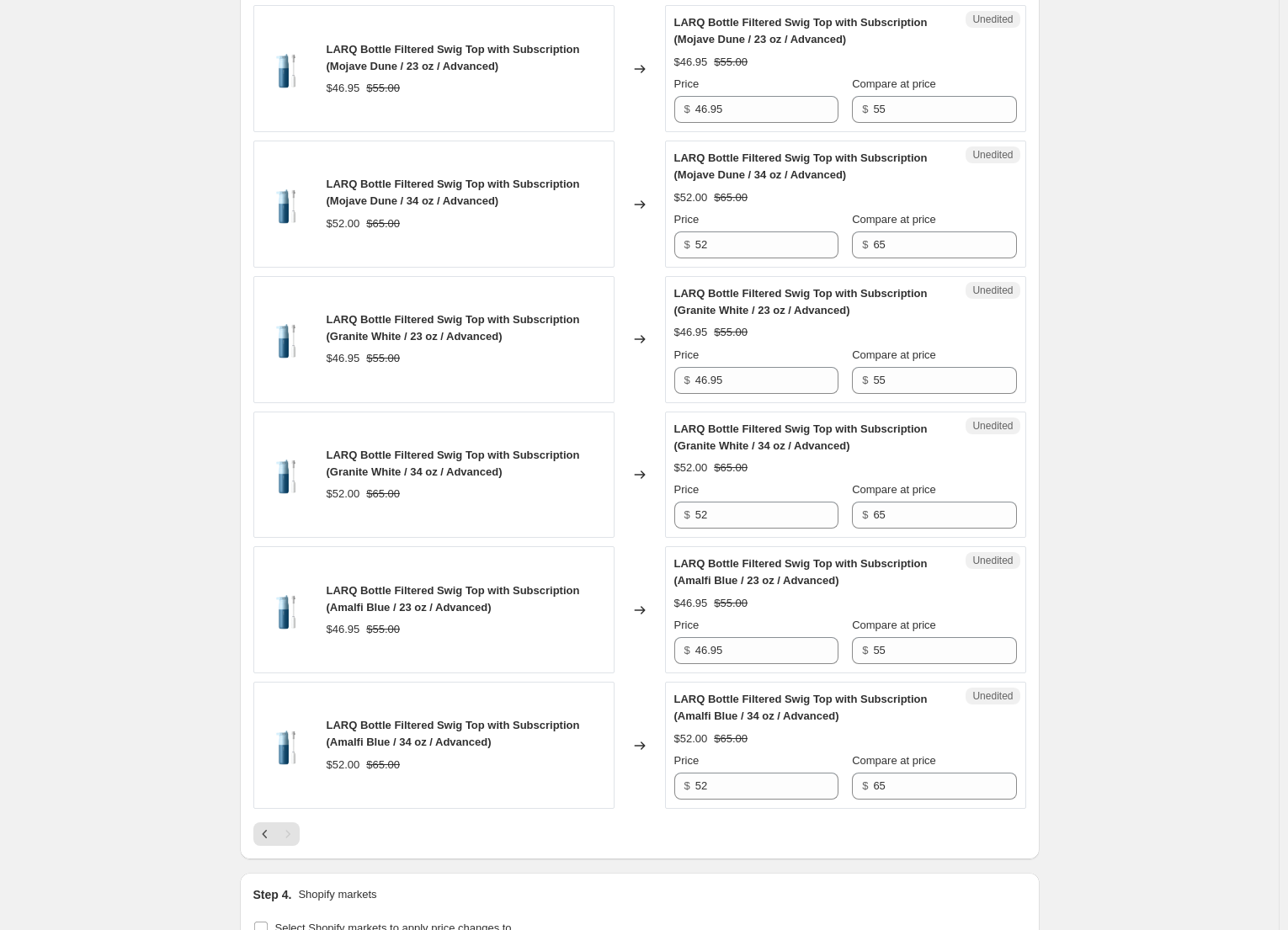
scroll to position [2526, 0]
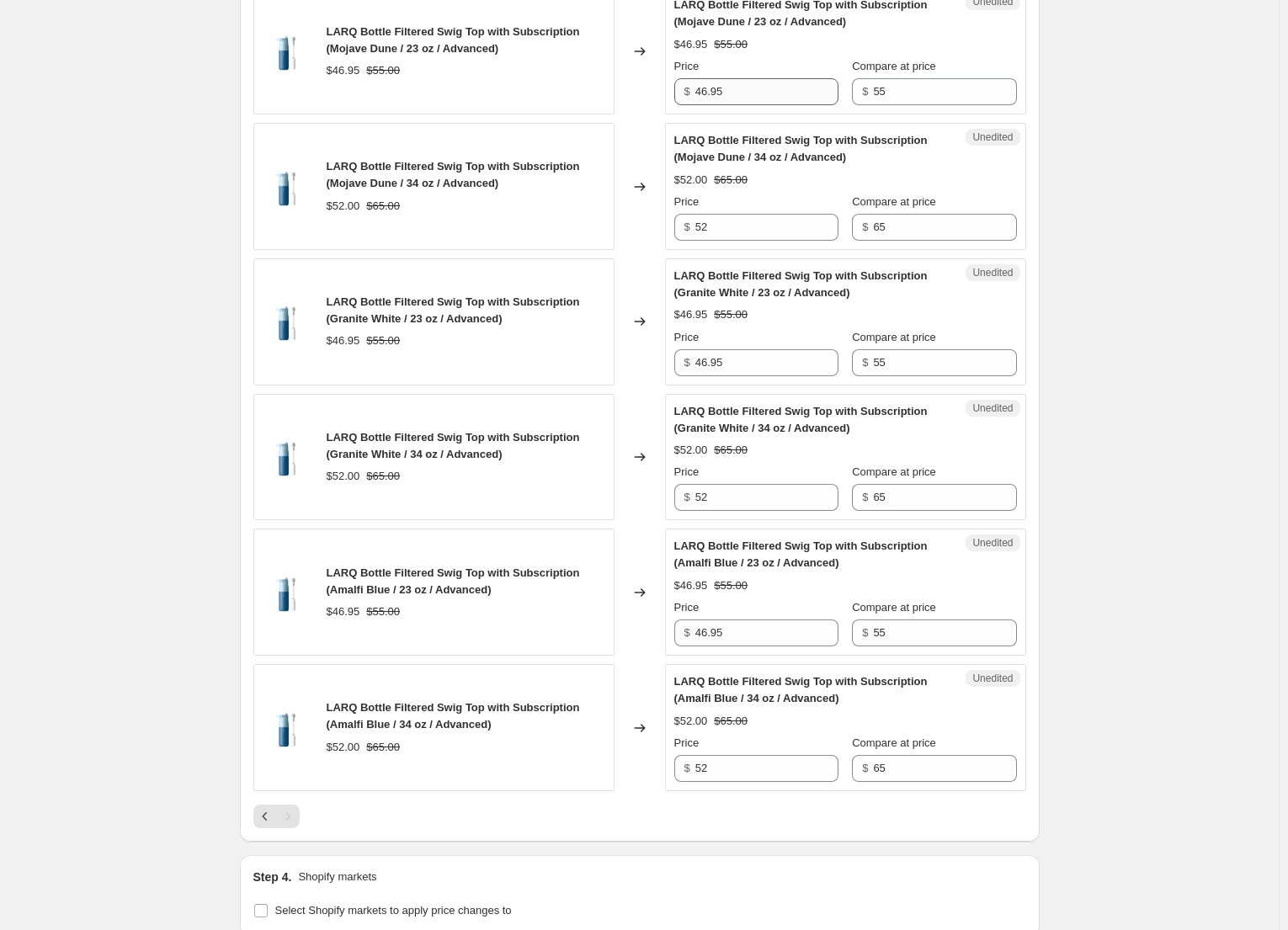
type input "55"
click at [705, 89] on input "46.95" at bounding box center [767, 92] width 143 height 27
type input "49.95"
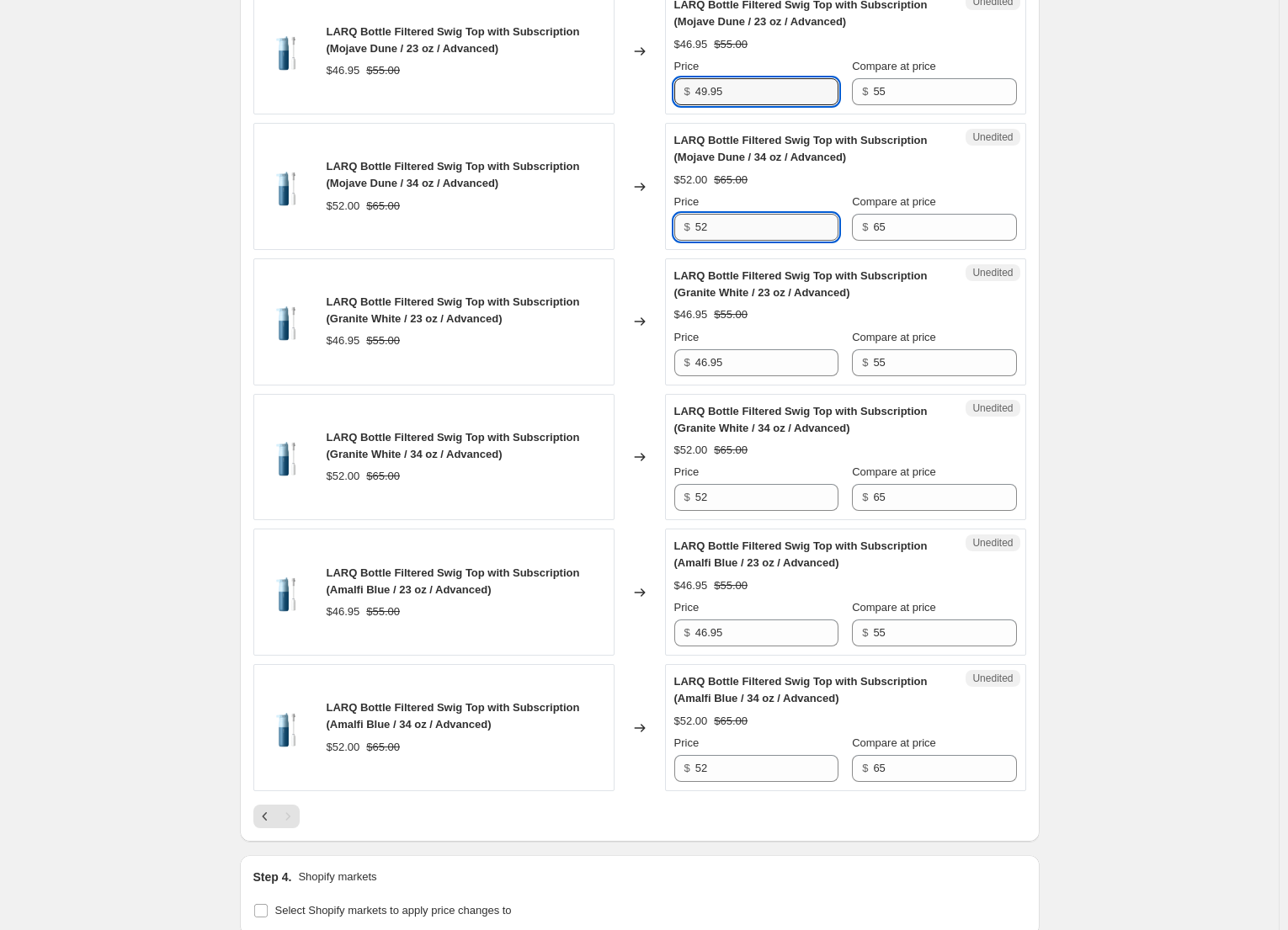
click at [714, 233] on input "52" at bounding box center [767, 228] width 143 height 27
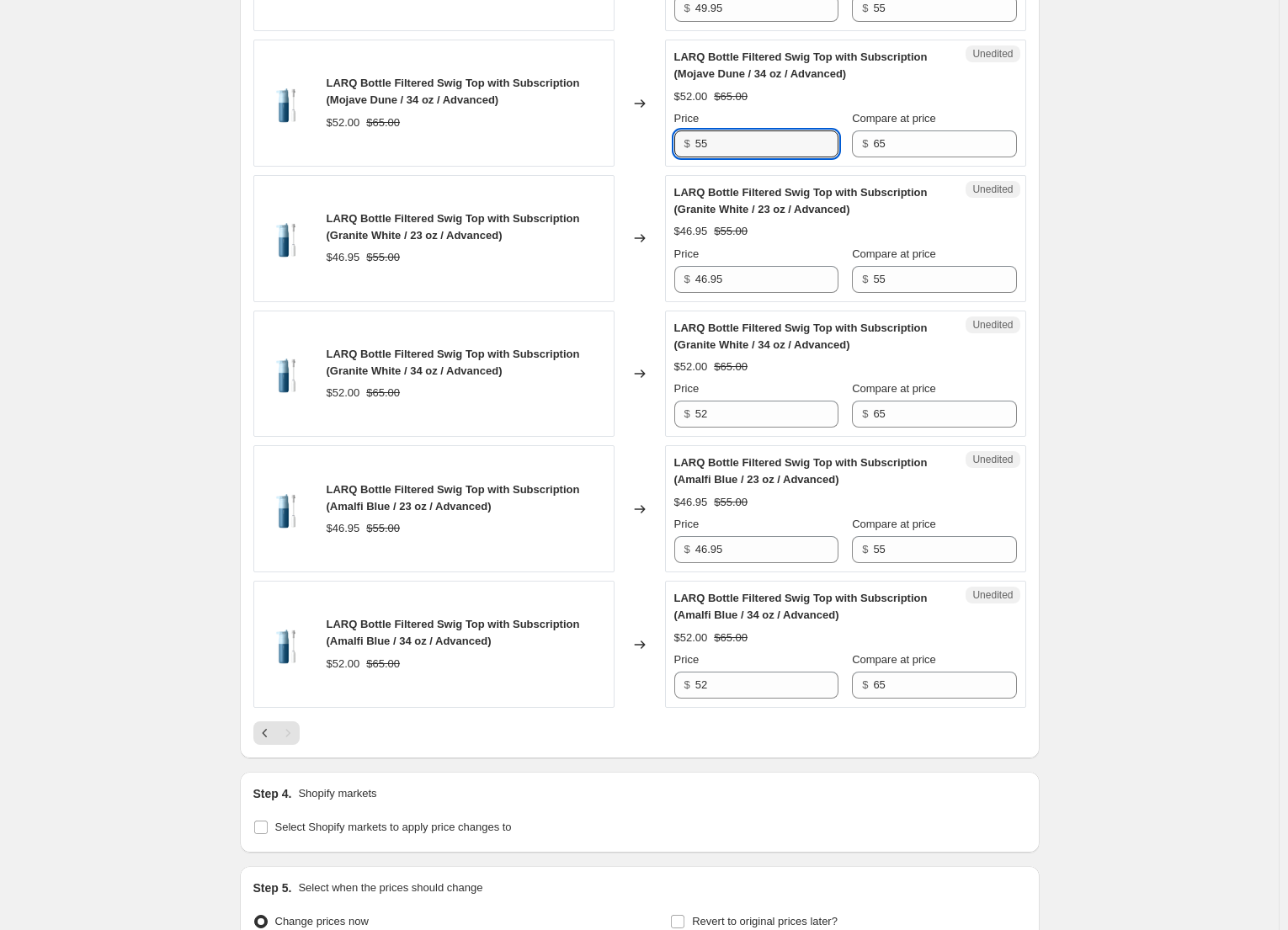
scroll to position [2610, 0]
type input "55"
click at [711, 287] on input "46.95" at bounding box center [767, 279] width 143 height 27
click at [711, 278] on input "46.95" at bounding box center [767, 279] width 143 height 27
type input "49.95"
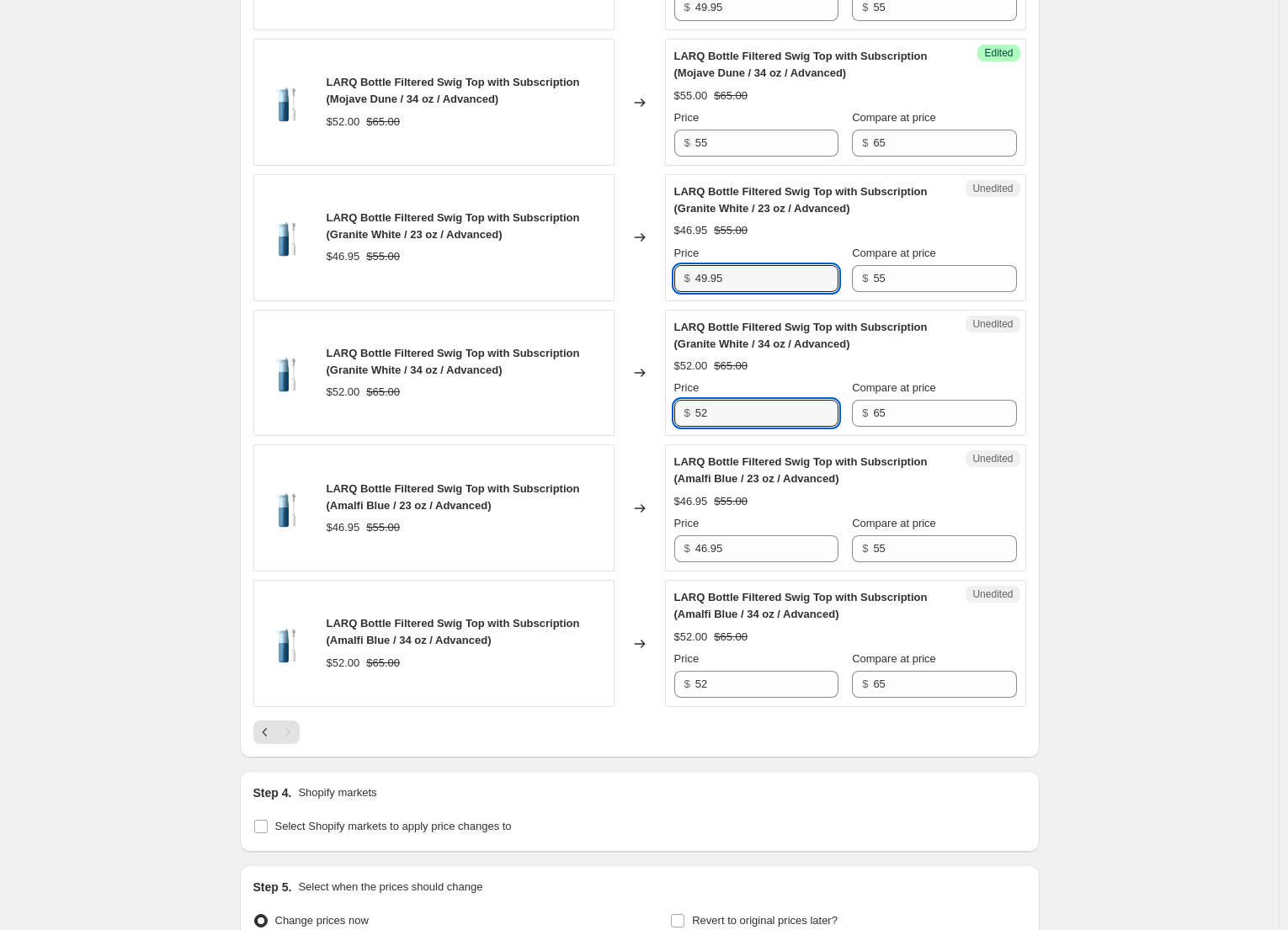
click at [713, 413] on input "52" at bounding box center [767, 413] width 143 height 27
click at [696, 408] on div "$ 52" at bounding box center [756, 413] width 164 height 27
click at [742, 414] on input "52" at bounding box center [767, 413] width 143 height 27
type input "55"
click at [717, 543] on input "46.95" at bounding box center [767, 549] width 143 height 27
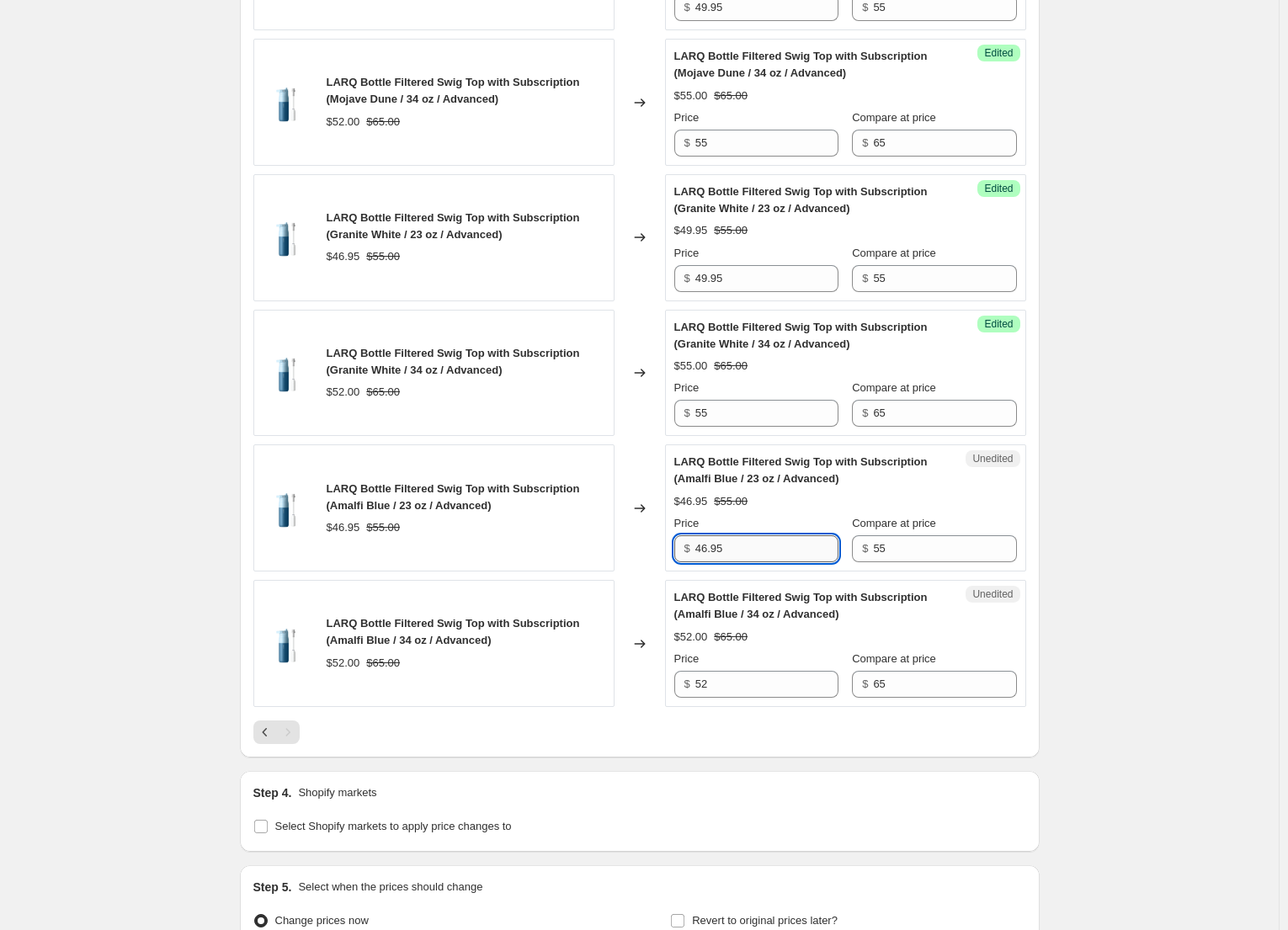
click at [711, 546] on input "46.95" at bounding box center [767, 549] width 143 height 27
type input "49.95"
click at [740, 686] on input "52" at bounding box center [767, 685] width 143 height 27
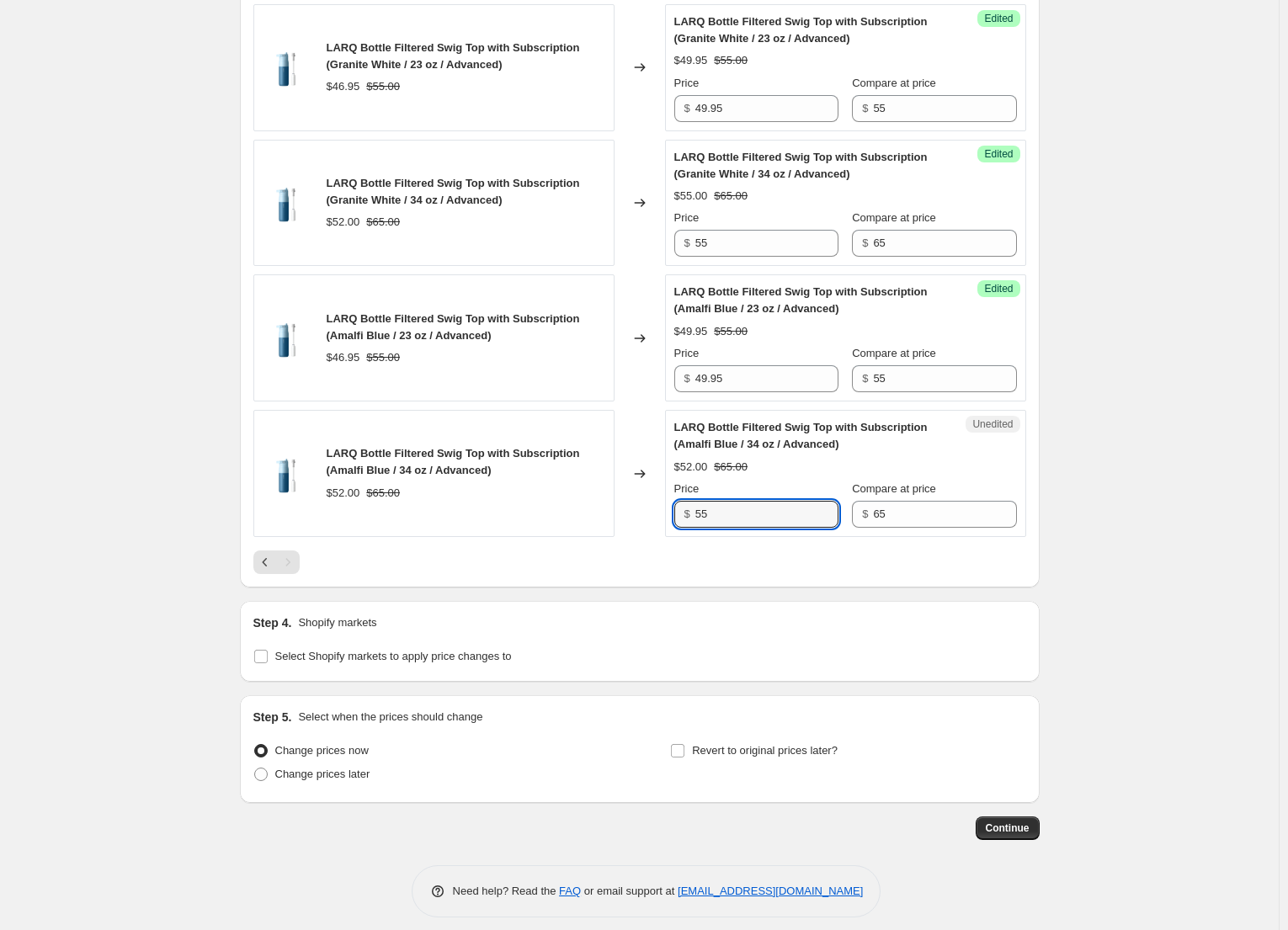
scroll to position [2793, 0]
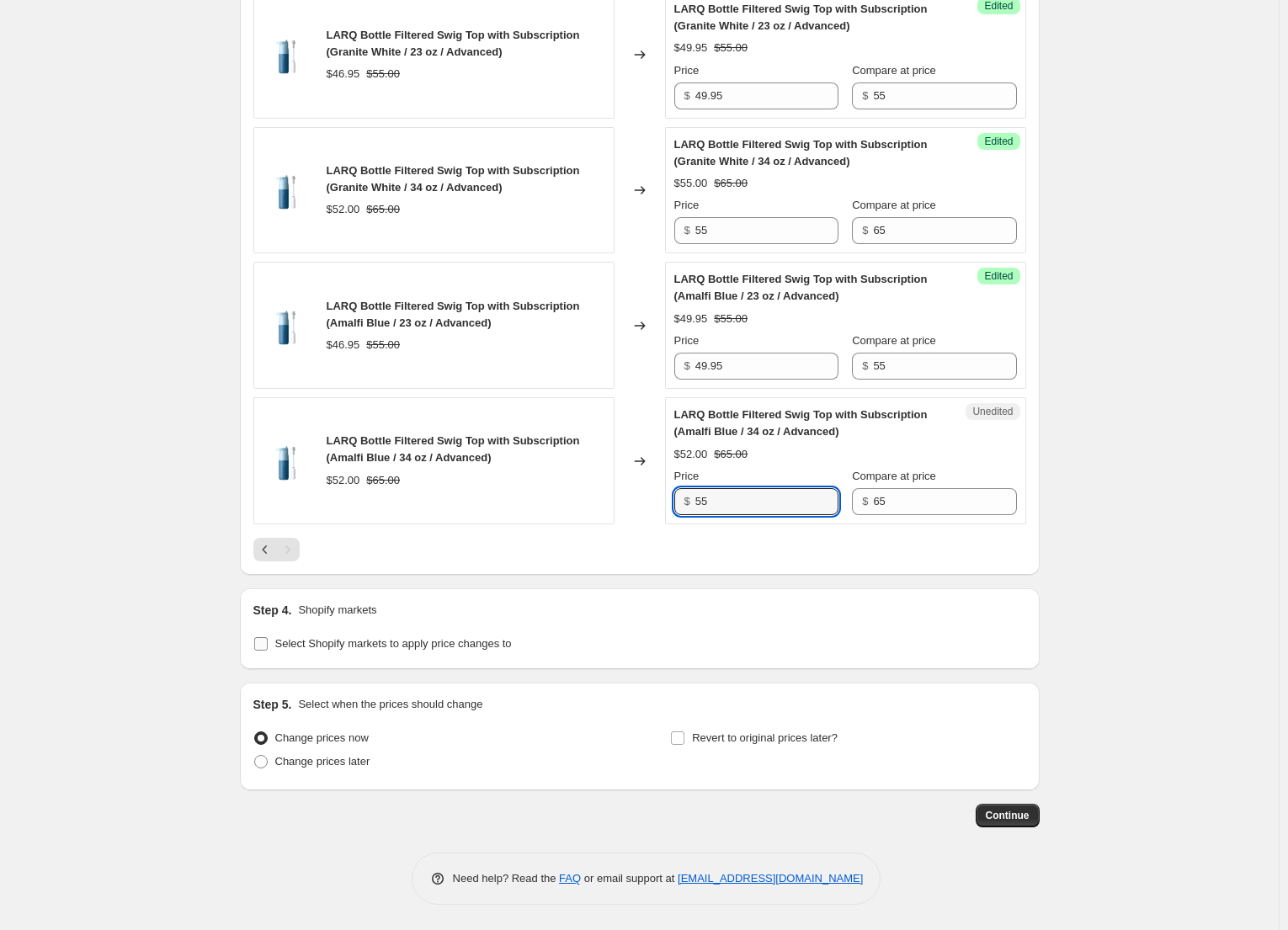
type input "55"
click at [405, 646] on span "Select Shopify markets to apply price changes to" at bounding box center [394, 643] width 237 height 13
click at [268, 646] on input "Select Shopify markets to apply price changes to" at bounding box center [261, 644] width 13 height 13
checkbox input "true"
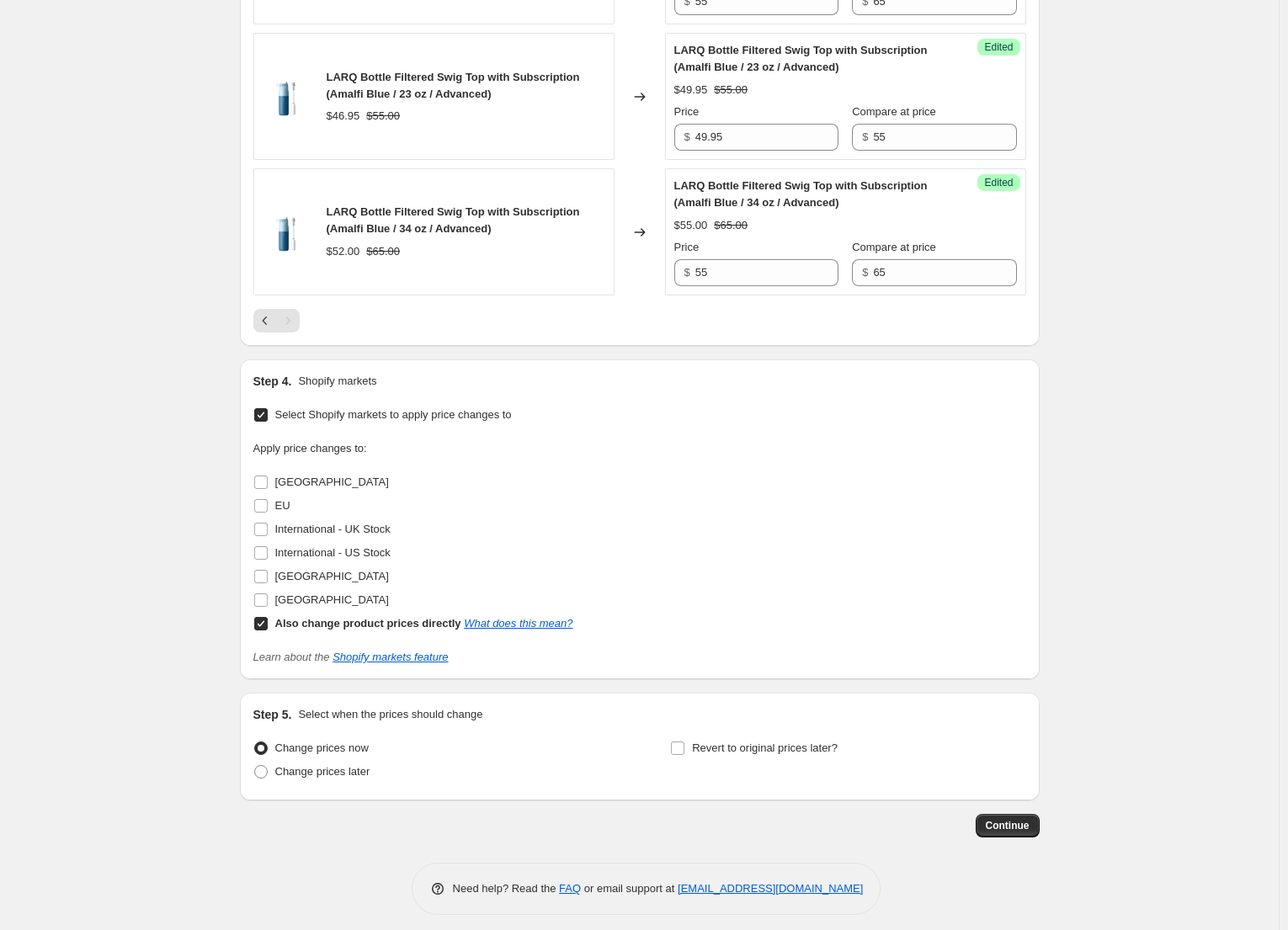
scroll to position [3032, 0]
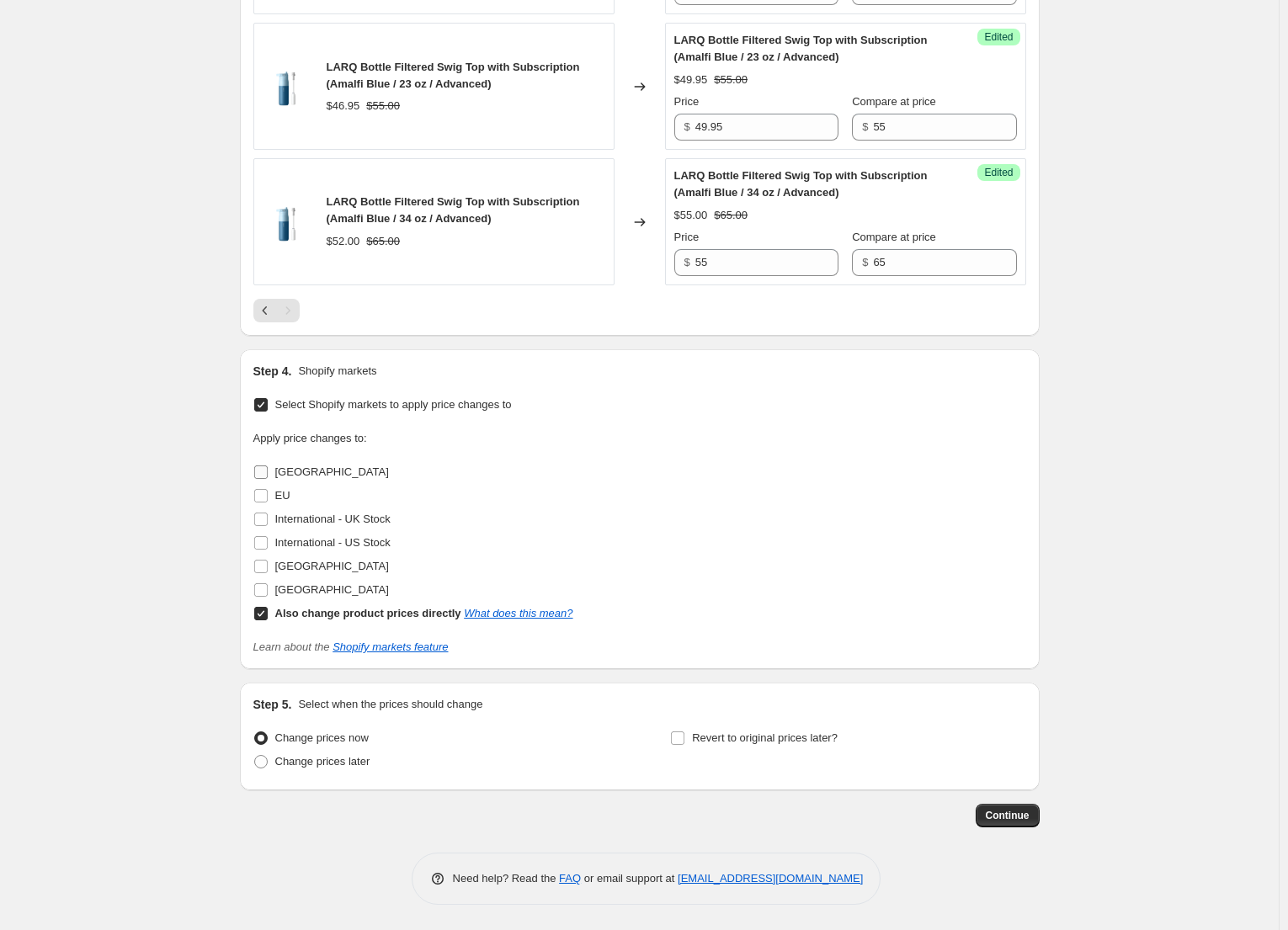
click at [299, 470] on span "[GEOGRAPHIC_DATA]" at bounding box center [332, 471] width 114 height 13
click at [268, 470] on input "[GEOGRAPHIC_DATA]" at bounding box center [261, 472] width 13 height 13
checkbox input "true"
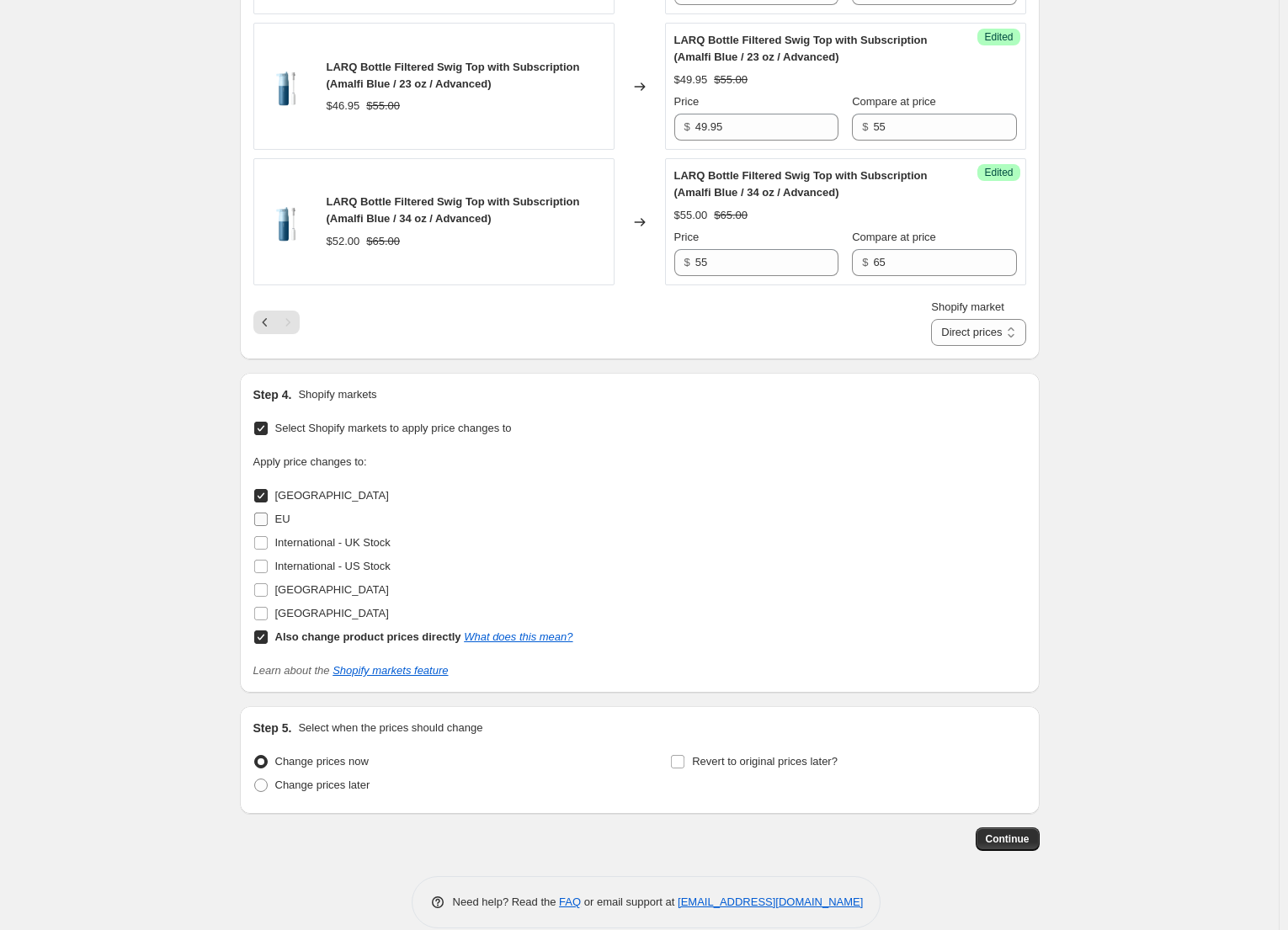
click at [278, 519] on label "EU" at bounding box center [272, 519] width 37 height 24
click at [268, 519] on input "EU" at bounding box center [261, 519] width 13 height 13
checkbox input "true"
click at [344, 592] on span "[GEOGRAPHIC_DATA]" at bounding box center [332, 589] width 114 height 13
click at [268, 592] on input "[GEOGRAPHIC_DATA]" at bounding box center [261, 590] width 13 height 13
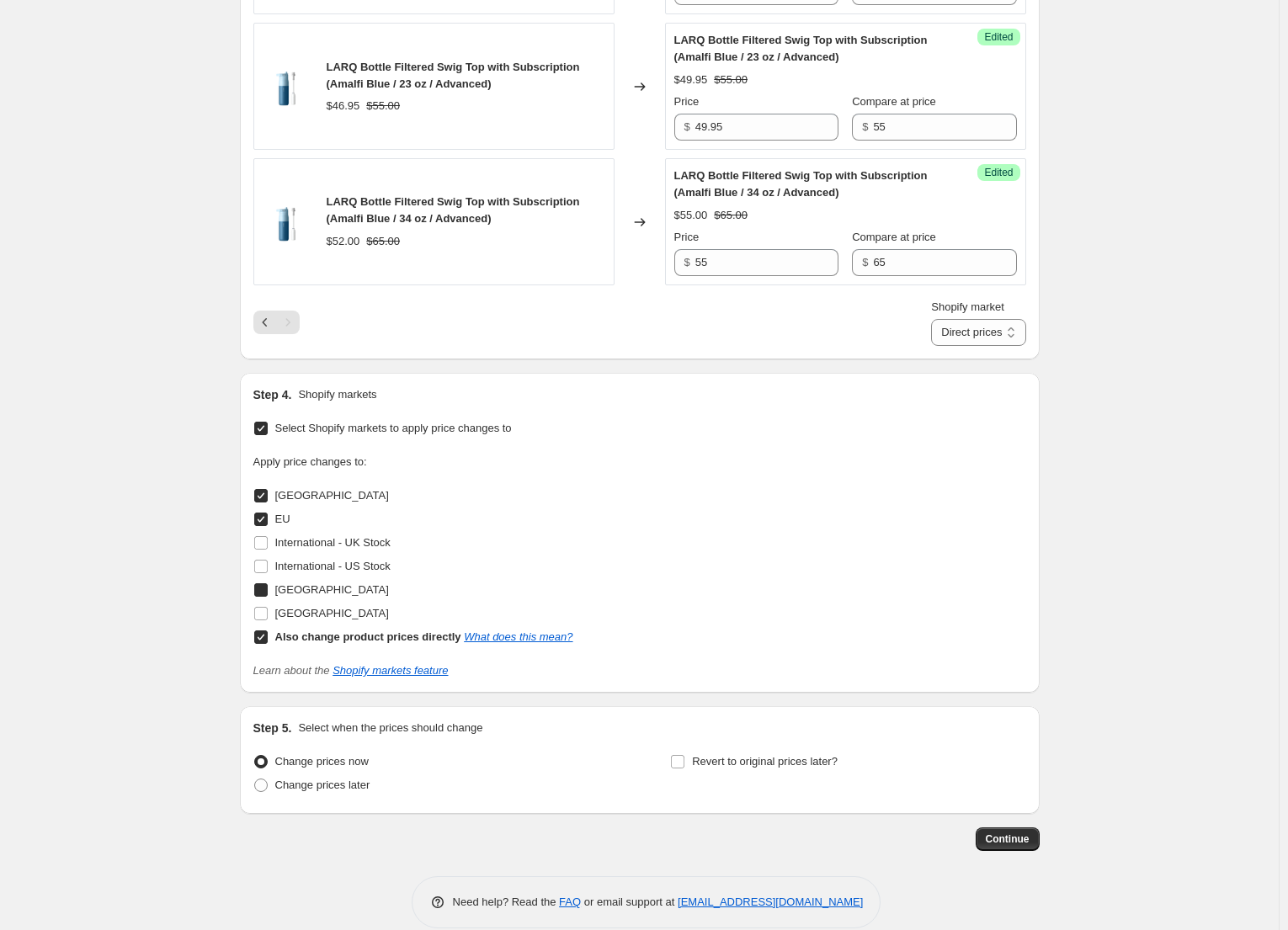
checkbox input "true"
click at [989, 331] on select "Direct prices [GEOGRAPHIC_DATA] [GEOGRAPHIC_DATA] [GEOGRAPHIC_DATA]" at bounding box center [978, 332] width 94 height 27
click at [956, 319] on select "Direct prices [GEOGRAPHIC_DATA] [GEOGRAPHIC_DATA] [GEOGRAPHIC_DATA]" at bounding box center [978, 332] width 94 height 27
drag, startPoint x: 1000, startPoint y: 323, endPoint x: 1001, endPoint y: 333, distance: 10.0
click at [1000, 323] on select "Direct prices [GEOGRAPHIC_DATA] EU (Showing DE) [GEOGRAPHIC_DATA]" at bounding box center [967, 332] width 120 height 27
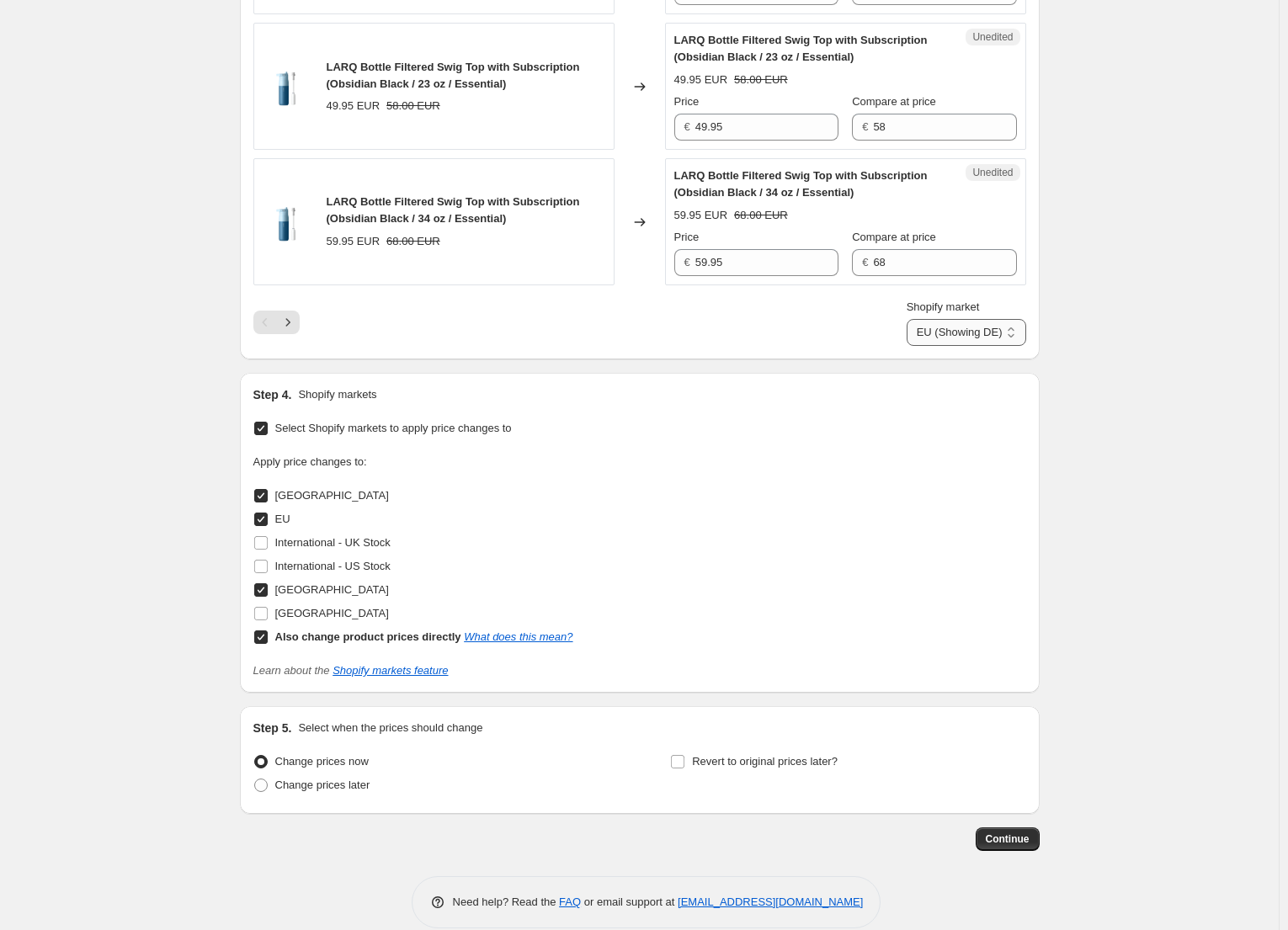
click at [907, 319] on select "Direct prices [GEOGRAPHIC_DATA] EU (Showing DE) [GEOGRAPHIC_DATA]" at bounding box center [967, 332] width 120 height 27
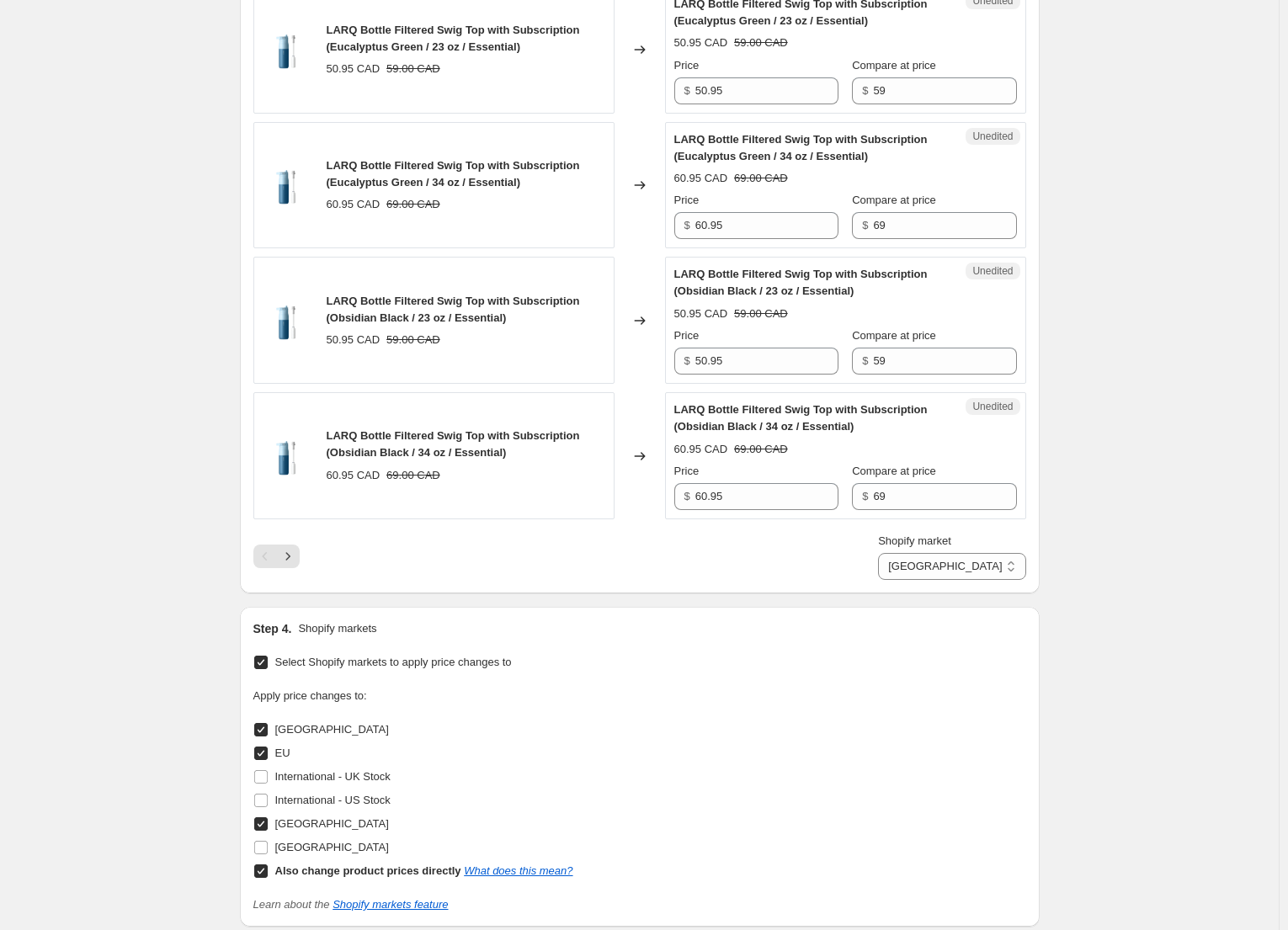
scroll to position [2863, 0]
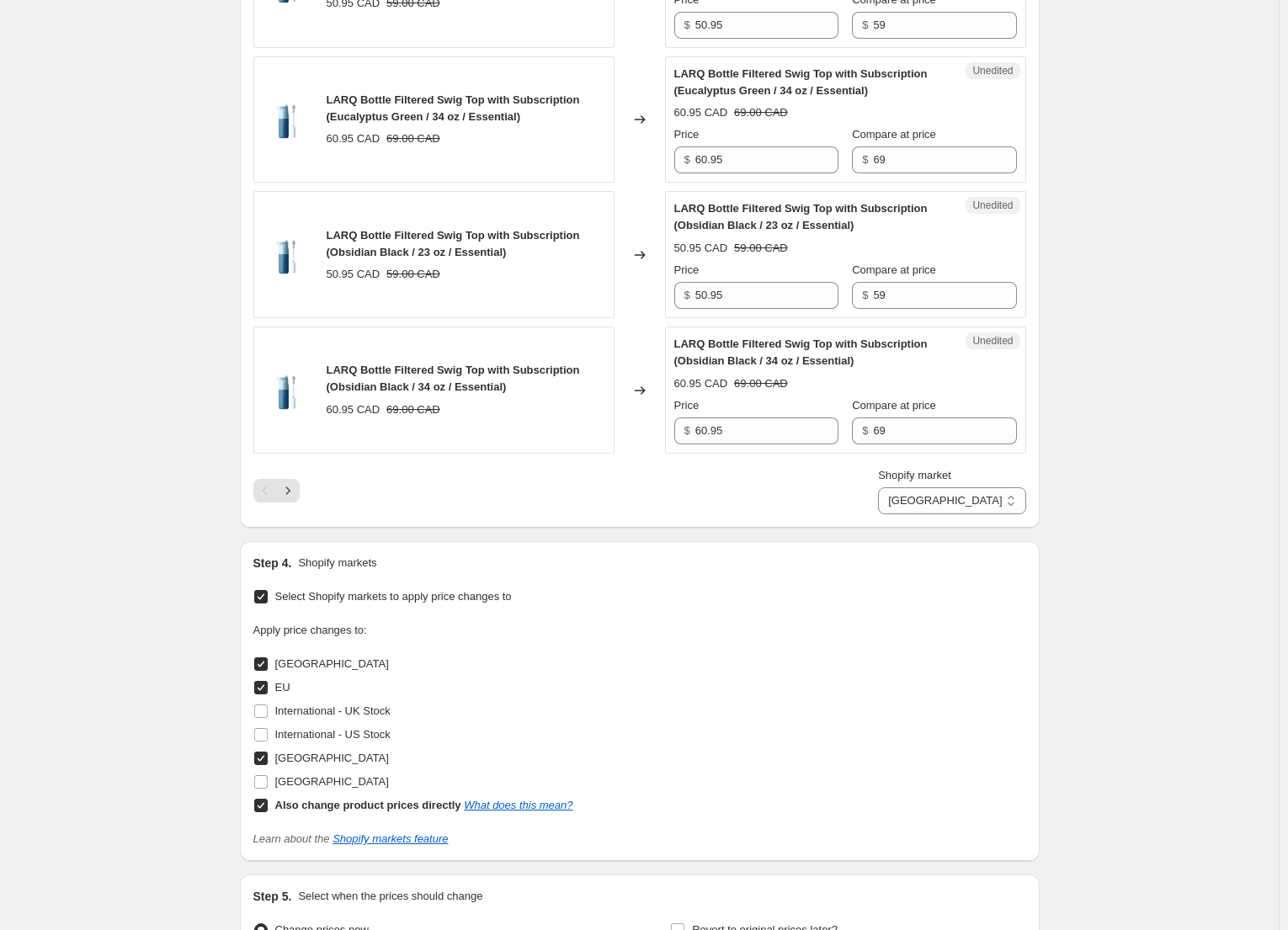
click at [1000, 505] on select "Direct prices [GEOGRAPHIC_DATA] [GEOGRAPHIC_DATA] [GEOGRAPHIC_DATA]" at bounding box center [952, 501] width 148 height 27
click at [956, 487] on select "Direct prices [GEOGRAPHIC_DATA] [GEOGRAPHIC_DATA] [GEOGRAPHIC_DATA]" at bounding box center [952, 501] width 148 height 27
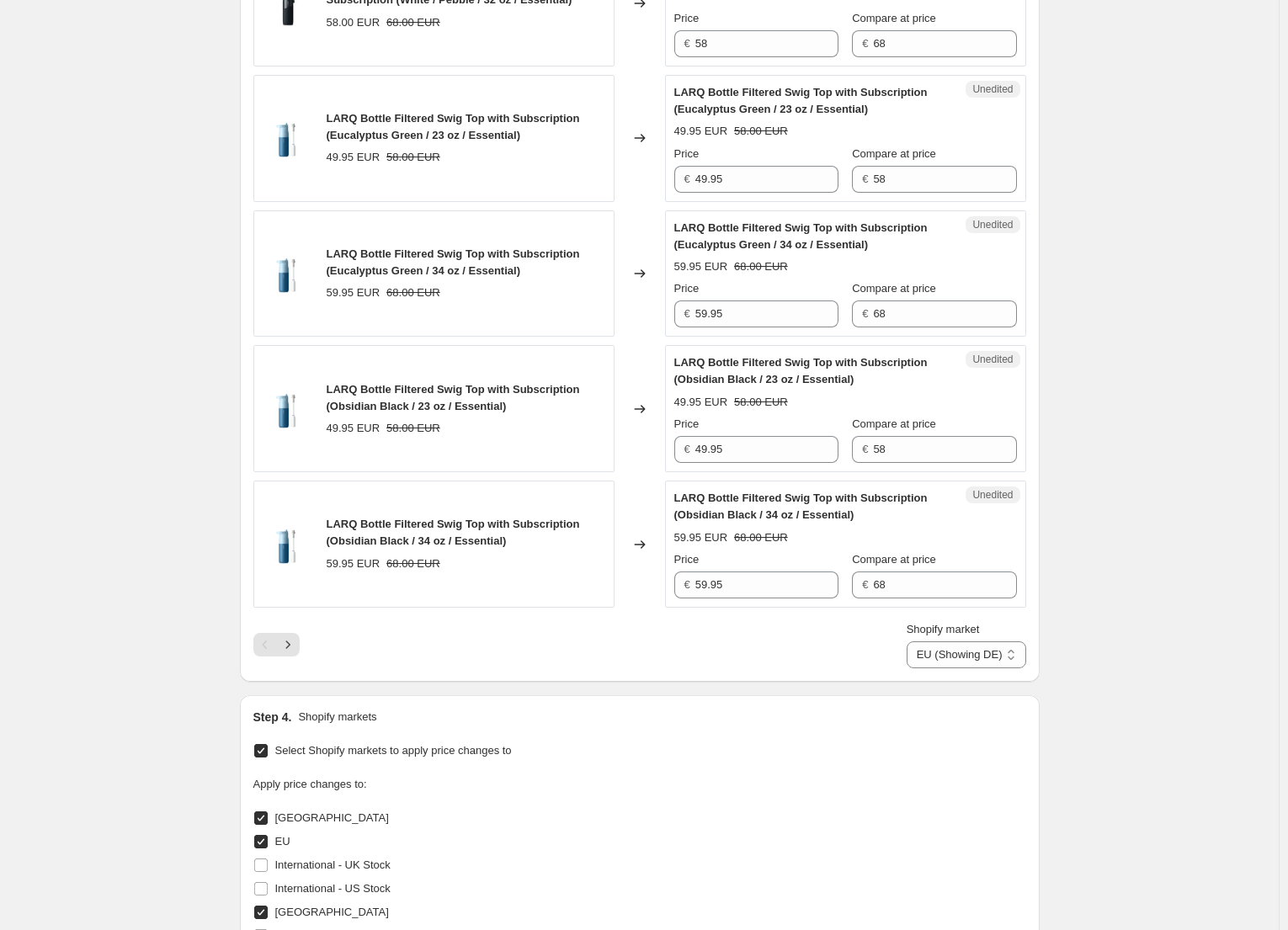
scroll to position [2696, 0]
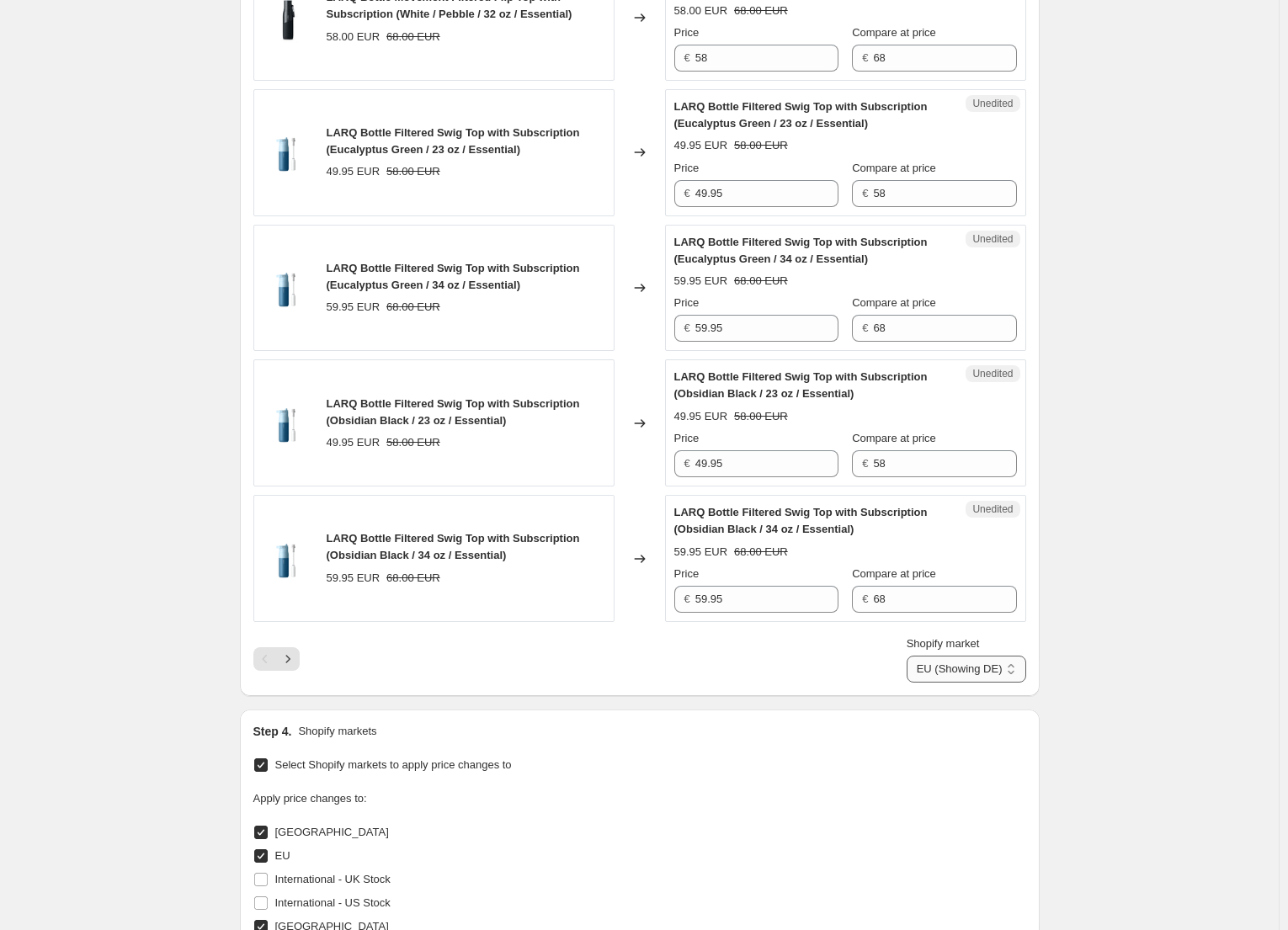
click at [969, 659] on select "Direct prices [GEOGRAPHIC_DATA] EU (Showing DE) [GEOGRAPHIC_DATA]" at bounding box center [967, 669] width 120 height 27
select select "61658595612"
click at [907, 656] on select "Direct prices [GEOGRAPHIC_DATA] EU (Showing DE) [GEOGRAPHIC_DATA]" at bounding box center [967, 669] width 120 height 27
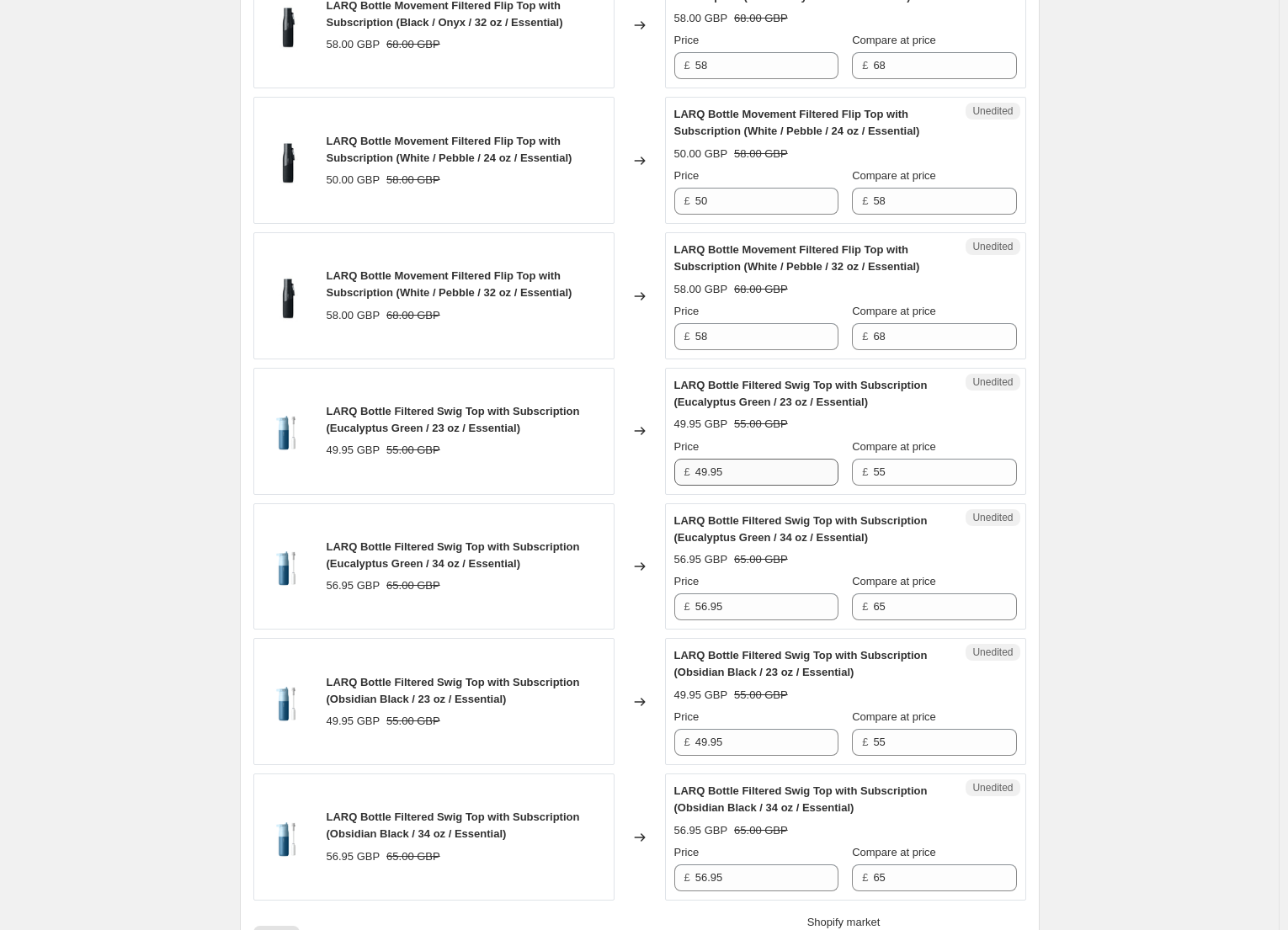
scroll to position [2863, 0]
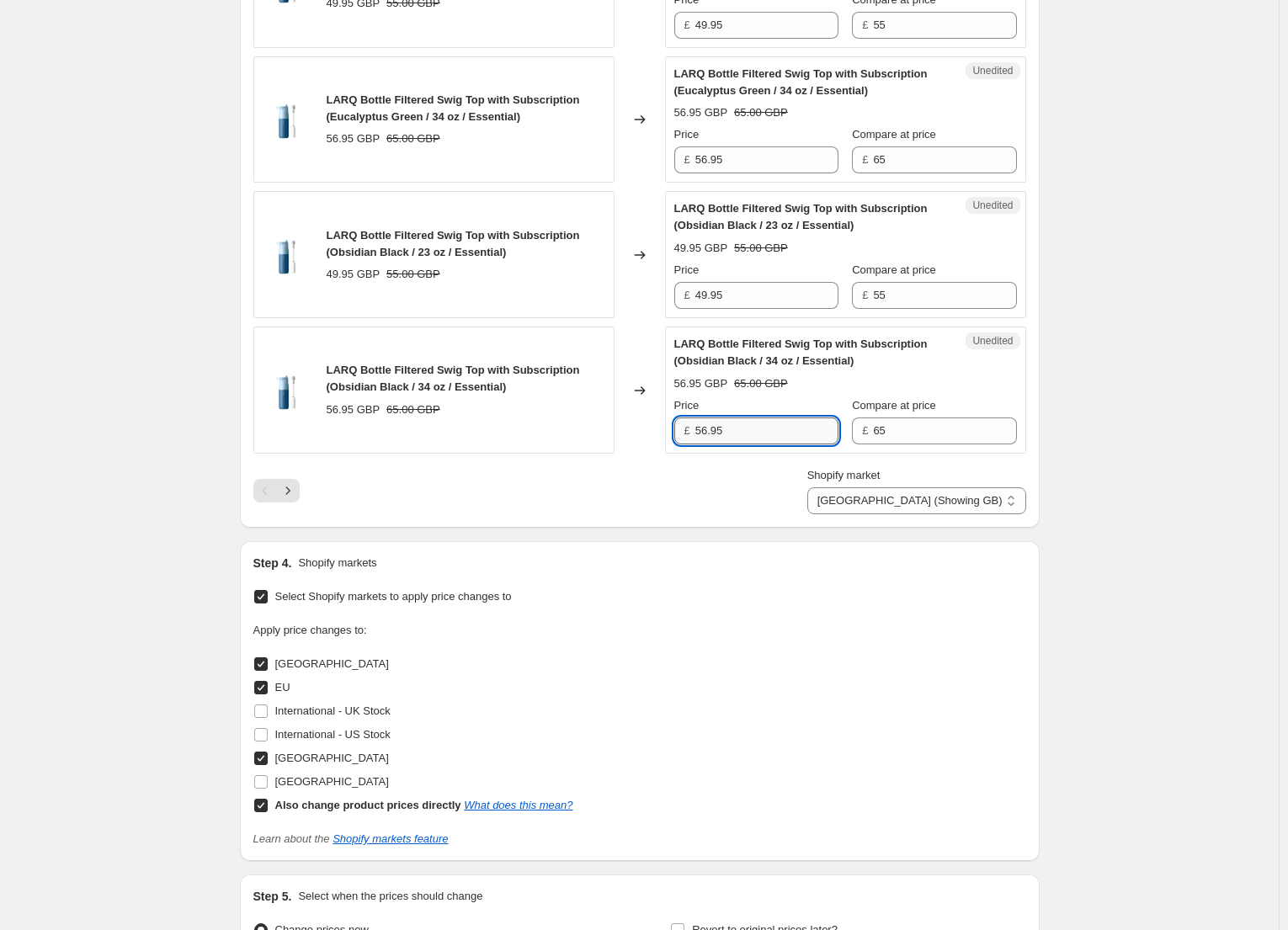
click at [709, 433] on input "56.95" at bounding box center [767, 431] width 143 height 27
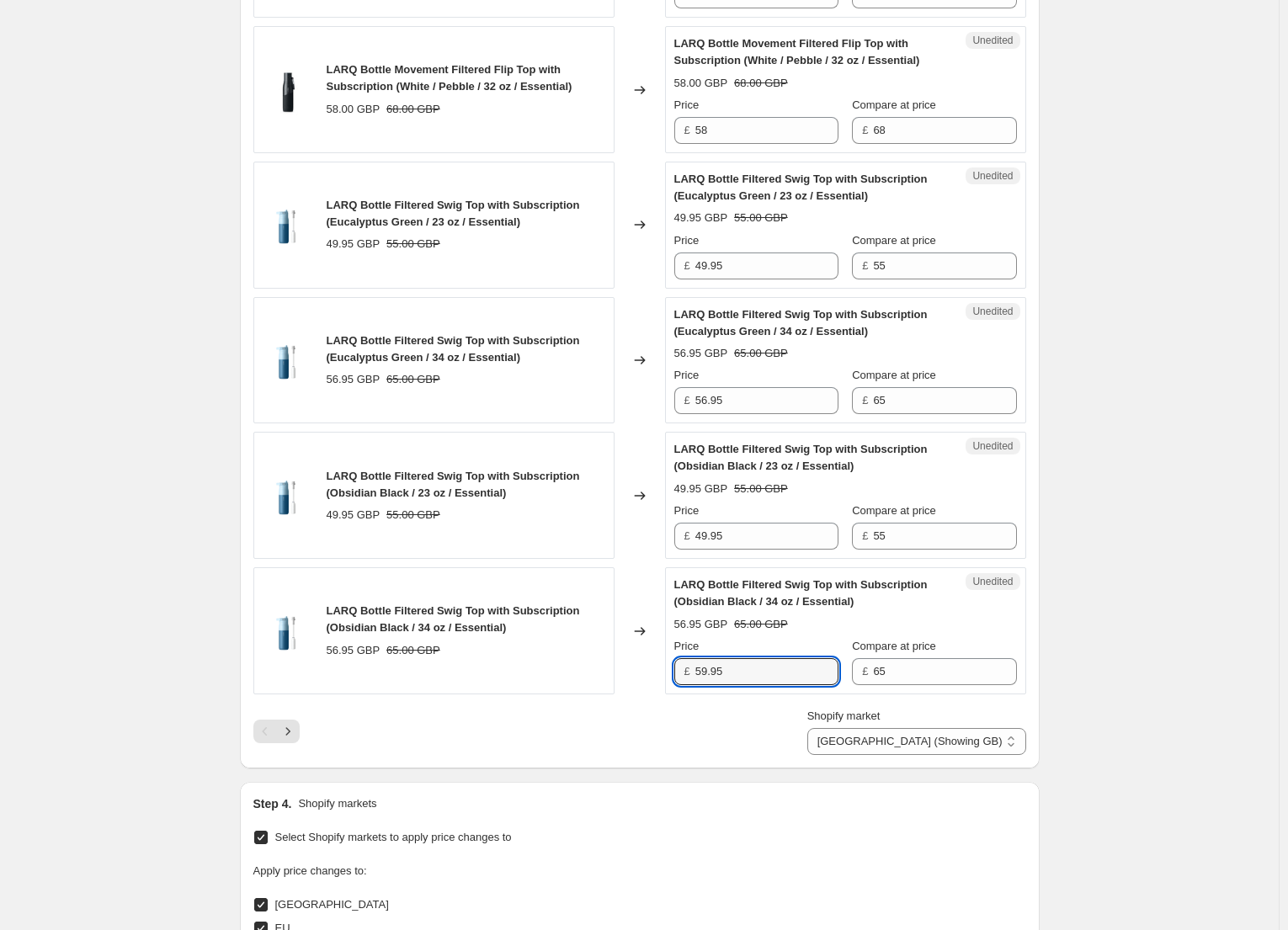
scroll to position [2611, 0]
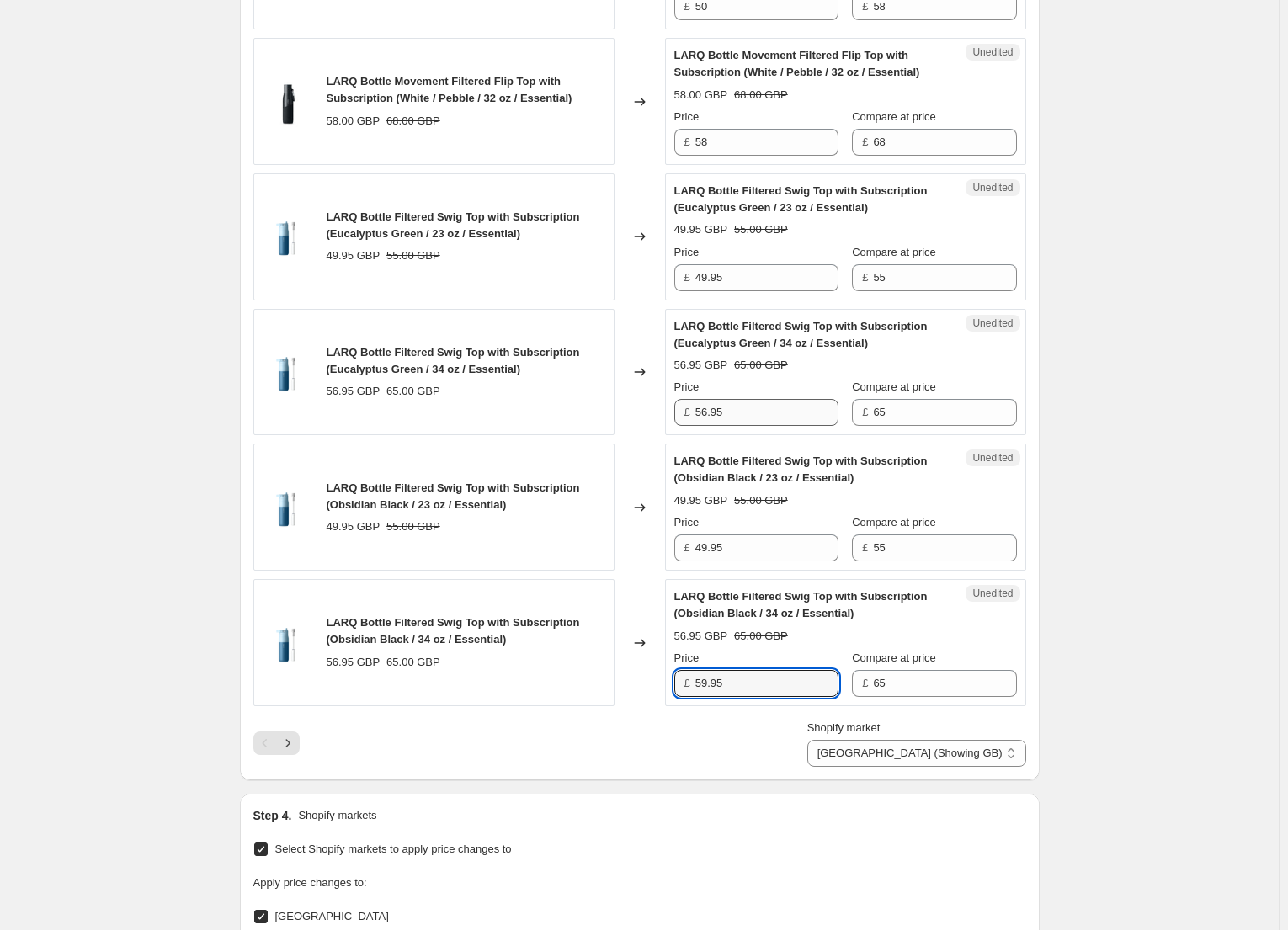
type input "59.95"
click at [711, 408] on input "56.95" at bounding box center [767, 412] width 143 height 27
type input "59.95"
click at [711, 274] on input "49.95" at bounding box center [767, 278] width 143 height 27
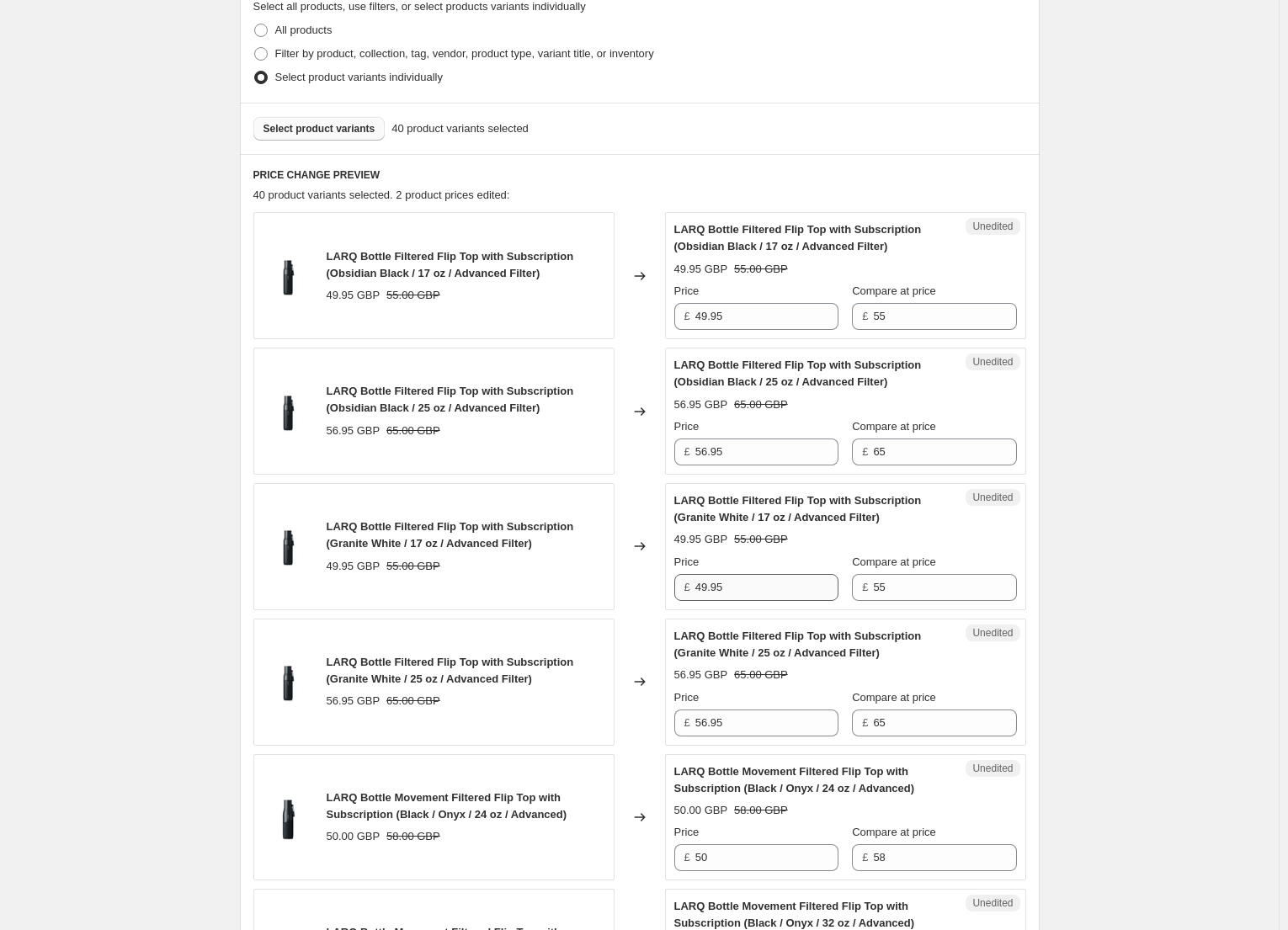
scroll to position [422, 0]
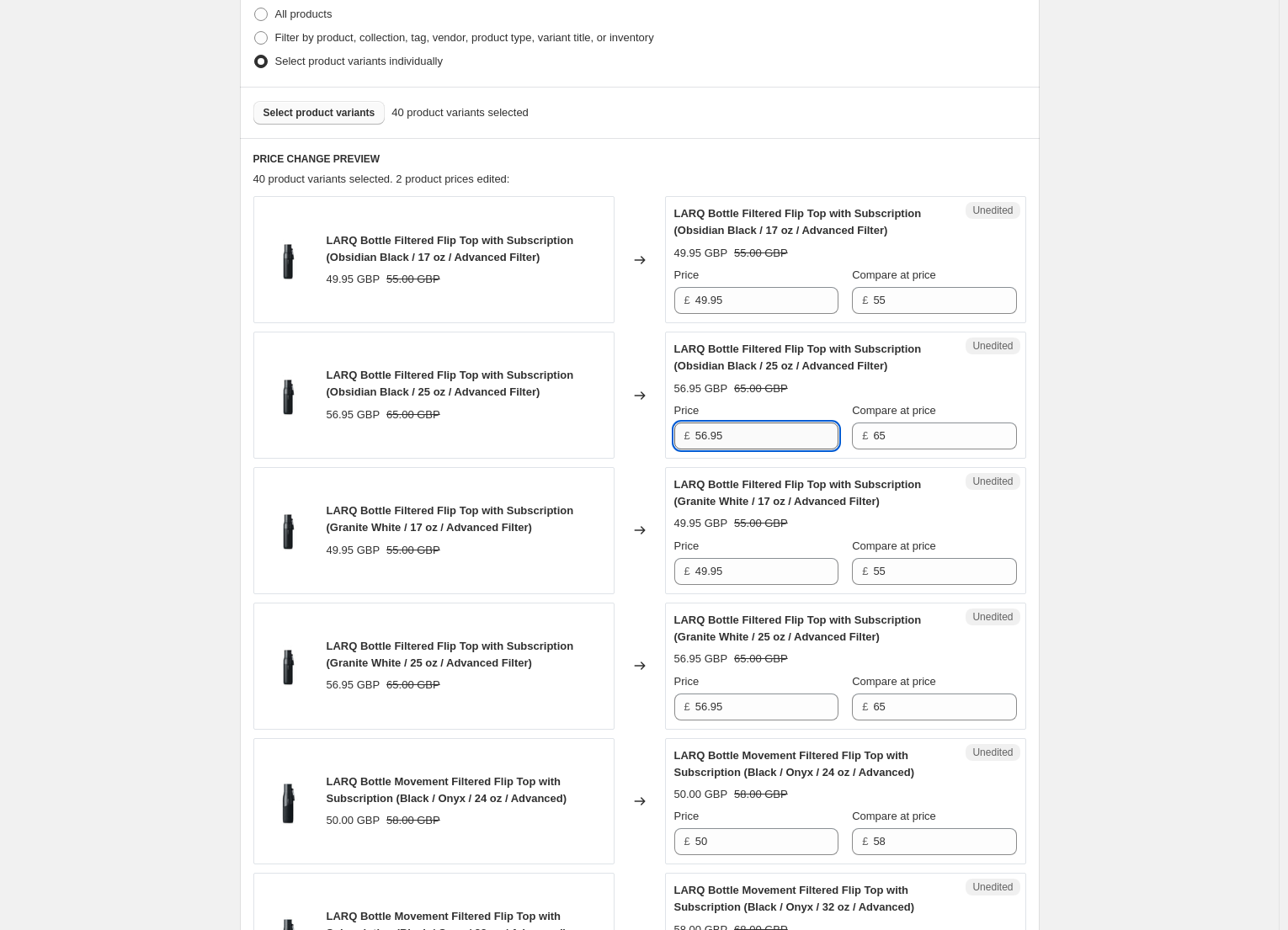
click at [709, 427] on input "56.95" at bounding box center [767, 436] width 143 height 27
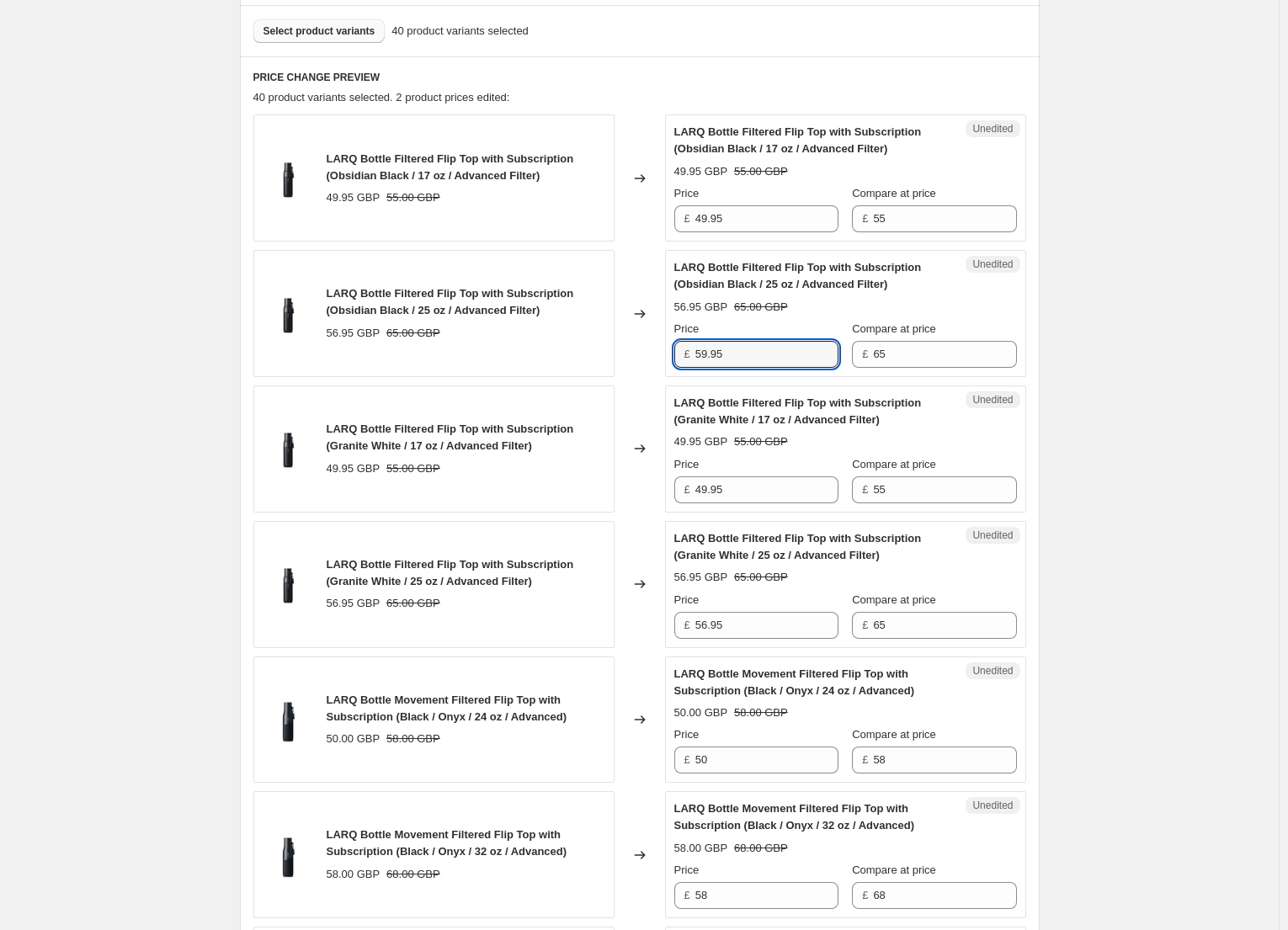
scroll to position [506, 0]
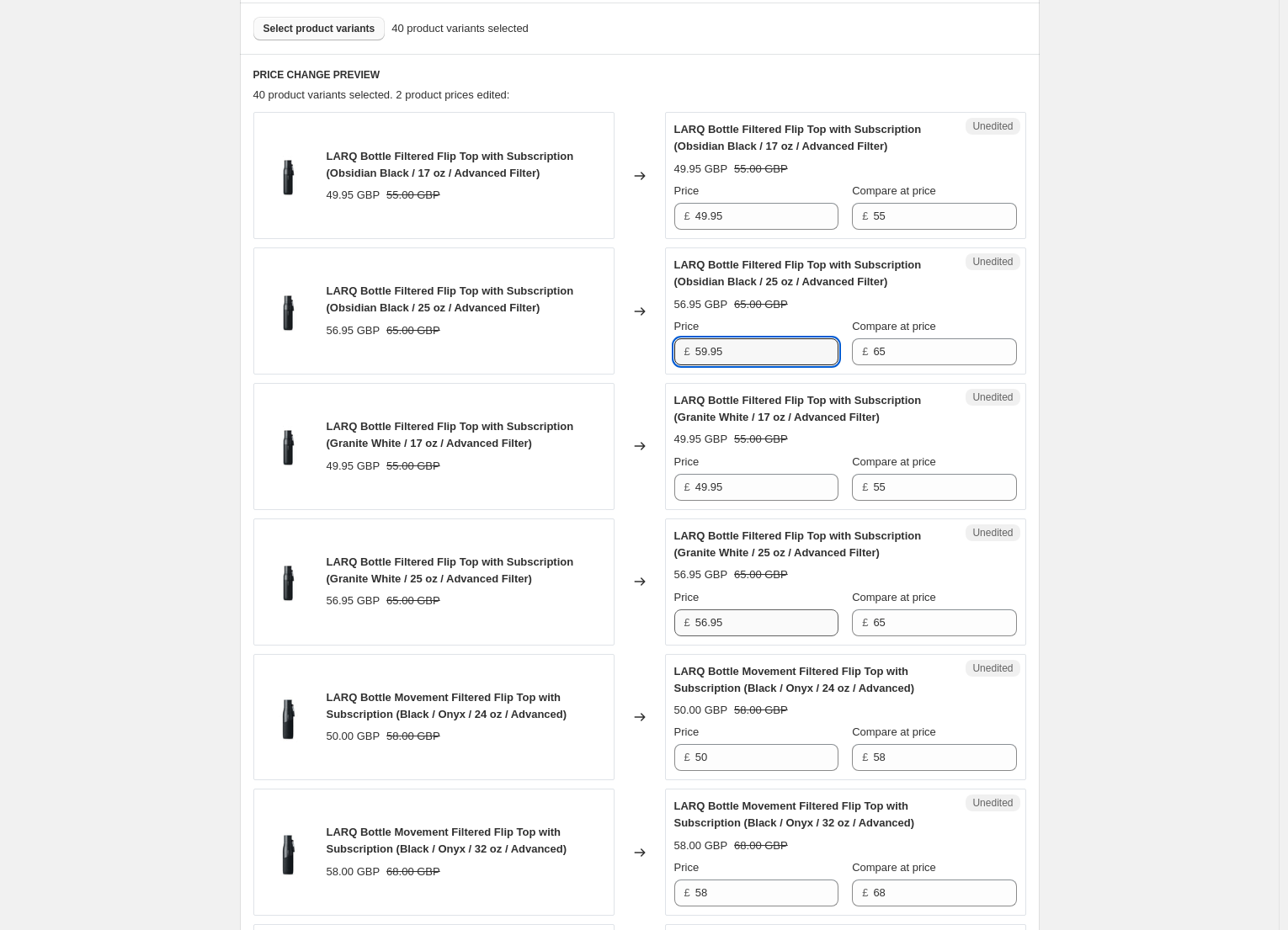
type input "59.95"
click at [709, 626] on input "56.95" at bounding box center [767, 623] width 143 height 27
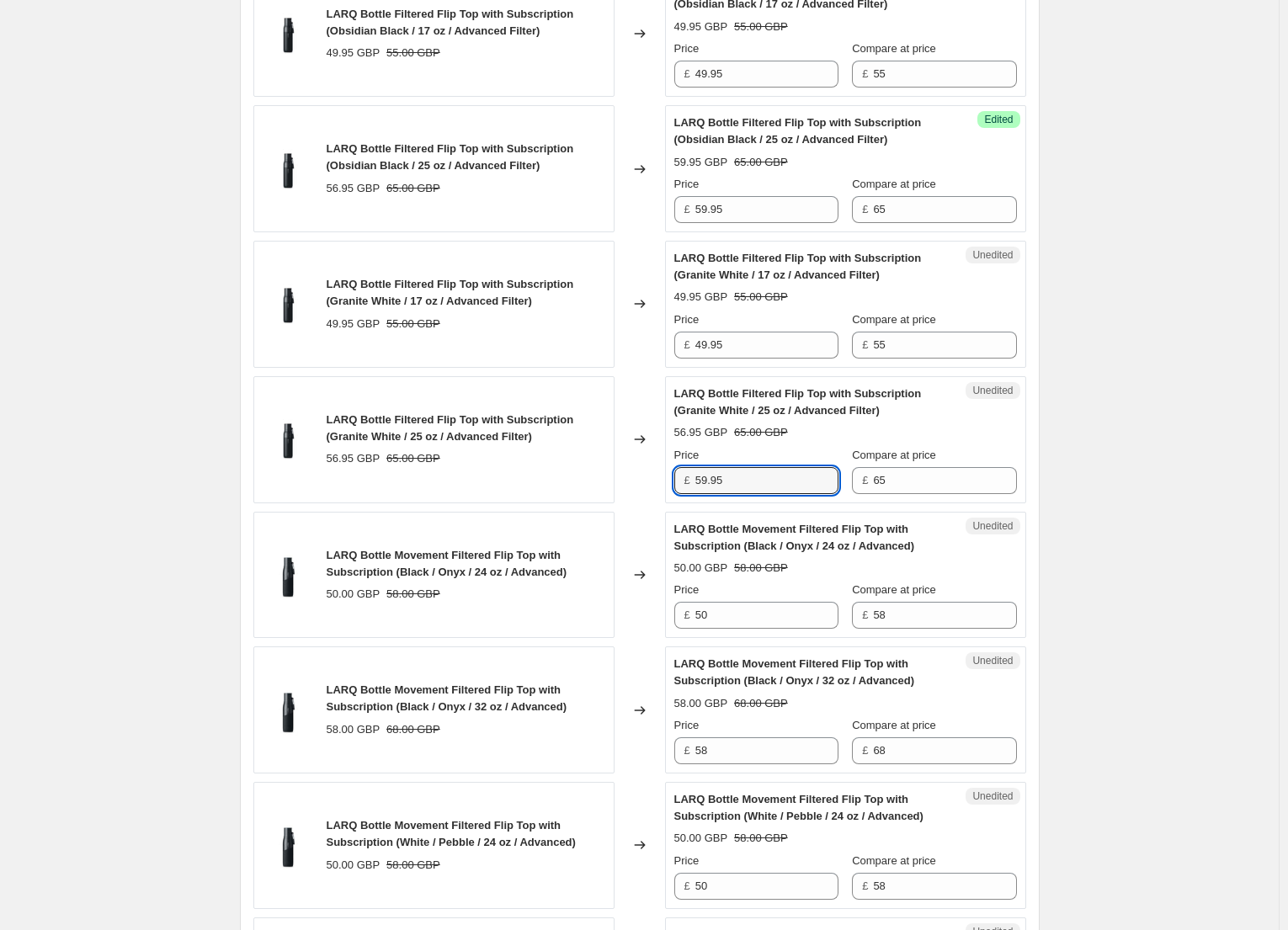
scroll to position [675, 0]
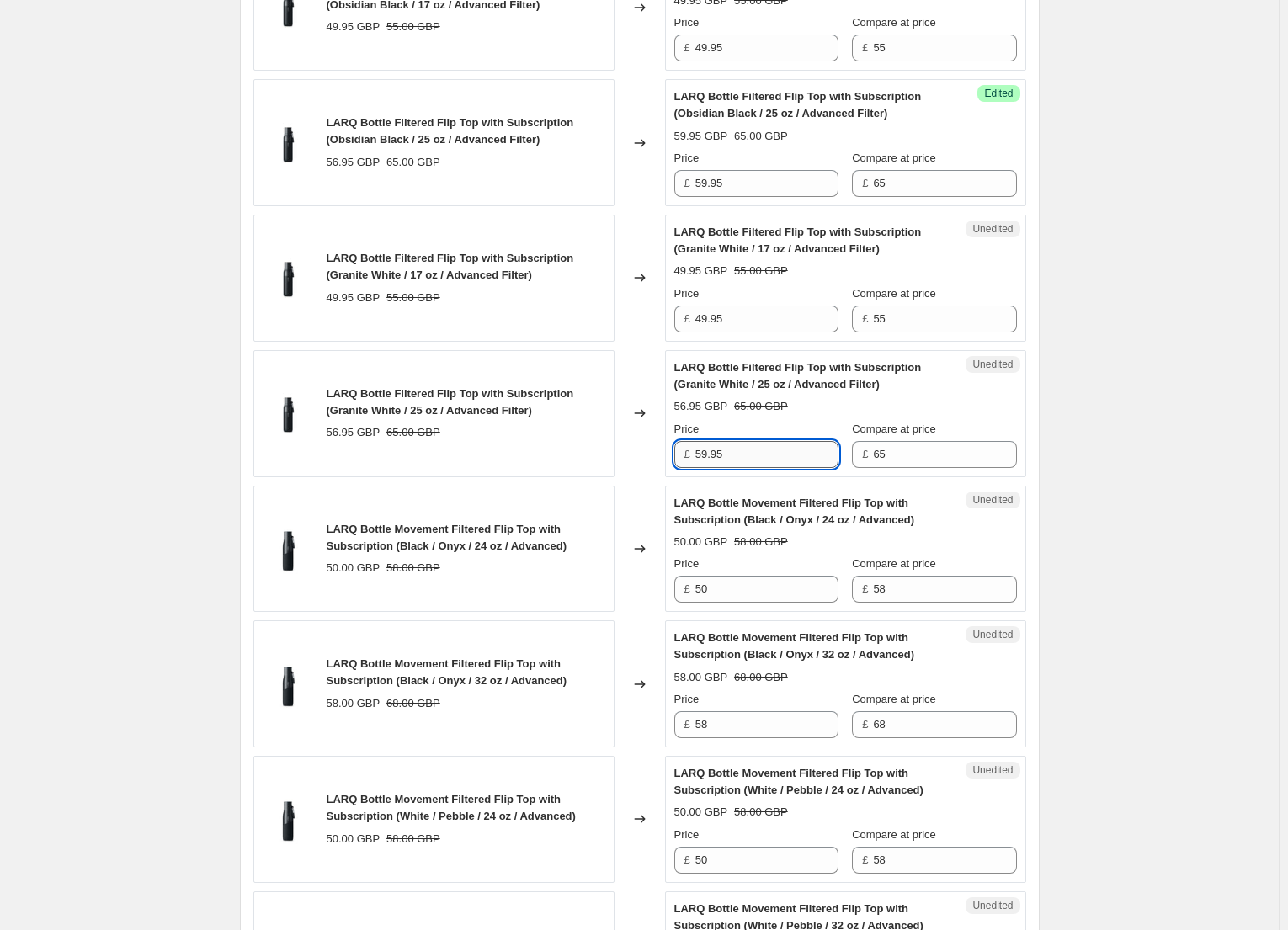
type input "56.95"
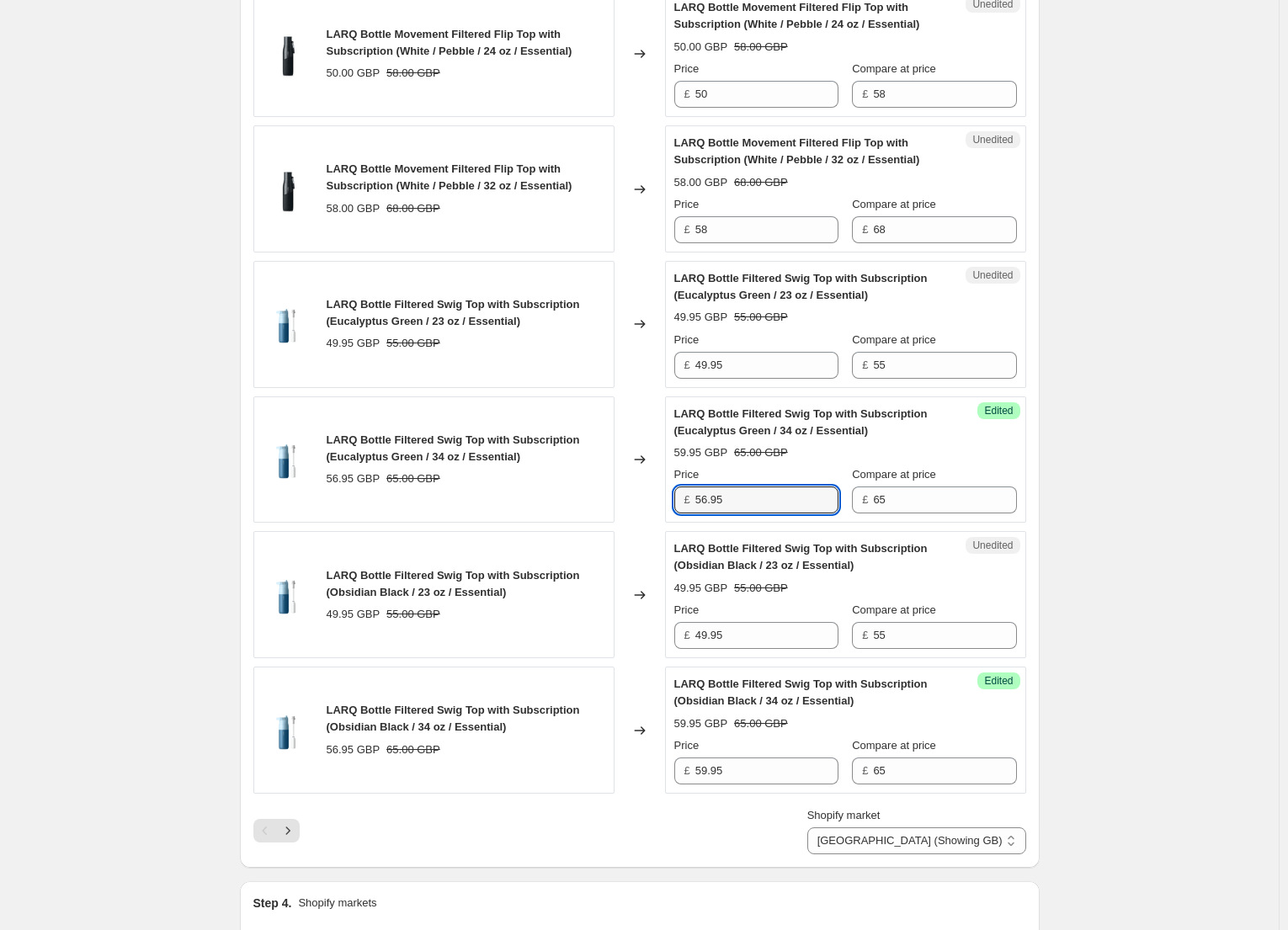
scroll to position [2527, 0]
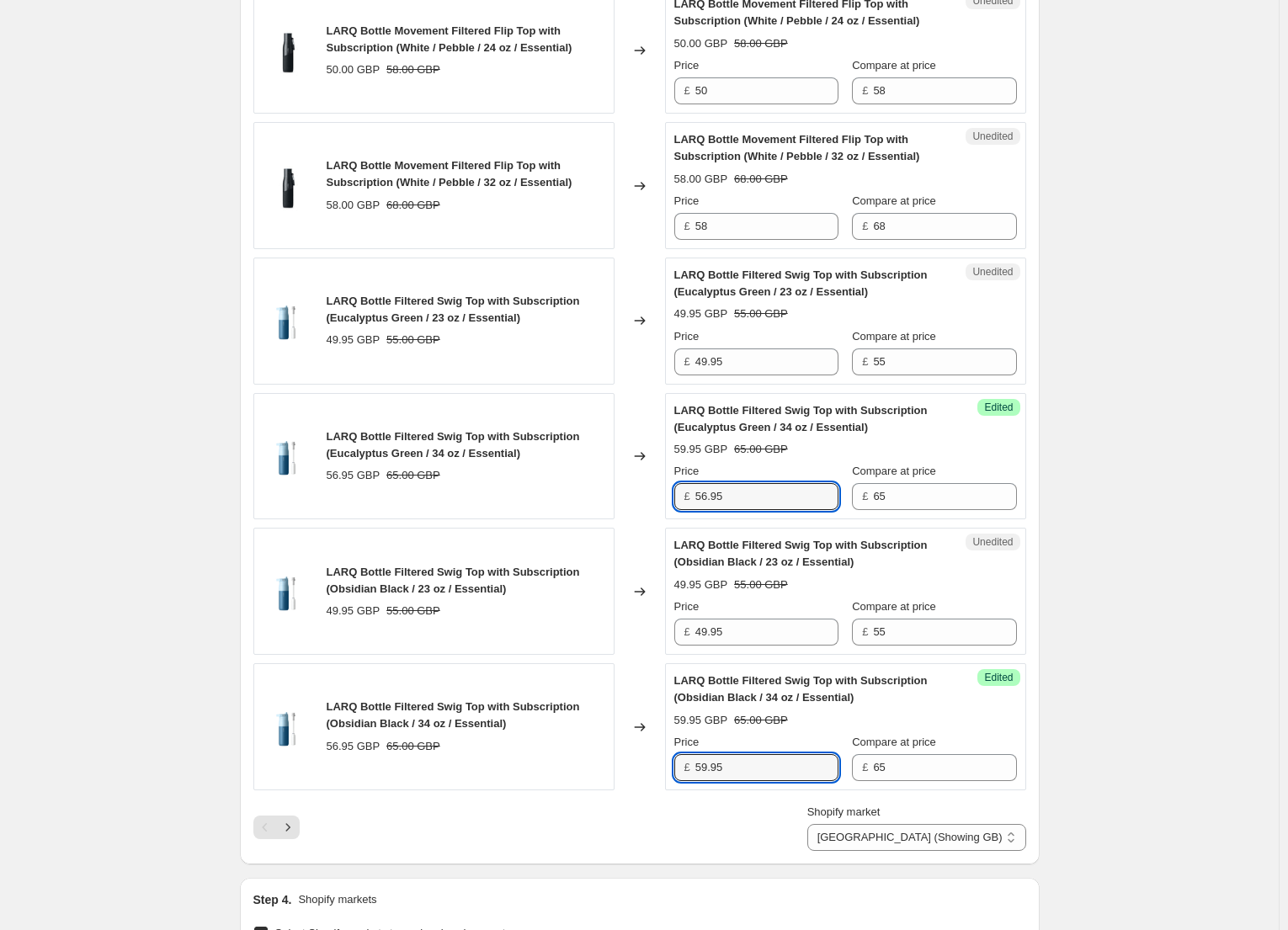
type input "56.95"
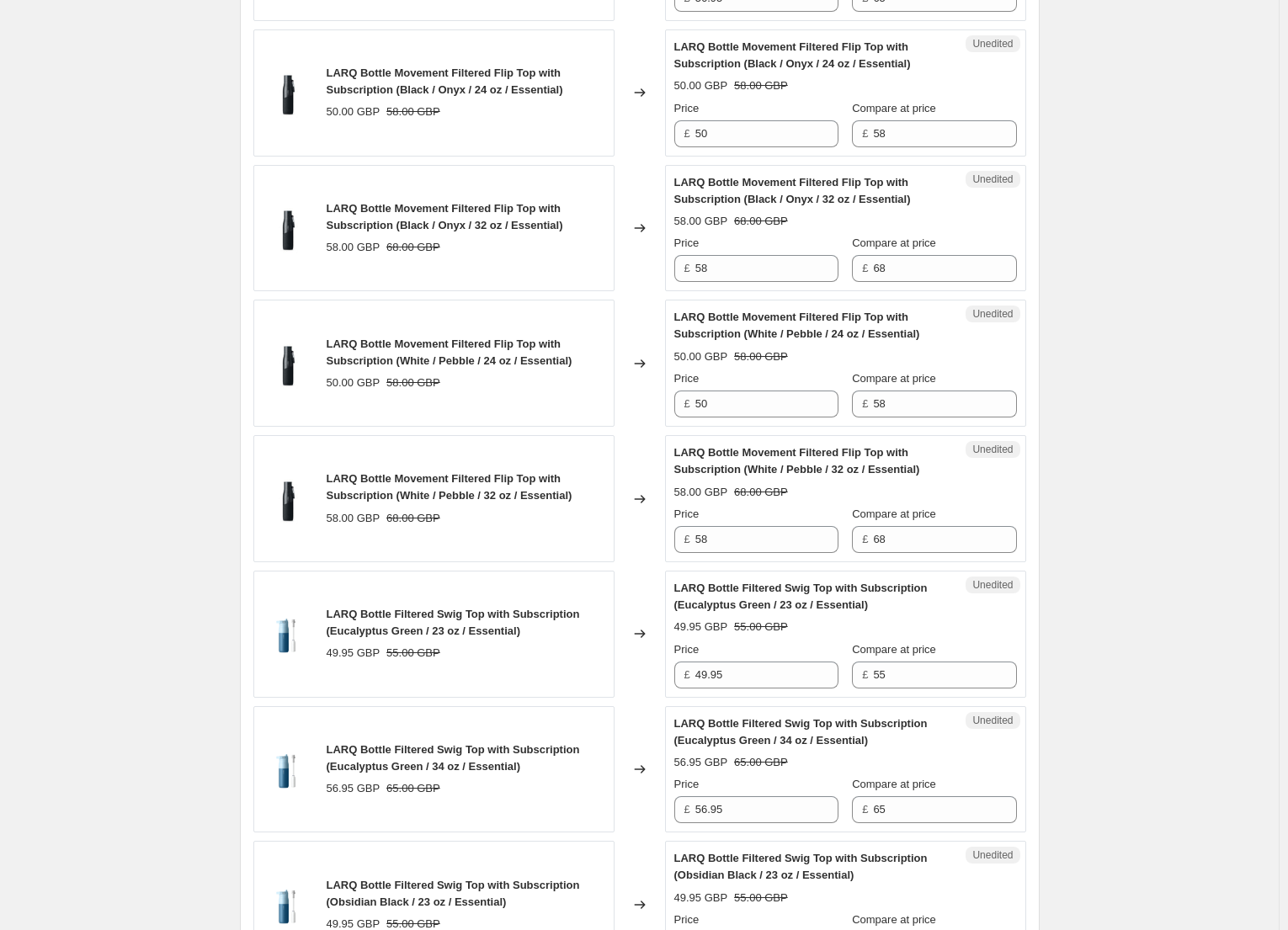
type input "[DATE] 10:47:05 AM Rise the price of filtered bottles due to filter price"
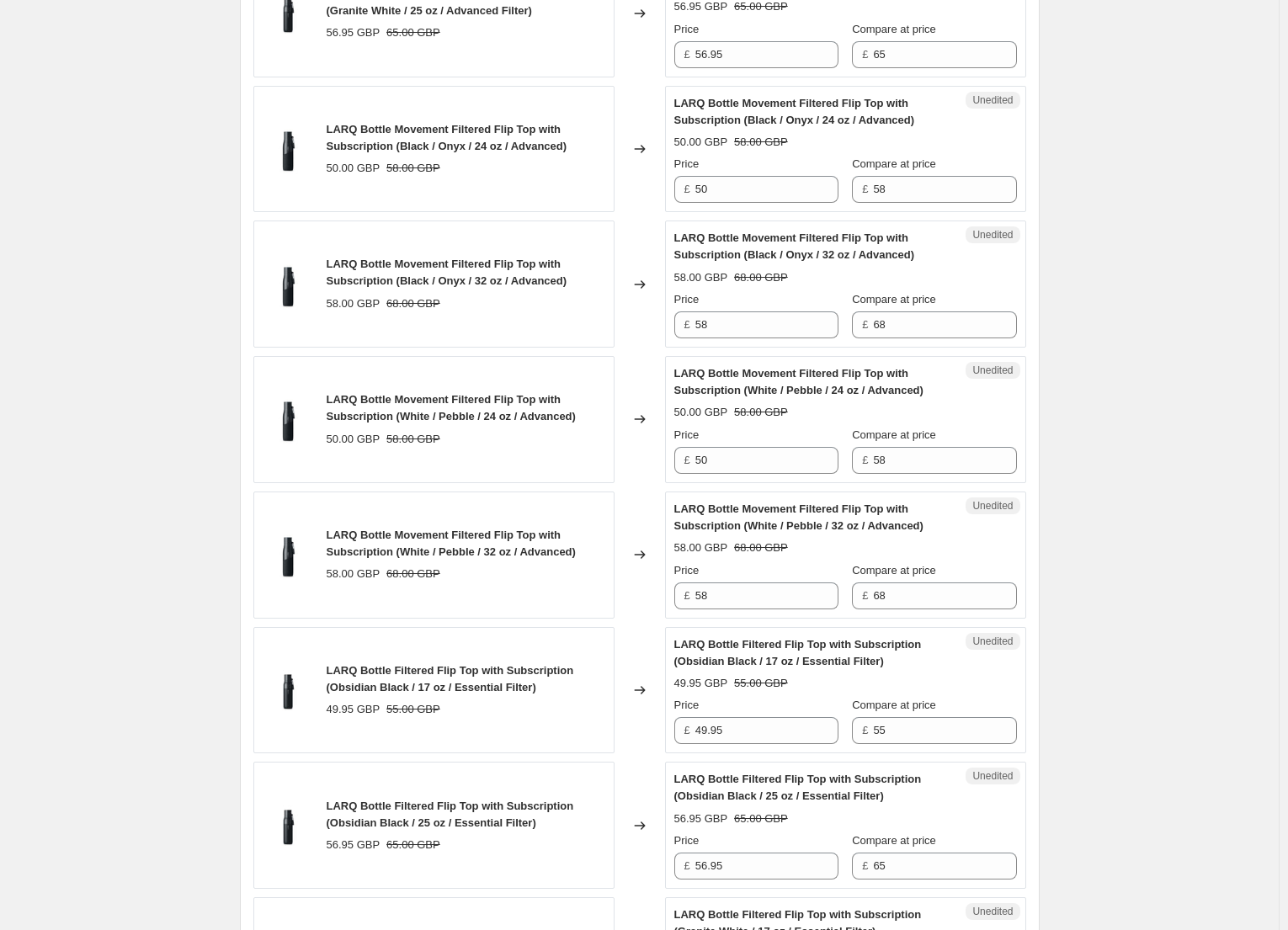
scroll to position [1748, 0]
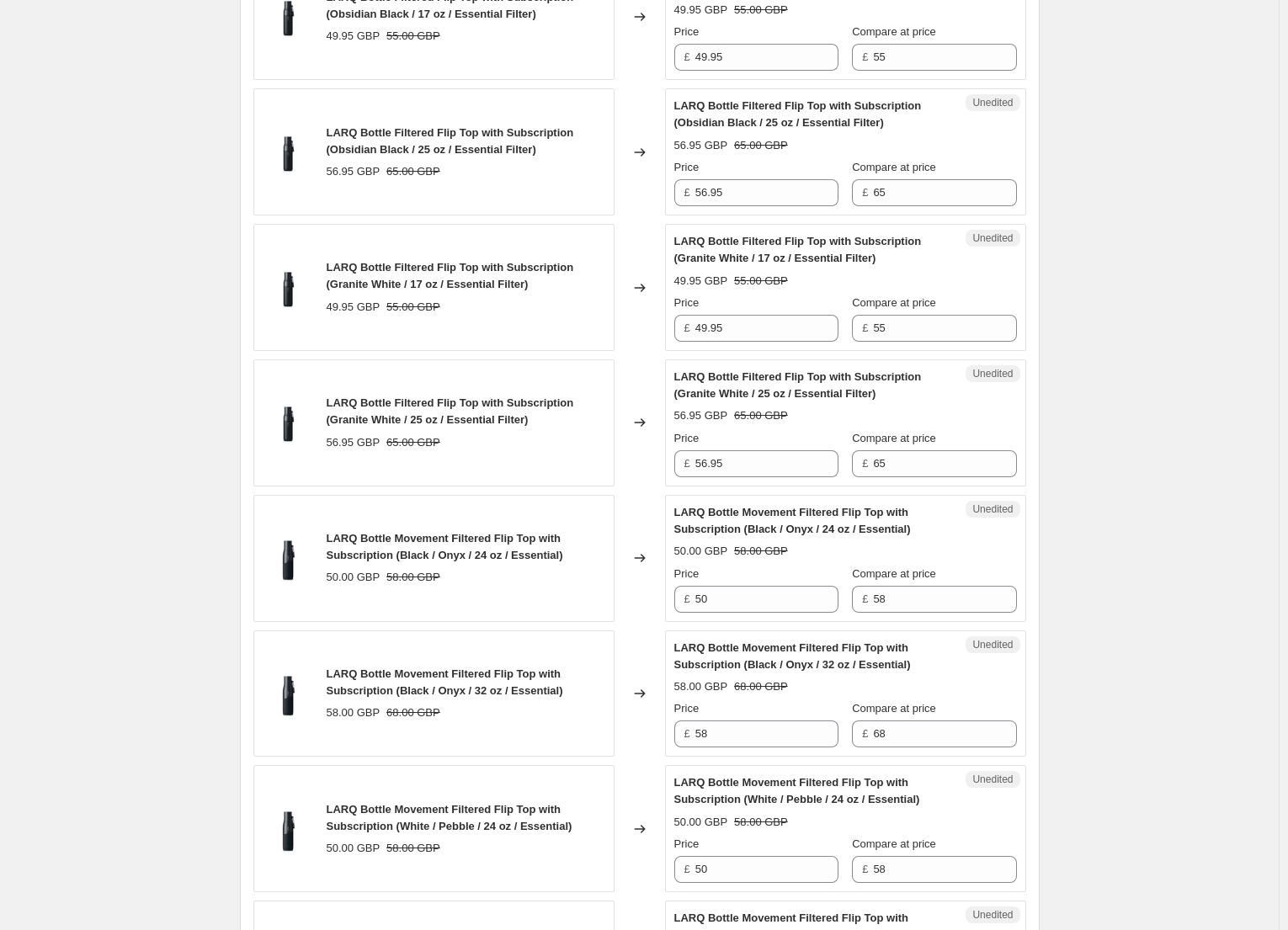
drag, startPoint x: 1107, startPoint y: 567, endPoint x: 1309, endPoint y: 661, distance: 222.8
drag, startPoint x: 1309, startPoint y: 661, endPoint x: 1309, endPoint y: 652, distance: 9.0
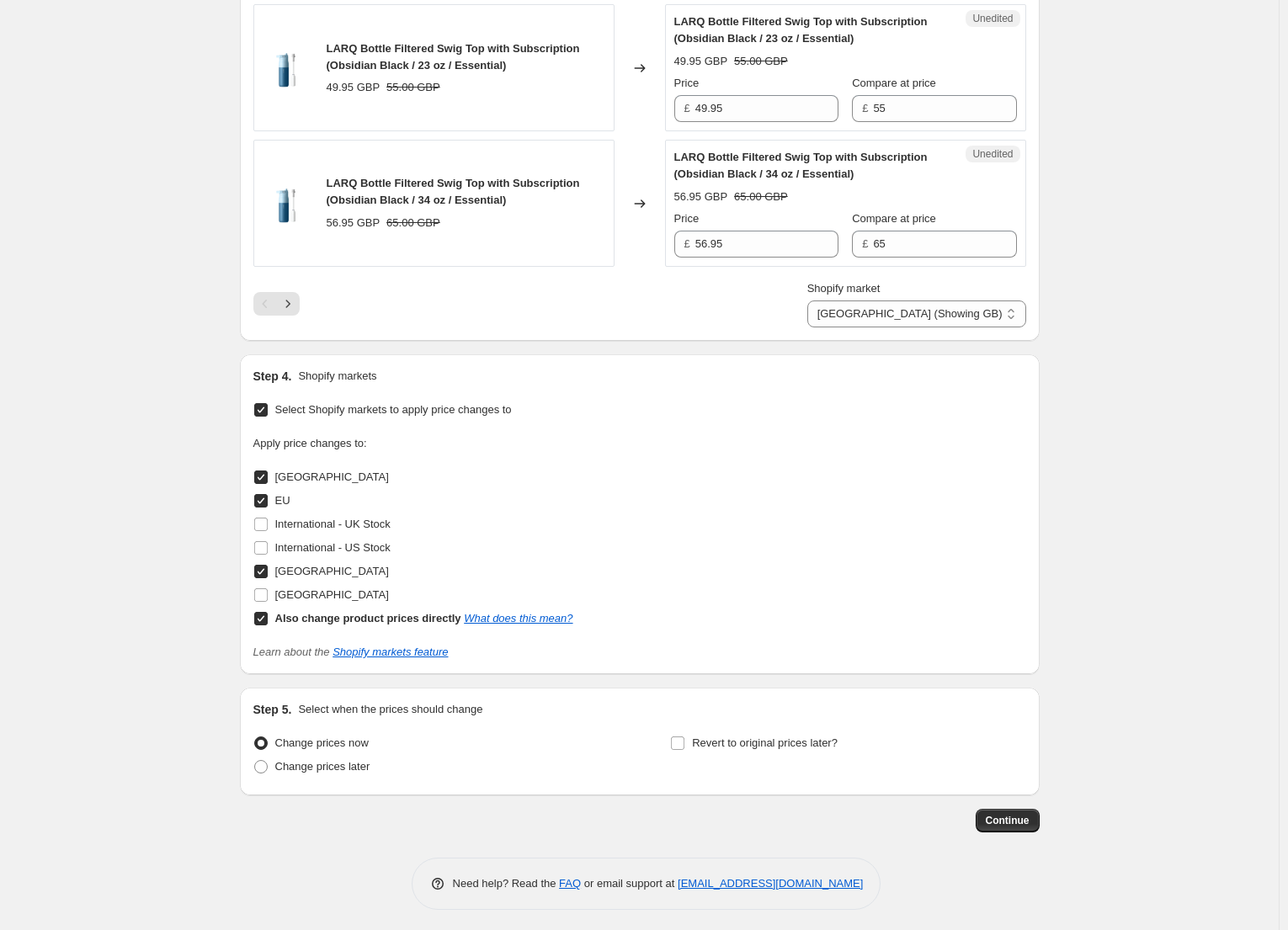
scroll to position [3056, 0]
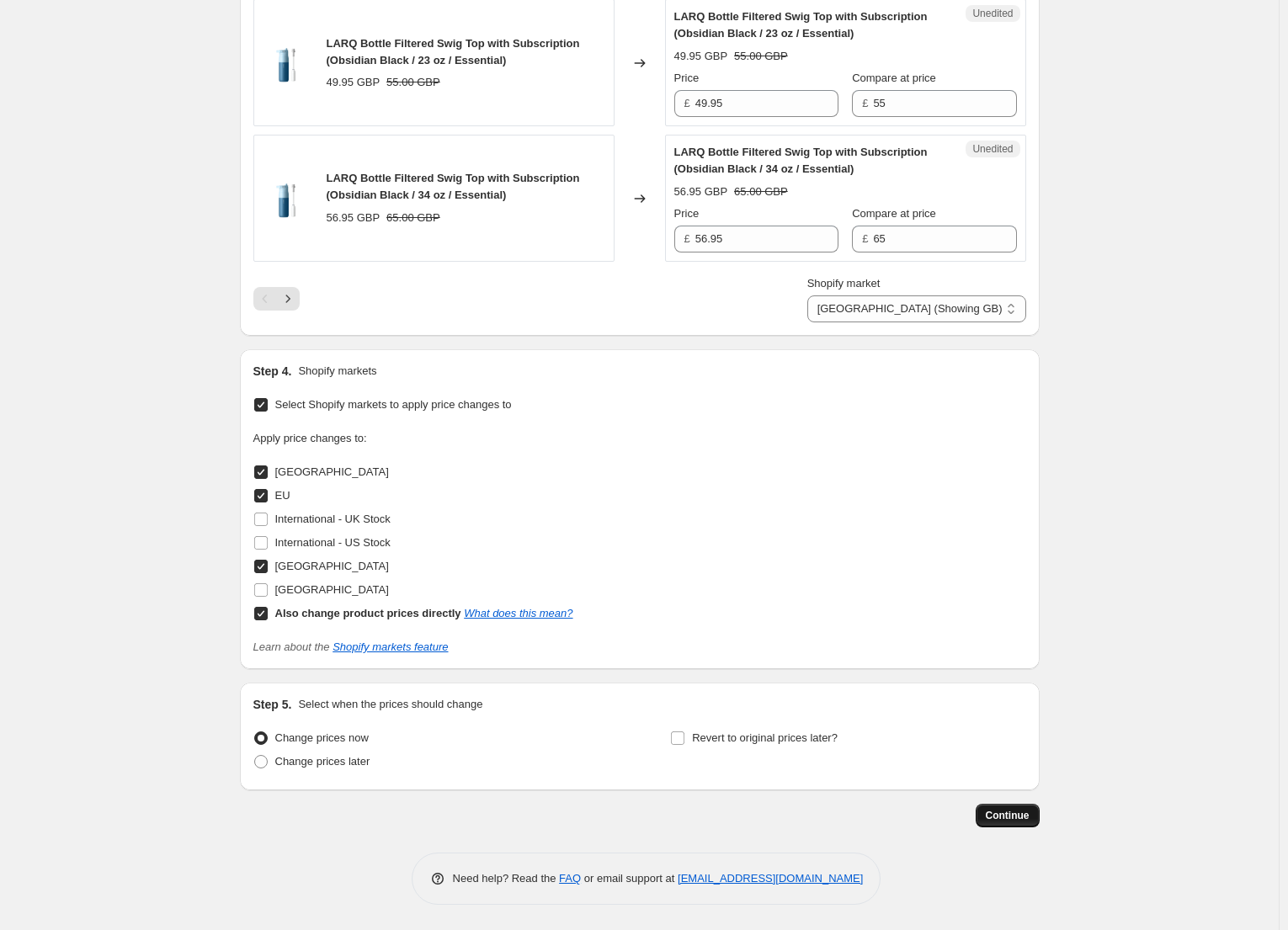
click at [1005, 816] on span "Continue" at bounding box center [1007, 816] width 44 height 13
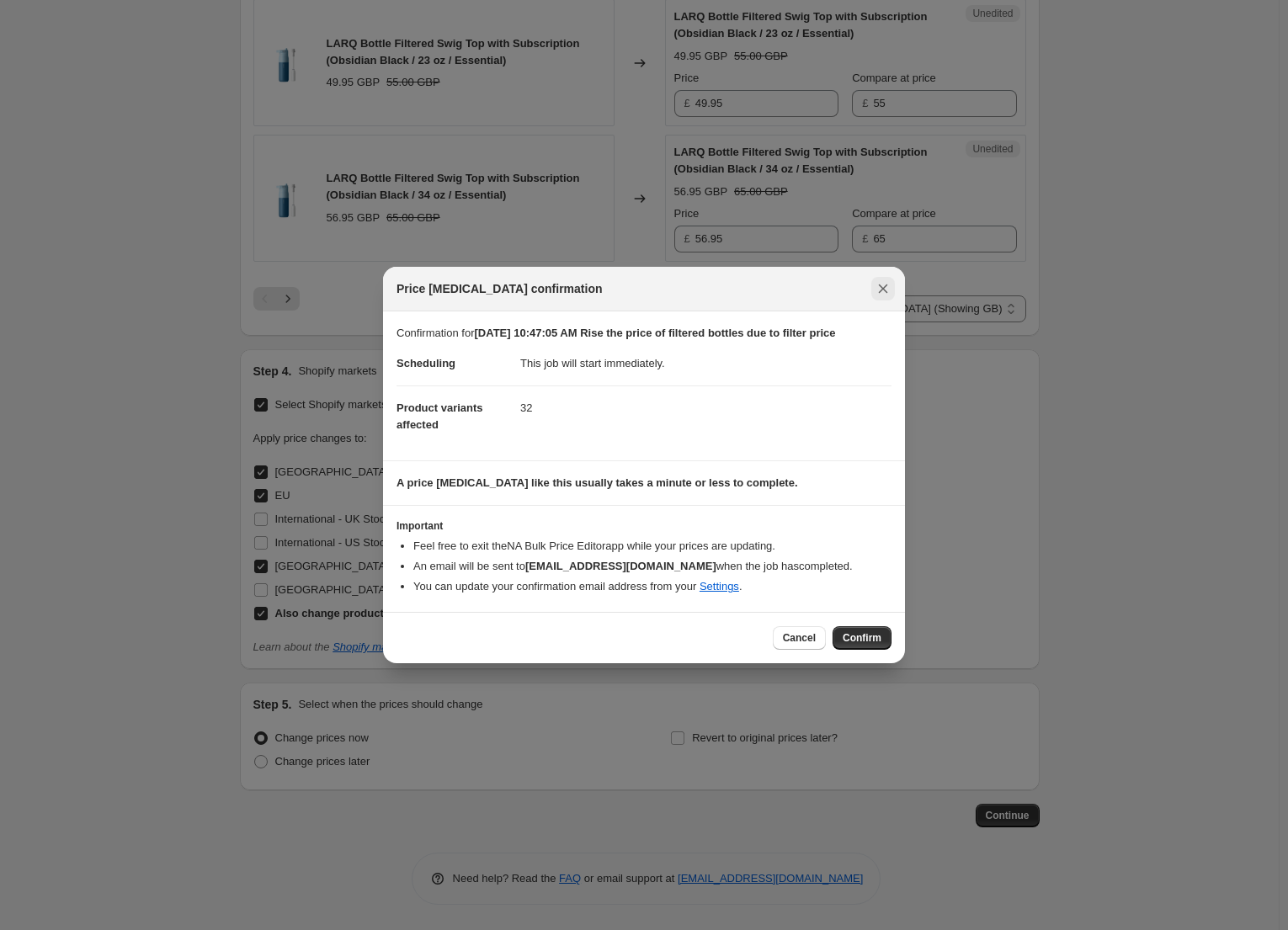
click at [877, 293] on icon "Close" at bounding box center [883, 289] width 17 height 17
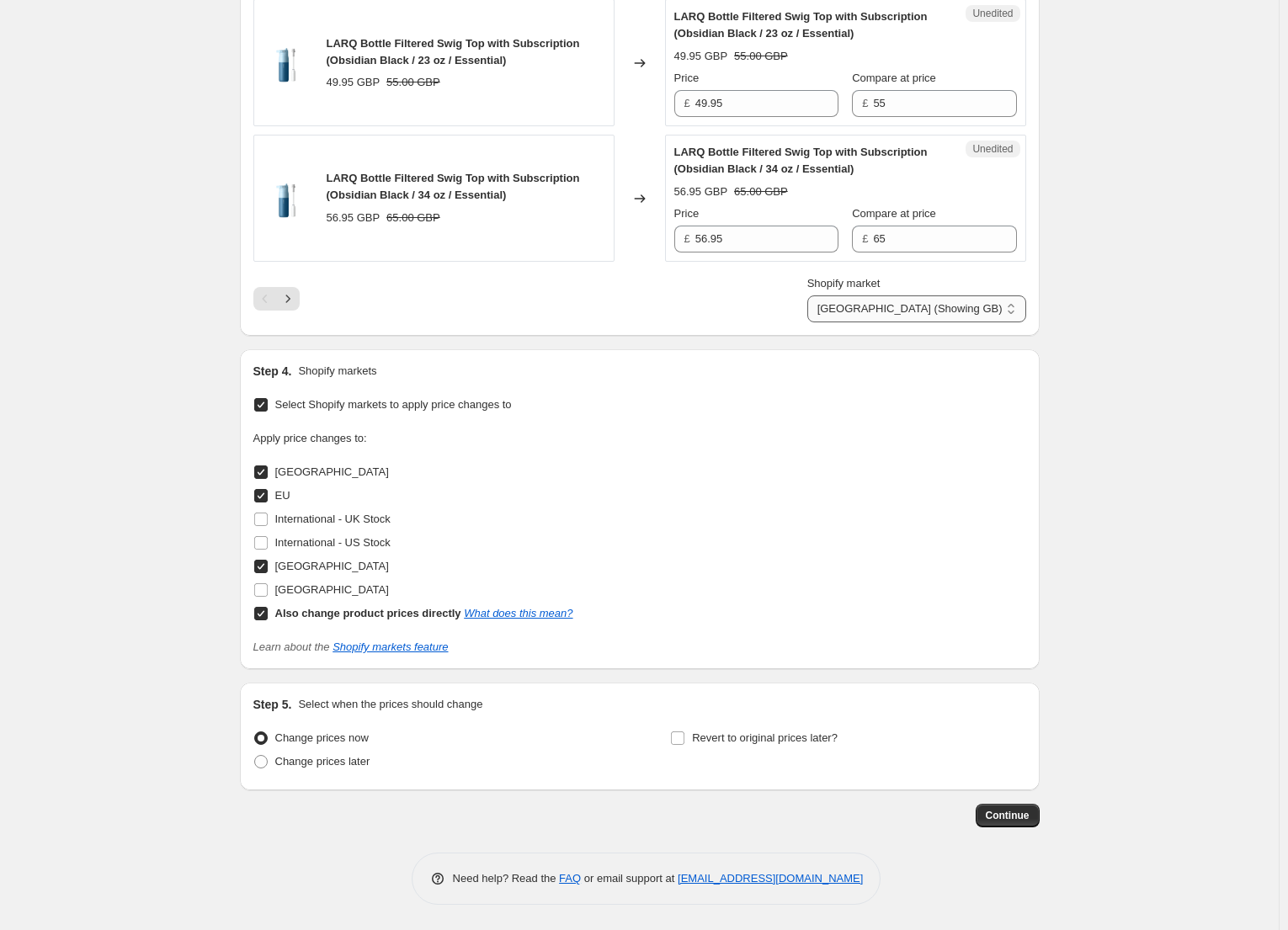
click at [985, 307] on select "Direct prices [GEOGRAPHIC_DATA] EU [GEOGRAPHIC_DATA] (Showing GB)" at bounding box center [917, 309] width 219 height 27
select select "direct"
click at [936, 296] on select "Direct prices [GEOGRAPHIC_DATA] EU [GEOGRAPHIC_DATA] (Showing GB)" at bounding box center [917, 309] width 219 height 27
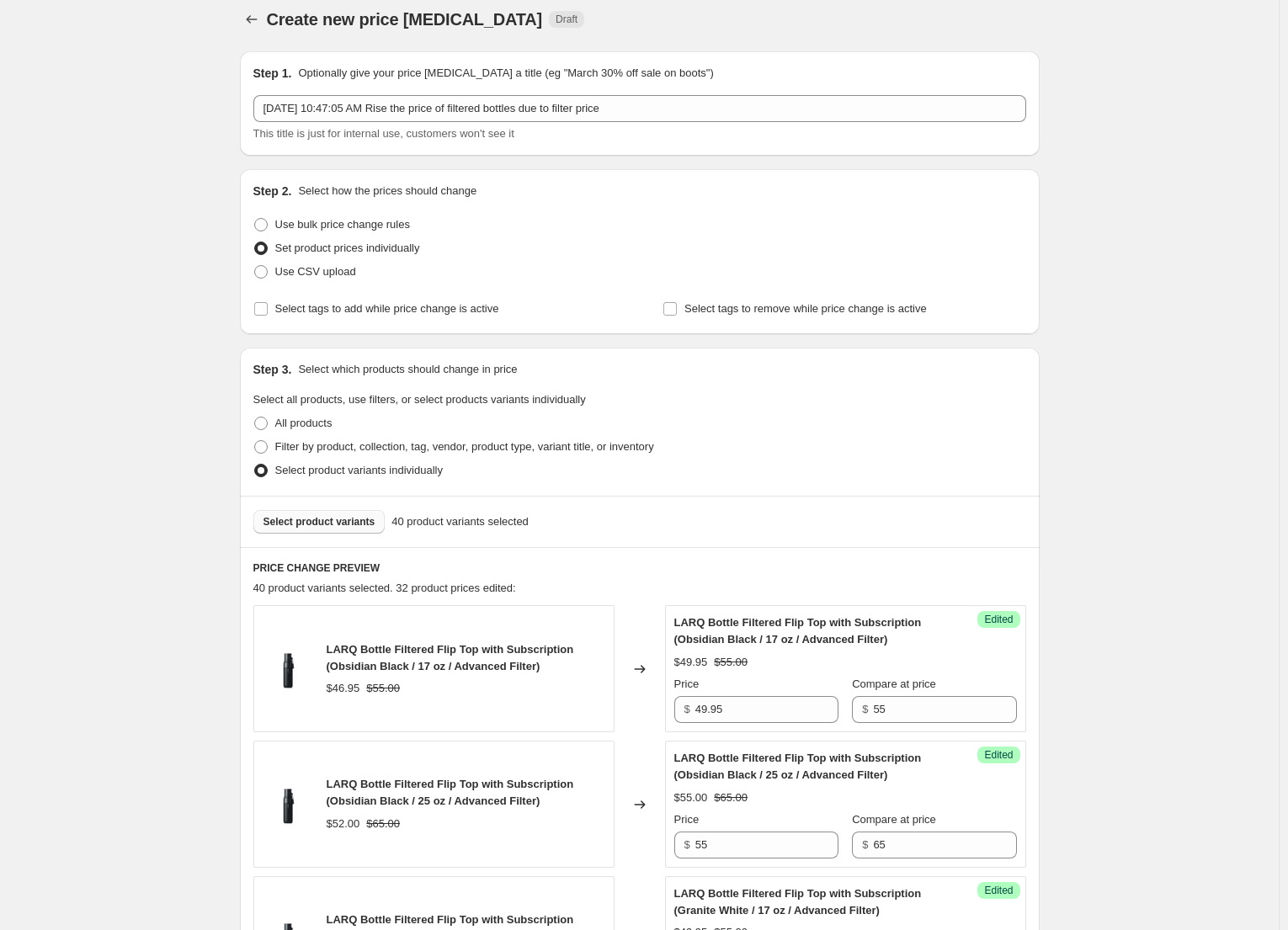
scroll to position [0, 0]
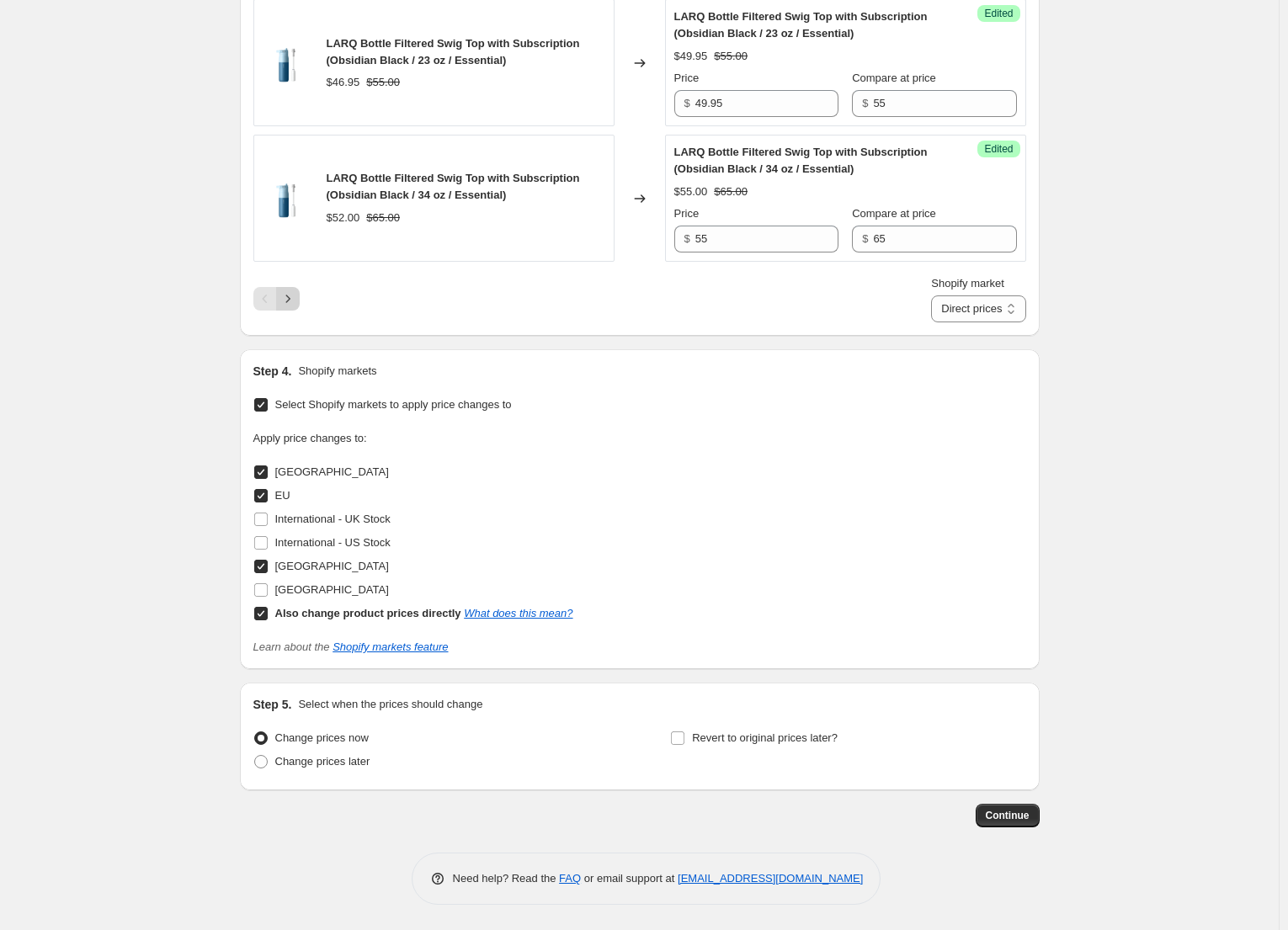
click at [297, 297] on icon "Next" at bounding box center [288, 299] width 17 height 17
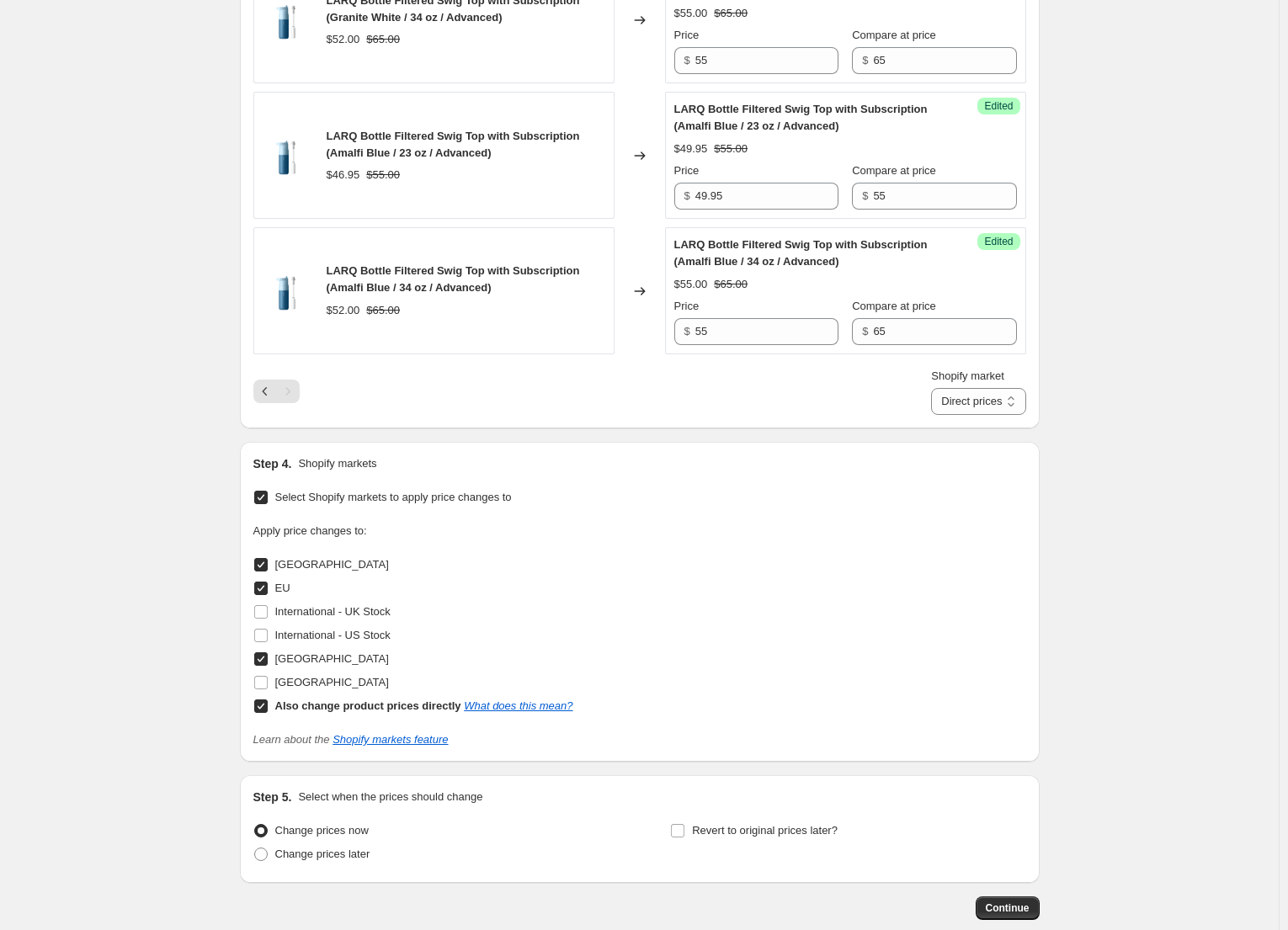
scroll to position [3056, 0]
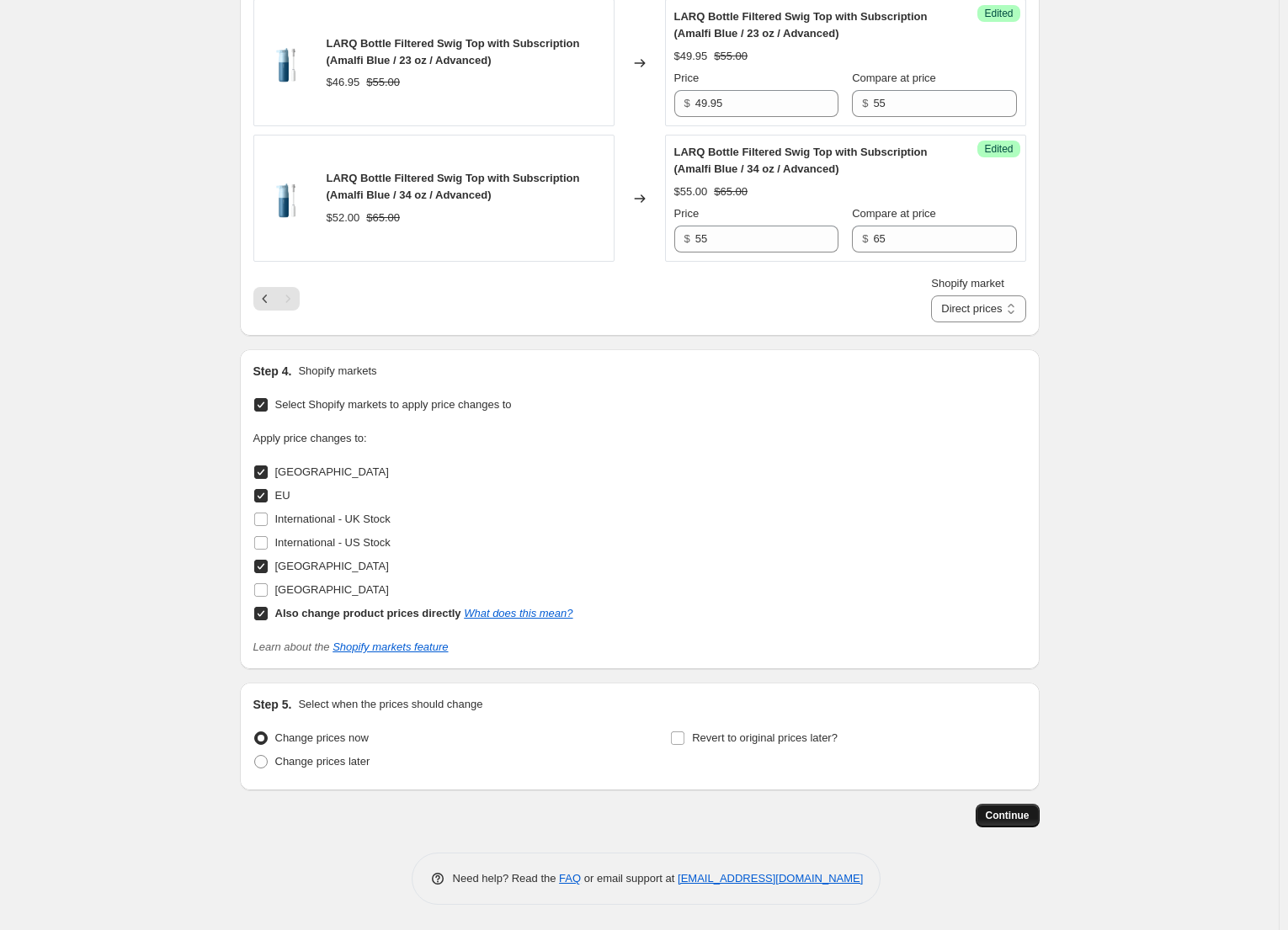
click at [1017, 818] on span "Continue" at bounding box center [1007, 816] width 44 height 13
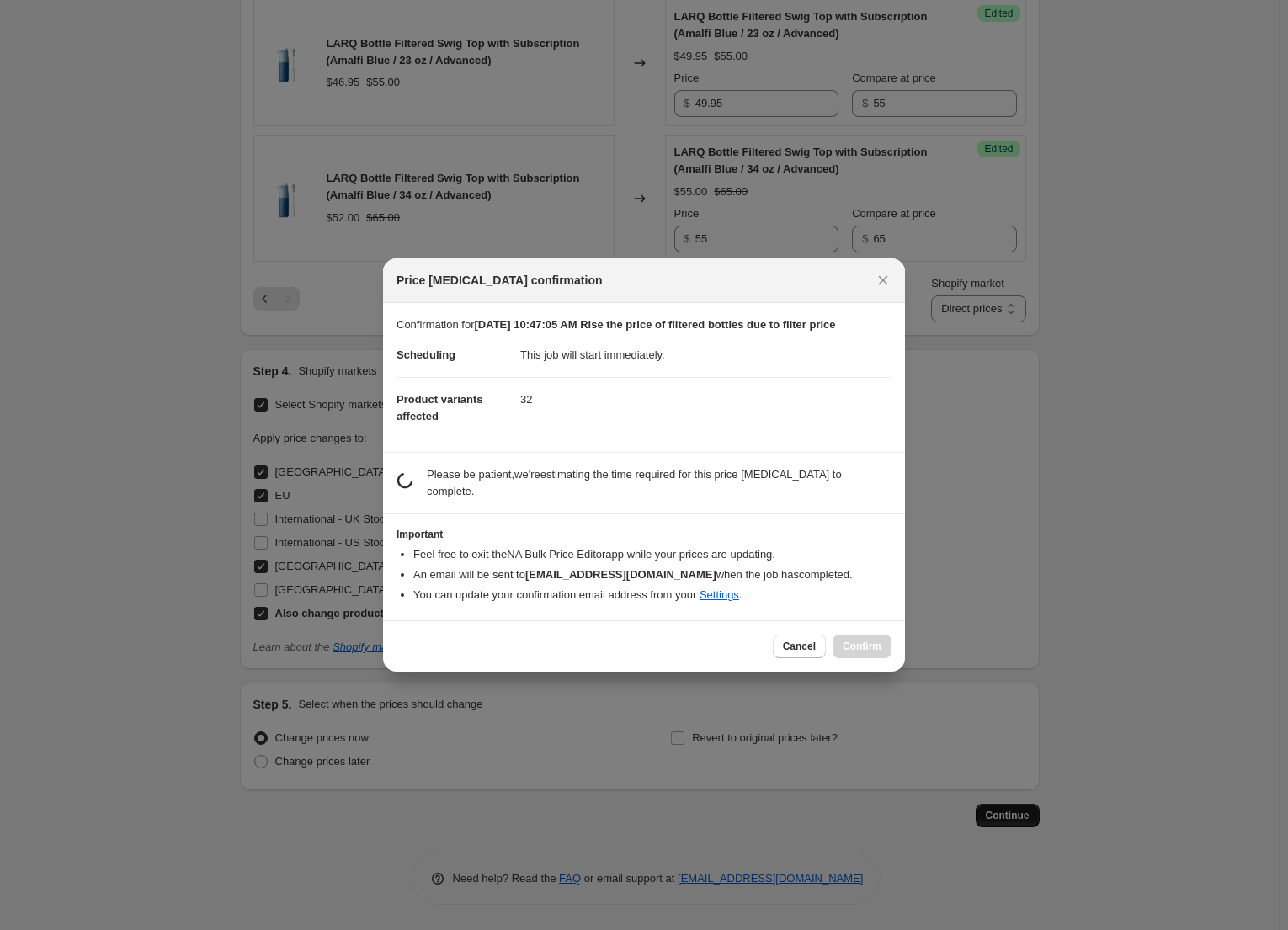
scroll to position [0, 0]
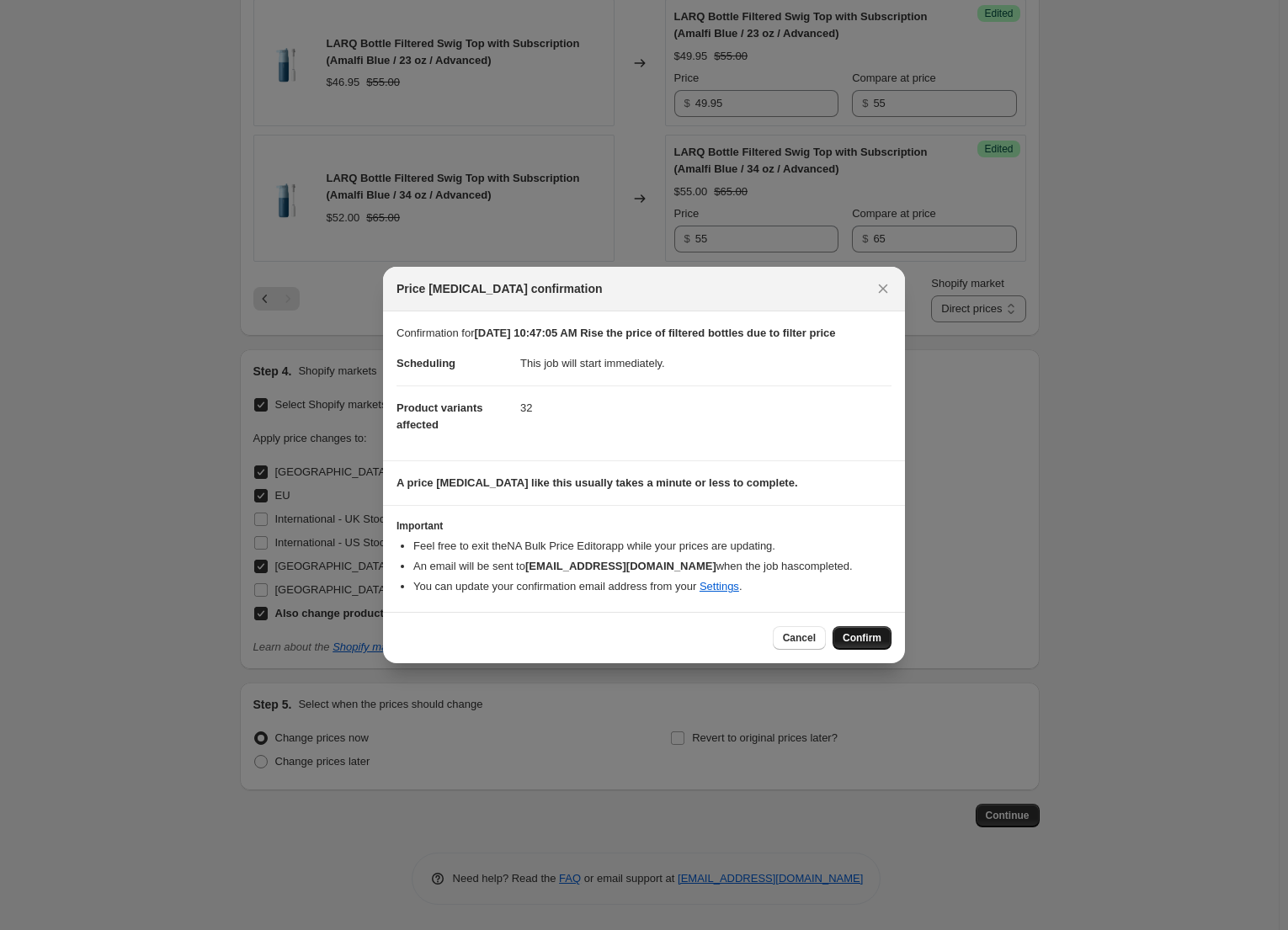
click at [875, 635] on span "Confirm" at bounding box center [862, 638] width 39 height 13
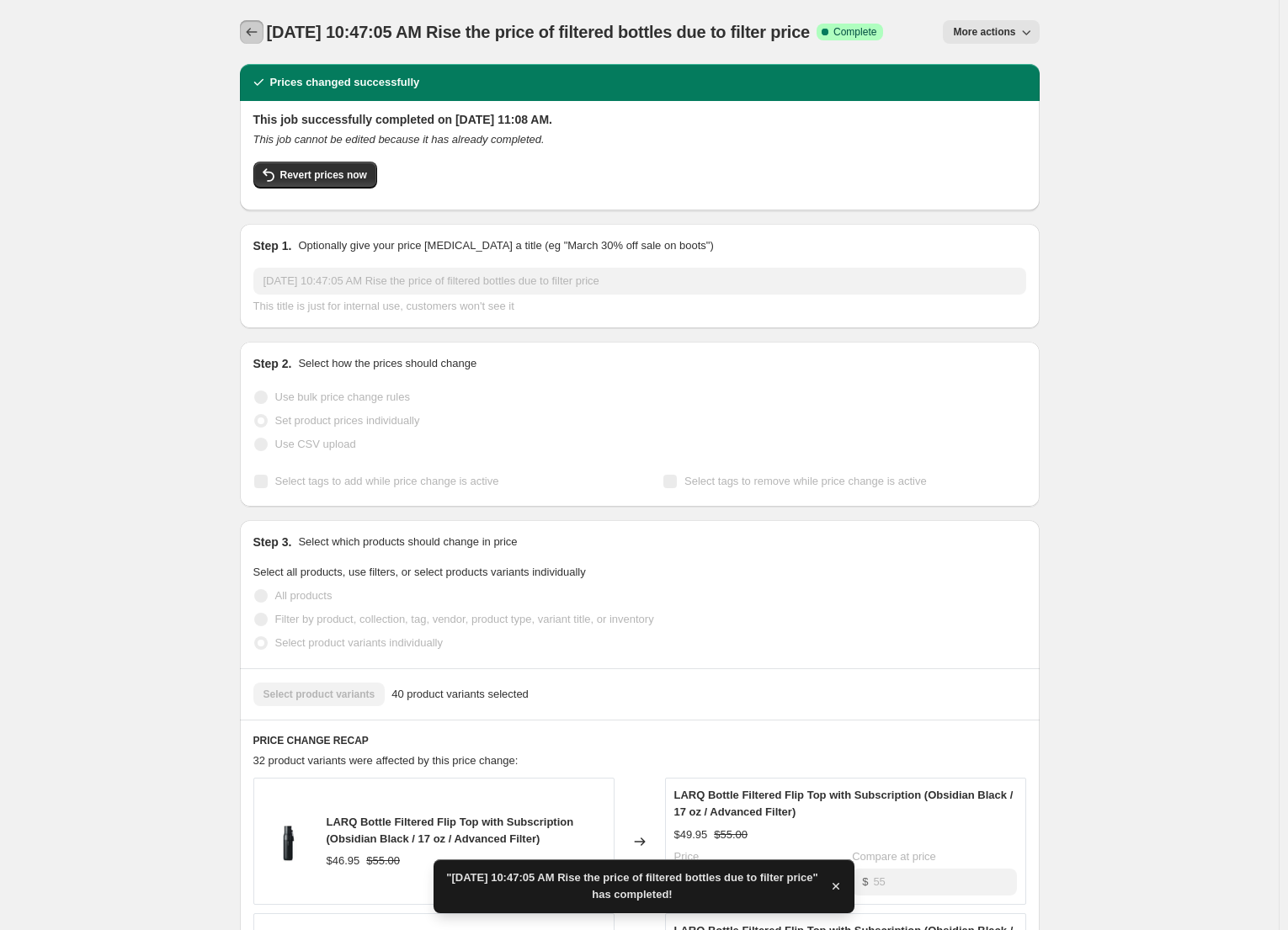
click at [255, 28] on icon "Price change jobs" at bounding box center [252, 32] width 17 height 17
